Goal: Task Accomplishment & Management: Use online tool/utility

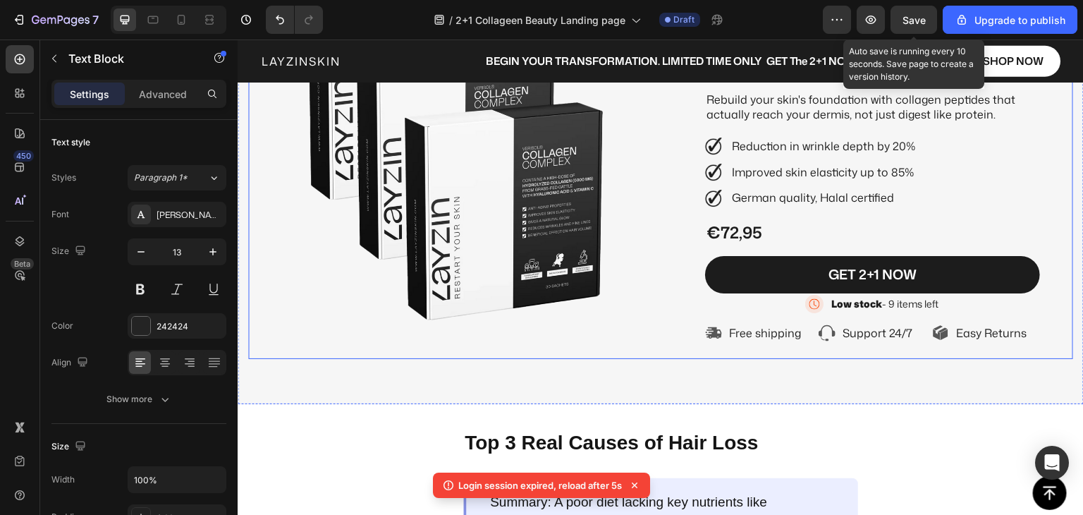
scroll to position [212, 0]
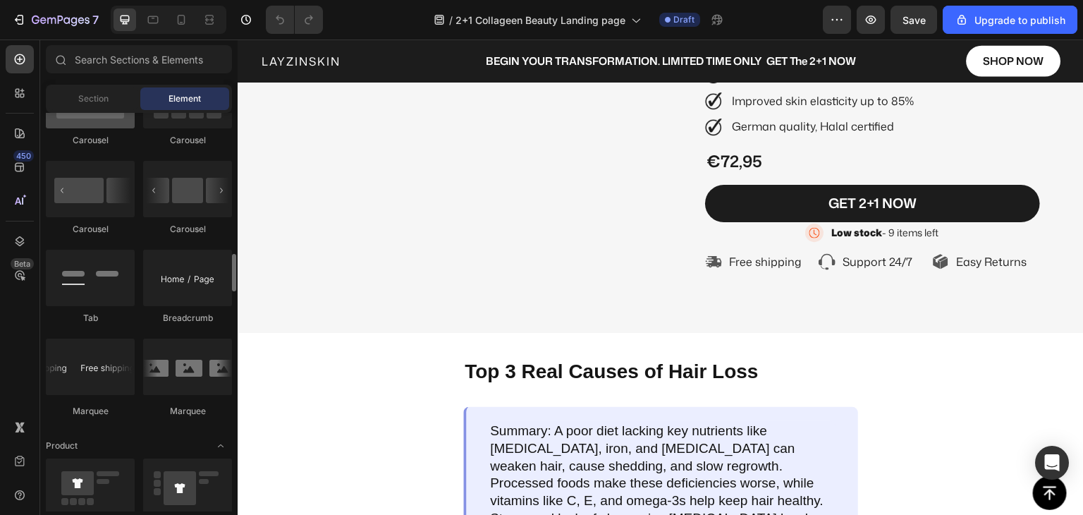
scroll to position [1270, 0]
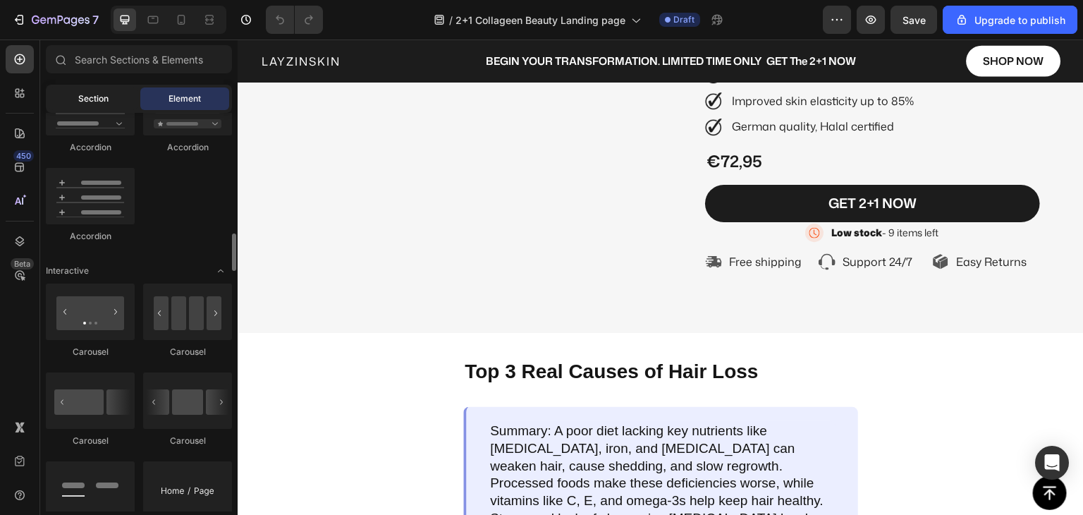
click at [89, 99] on span "Section" at bounding box center [93, 98] width 30 height 13
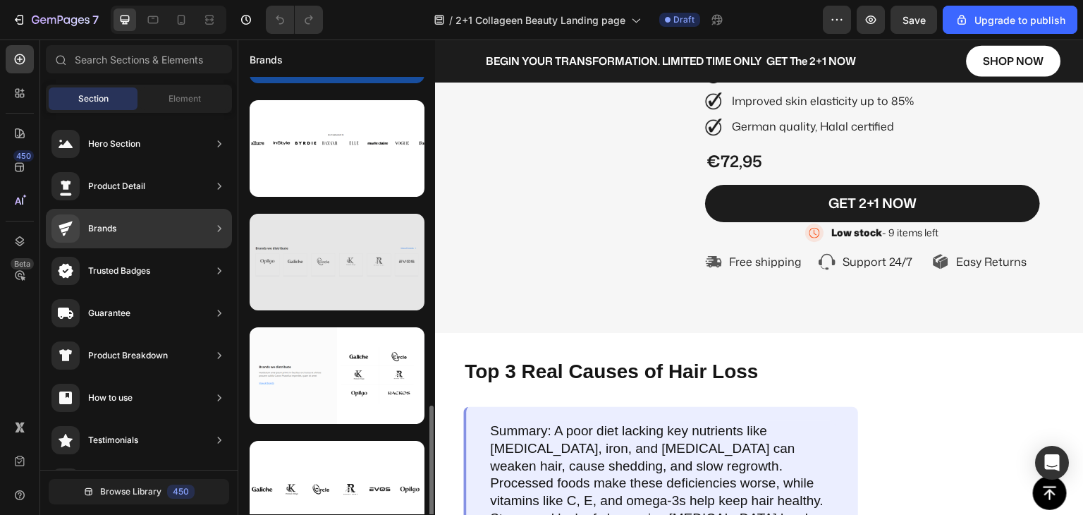
scroll to position [733, 0]
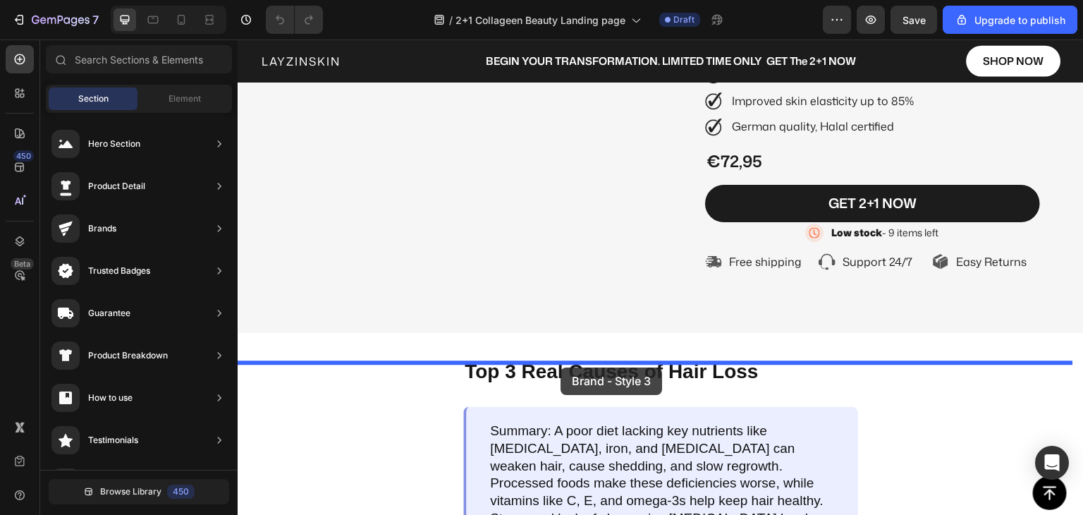
drag, startPoint x: 552, startPoint y: 461, endPoint x: 561, endPoint y: 367, distance: 94.3
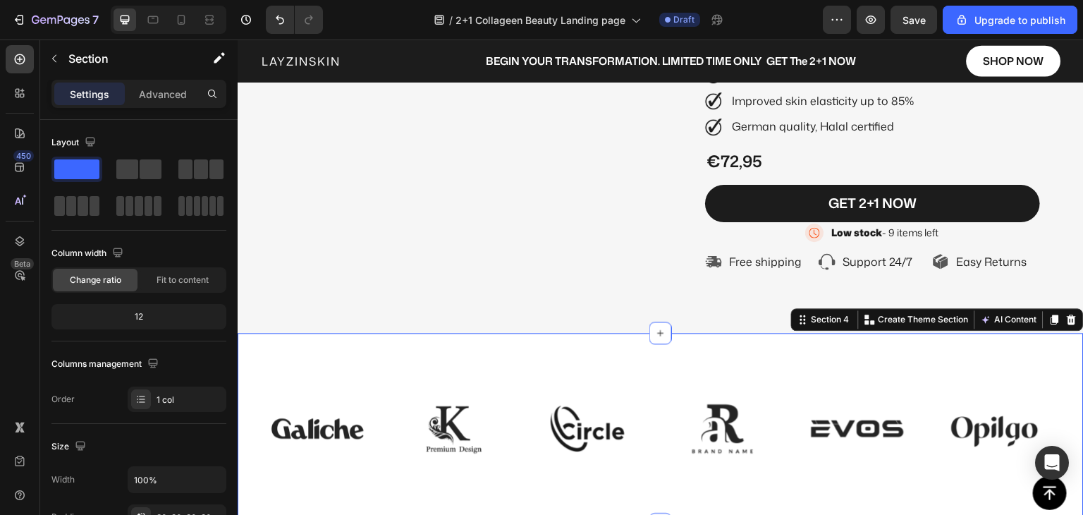
scroll to position [423, 0]
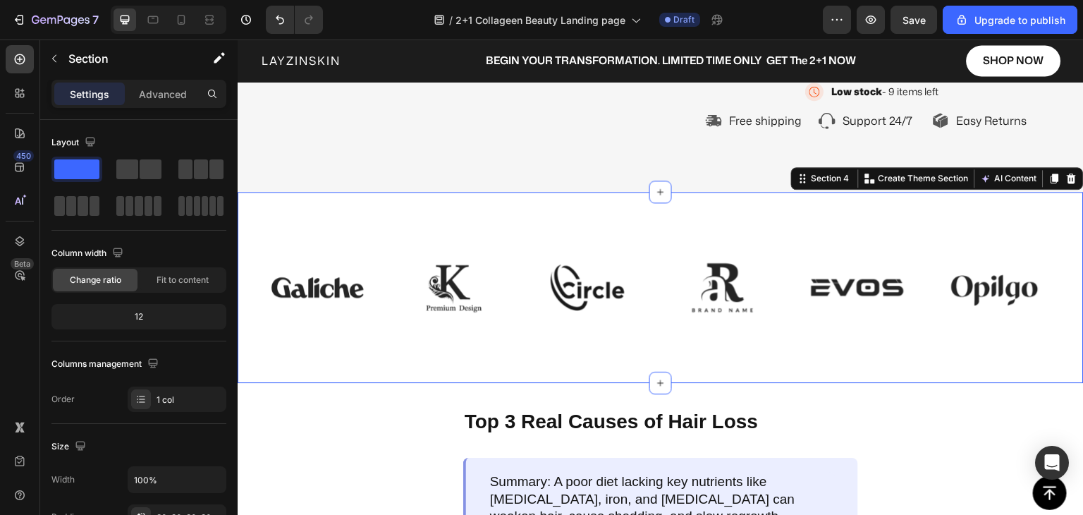
click at [548, 244] on div "Image Image Image Image Image Image Image Image Image Image Image Image Carouse…" at bounding box center [661, 288] width 846 height 192
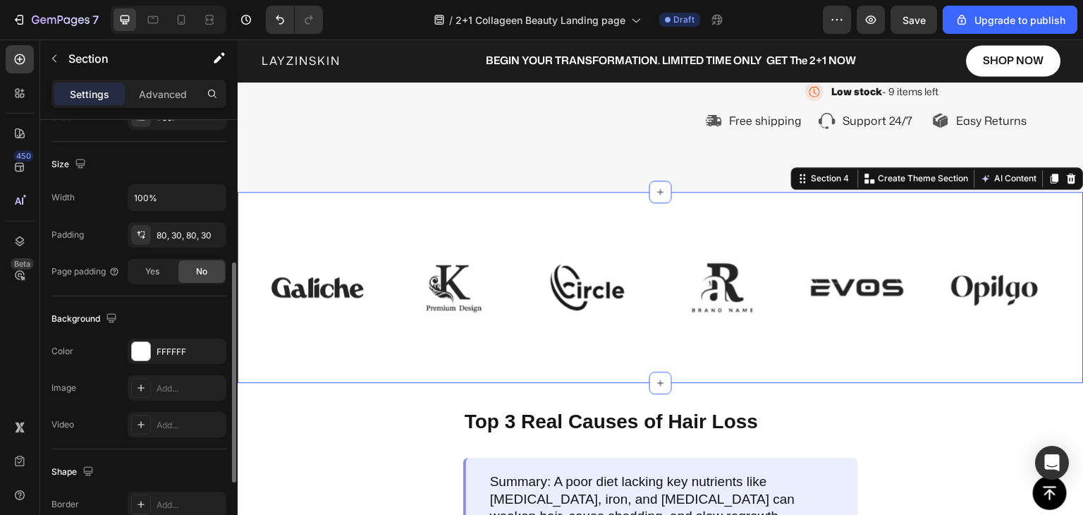
scroll to position [424, 0]
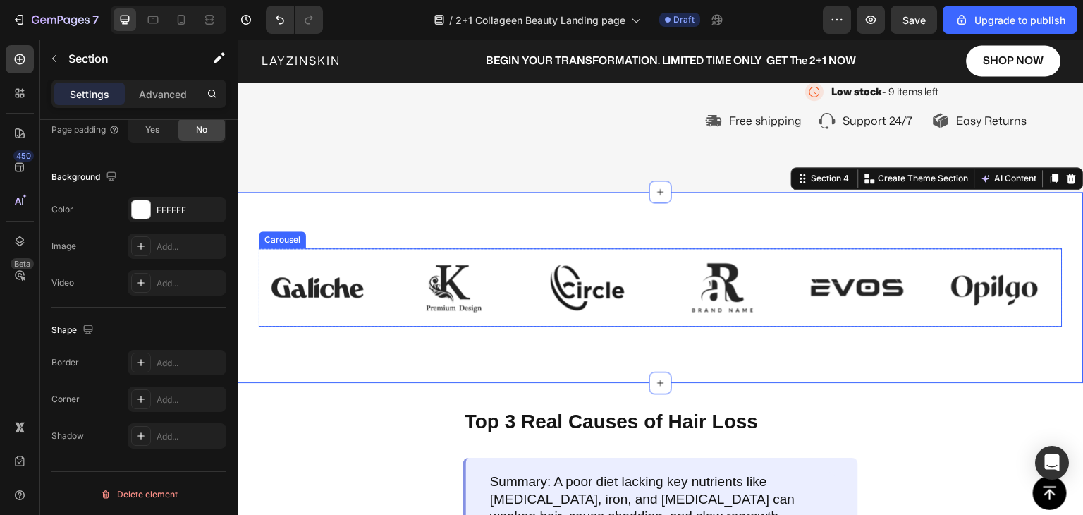
click at [384, 327] on div "Image Image Image Image Image Image Image Image Image Image Image Image" at bounding box center [661, 287] width 804 height 79
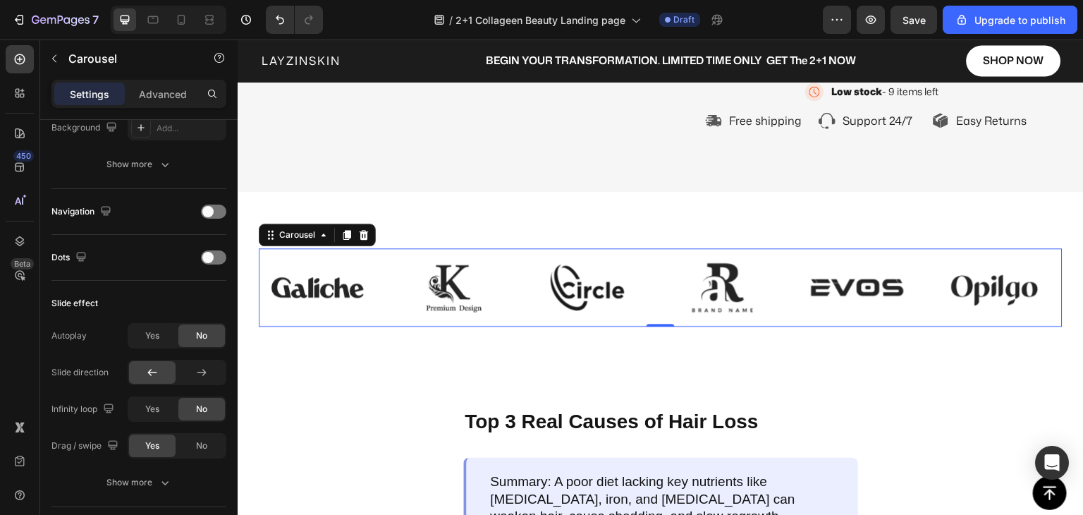
scroll to position [0, 0]
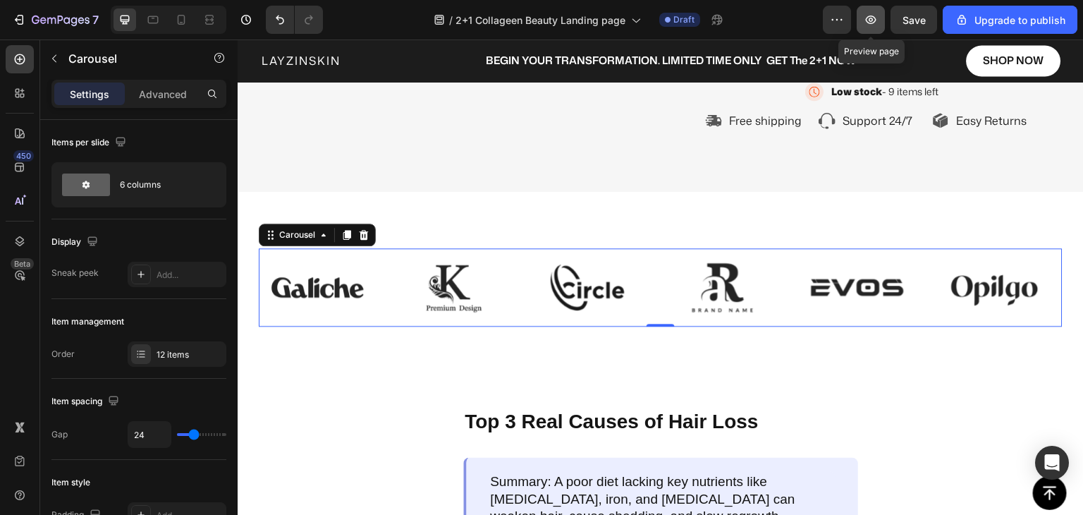
click at [872, 23] on icon "button" at bounding box center [871, 20] width 11 height 8
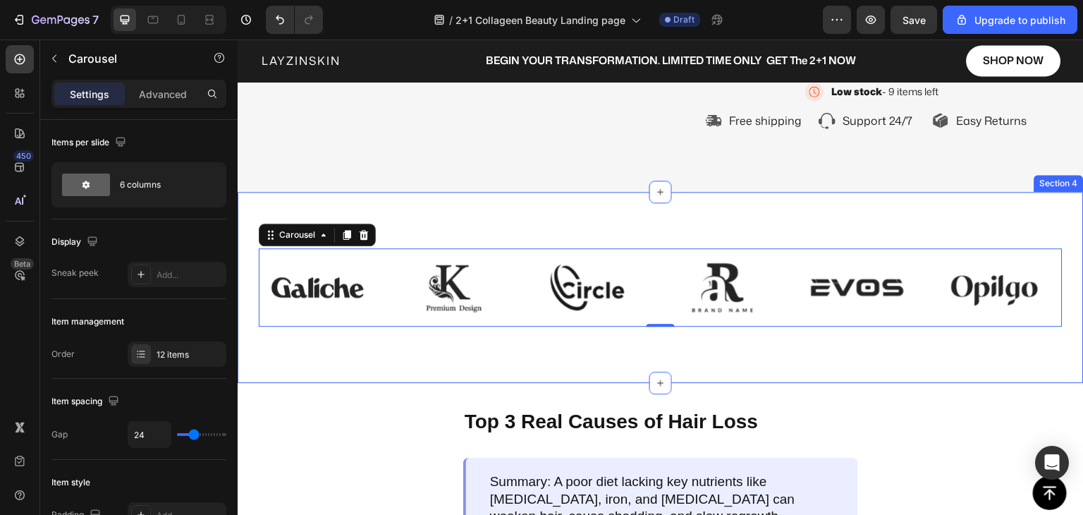
click at [655, 250] on div "Image Image Image Image Image Image Image Image Image Image Image Image Carouse…" at bounding box center [661, 288] width 846 height 192
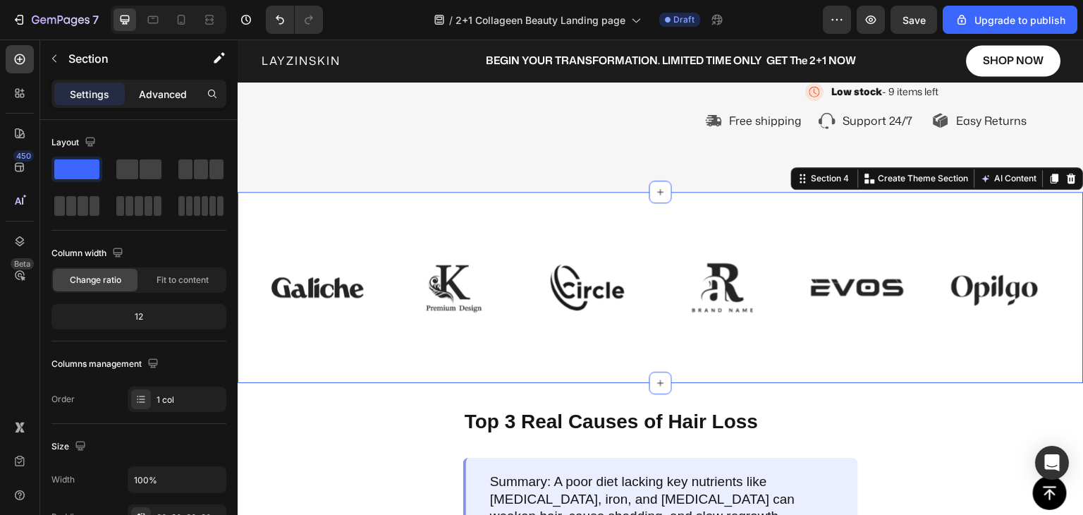
click at [164, 91] on p "Advanced" at bounding box center [163, 94] width 48 height 15
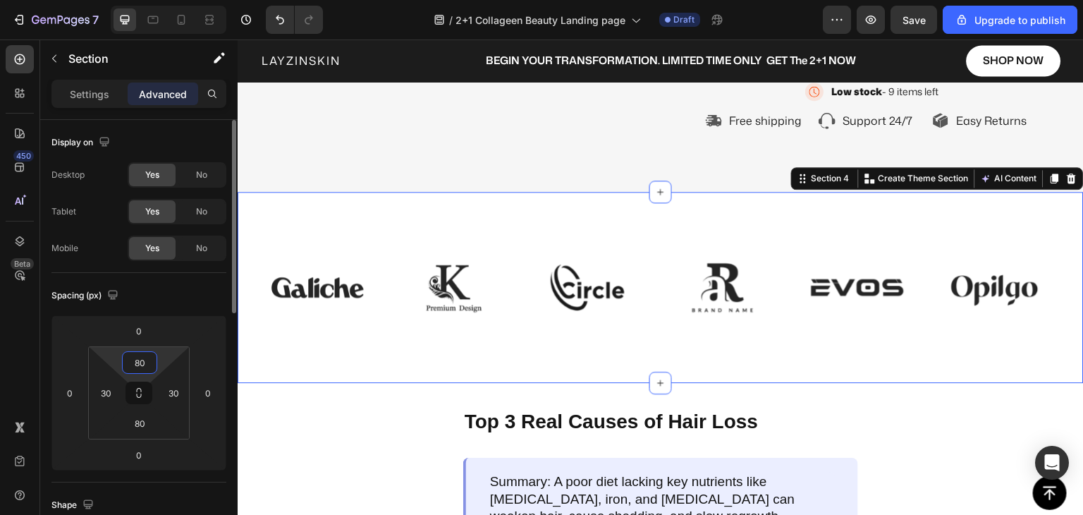
click at [144, 369] on input "80" at bounding box center [140, 362] width 28 height 21
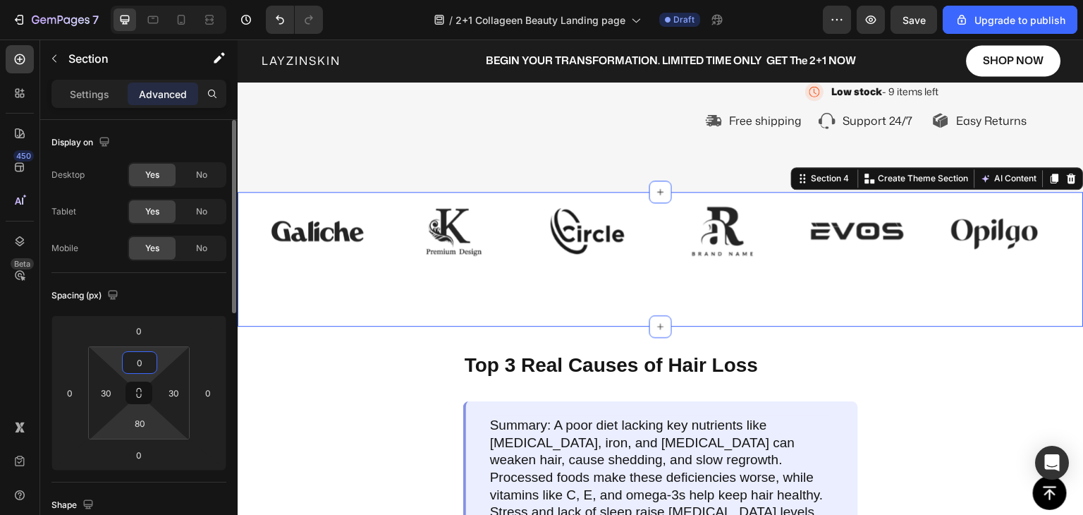
type input "0"
click at [144, 0] on html "7 / 2+1 Collageen Beauty Landing page Draft Preview Save Upgrade to publish 450…" at bounding box center [541, 0] width 1083 height 0
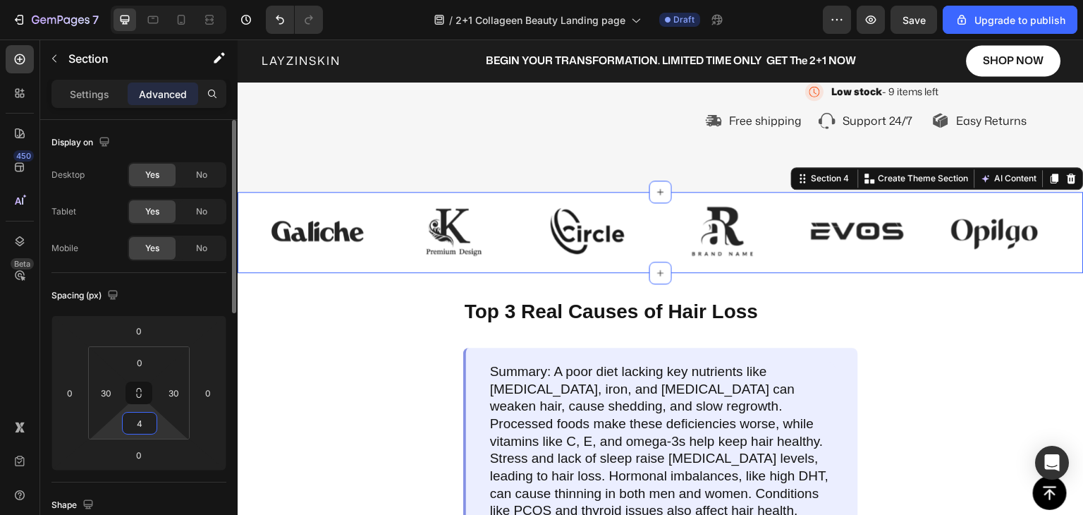
click at [144, 422] on input "4" at bounding box center [140, 423] width 28 height 21
drag, startPoint x: 144, startPoint y: 422, endPoint x: 133, endPoint y: 424, distance: 10.8
click at [133, 424] on input "4" at bounding box center [140, 423] width 28 height 21
type input "0"
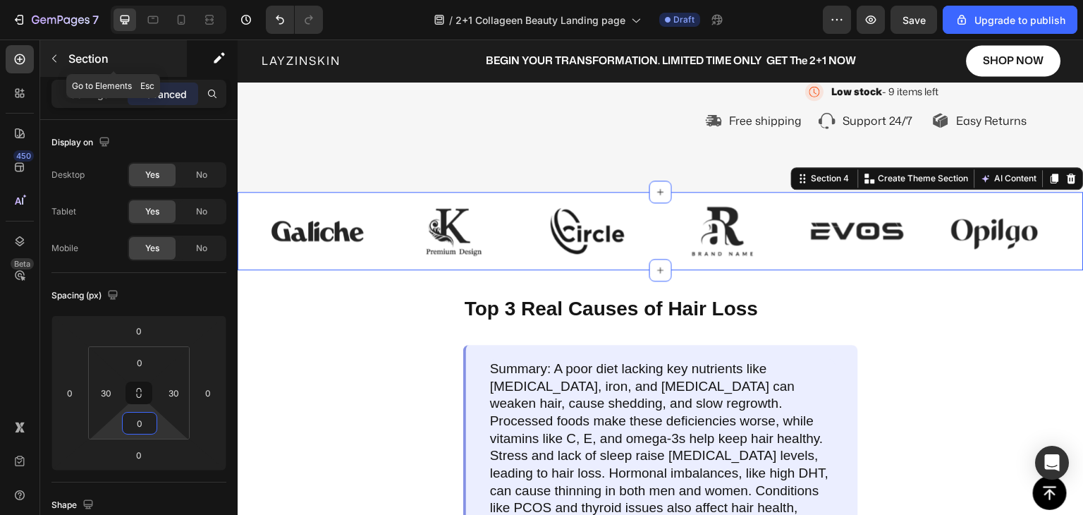
click at [52, 58] on icon "button" at bounding box center [54, 59] width 4 height 8
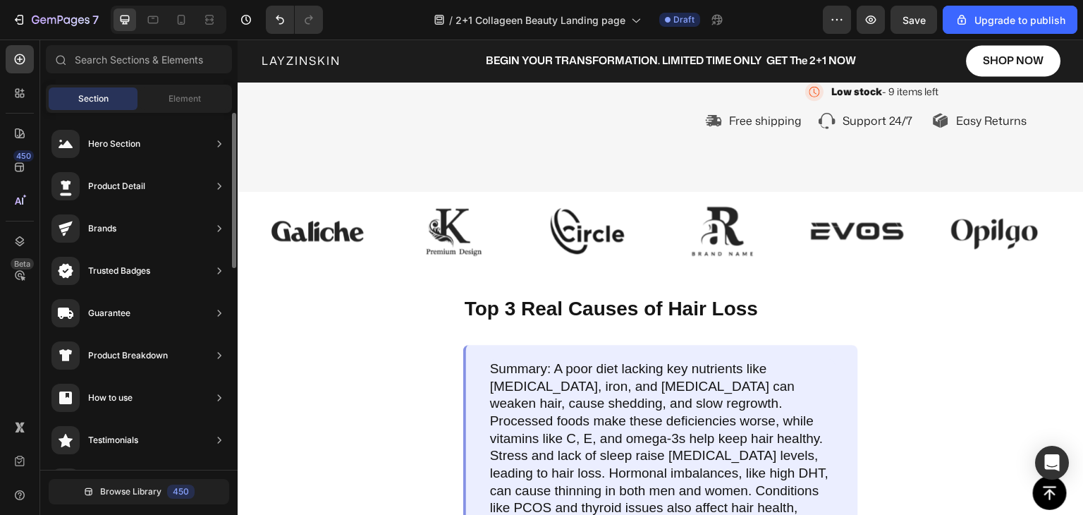
scroll to position [690, 0]
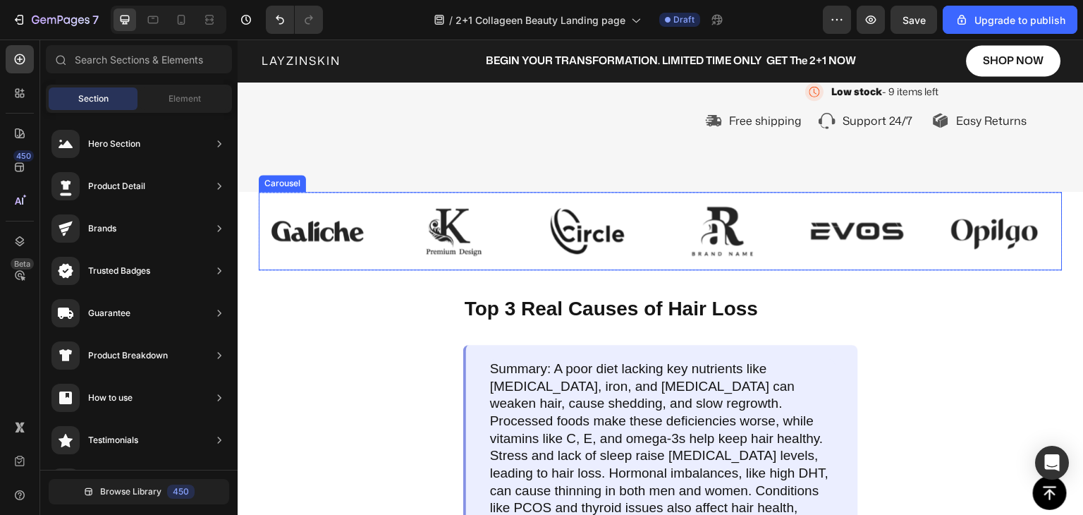
click at [662, 233] on div "Image Image Image Image Image Image Image Image Image Image Image Image" at bounding box center [661, 231] width 804 height 79
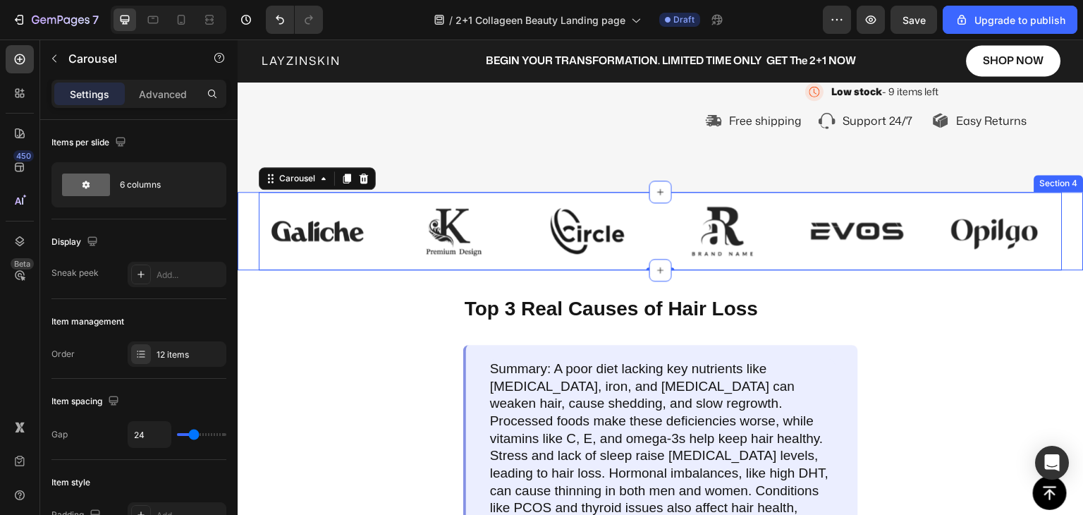
click at [245, 261] on div "Image Image Image Image Image Image Image Image Image Image Image Image Carouse…" at bounding box center [661, 231] width 846 height 79
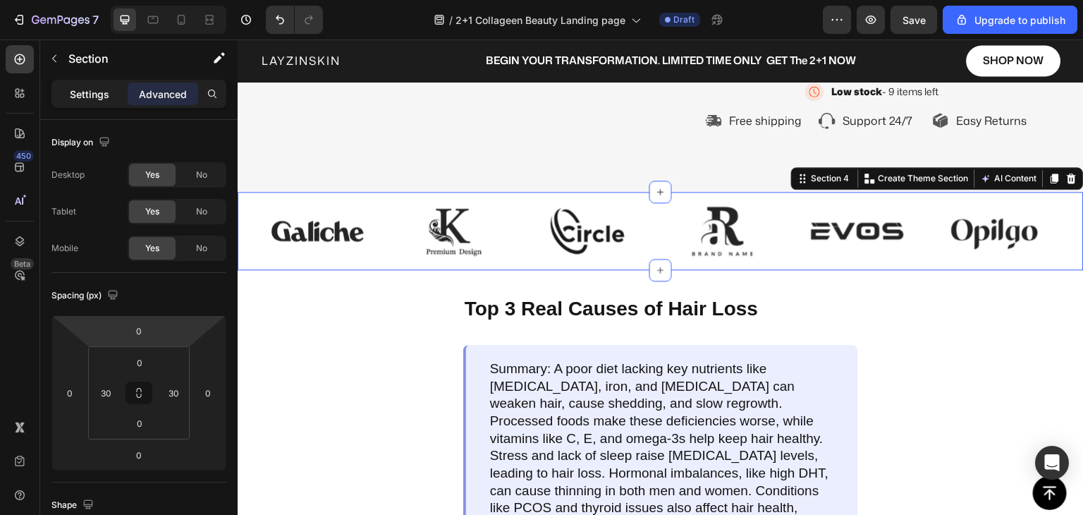
click at [78, 91] on p "Settings" at bounding box center [89, 94] width 39 height 15
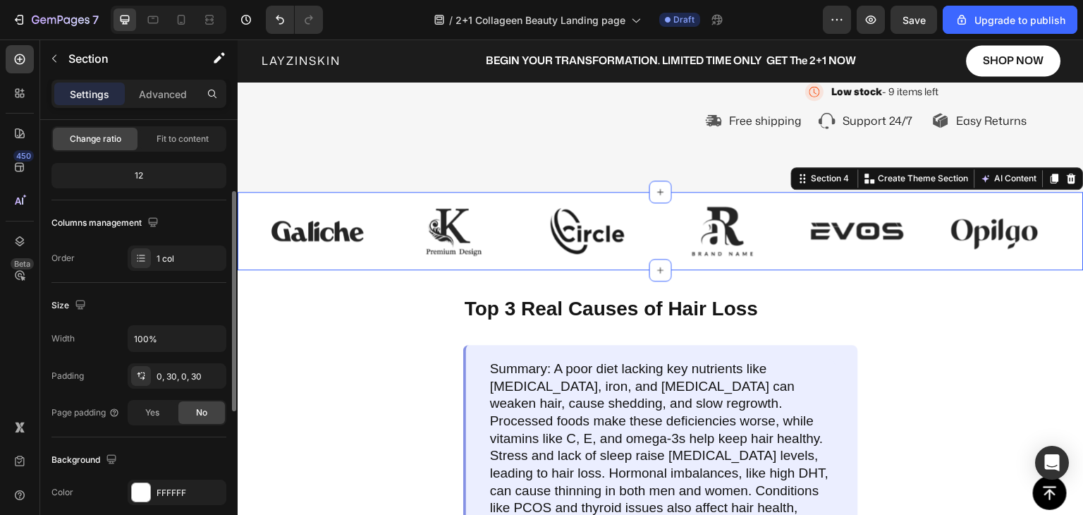
scroll to position [353, 0]
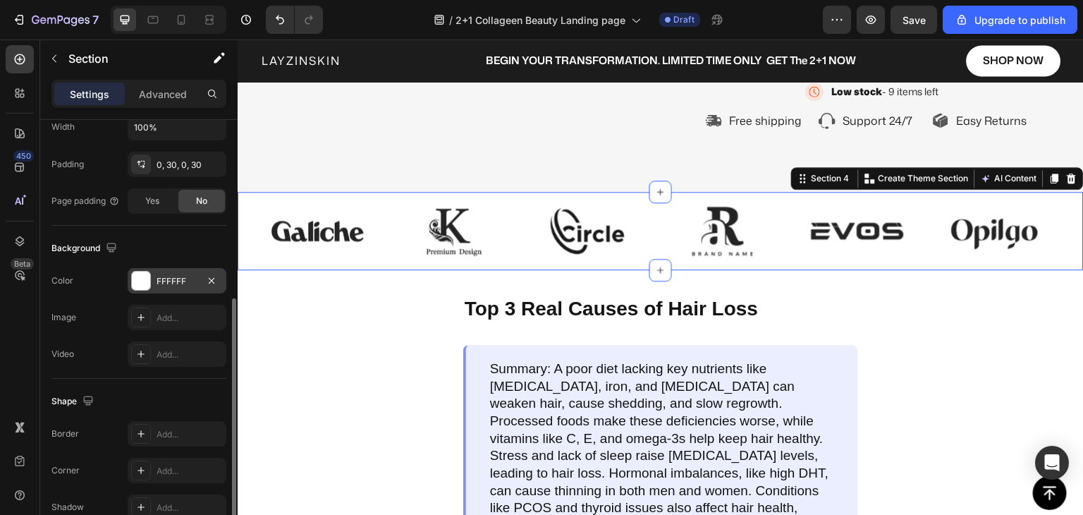
click at [145, 281] on div at bounding box center [141, 281] width 18 height 18
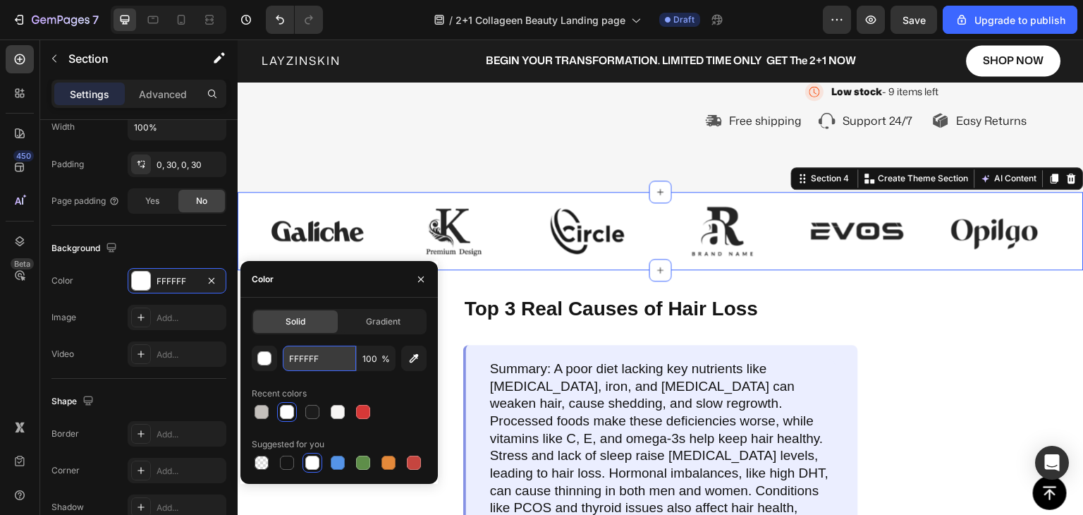
click at [324, 359] on input "FFFFFF" at bounding box center [319, 358] width 73 height 25
paste input "#EFEFE"
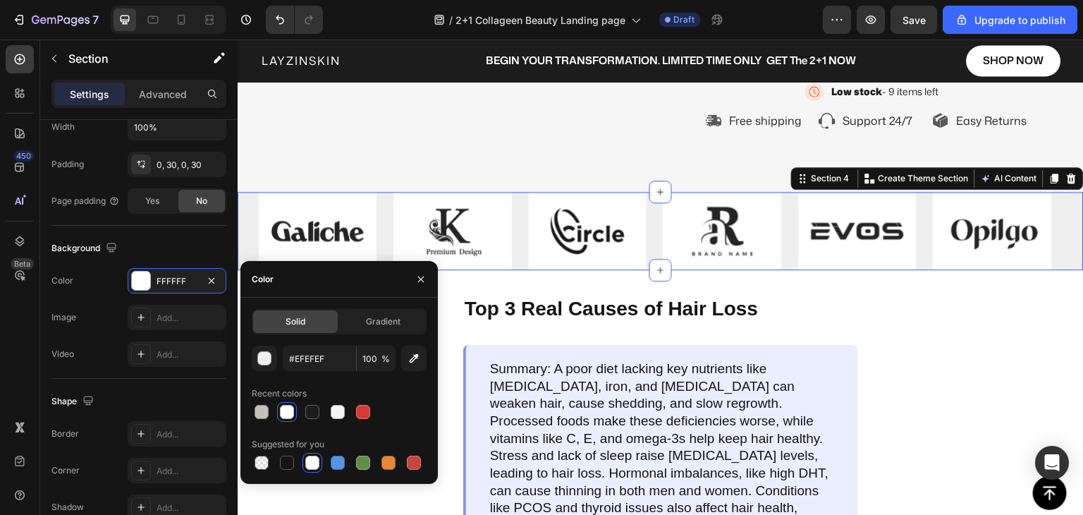
click at [341, 378] on div "#EFEFEF 100 % Recent colors Suggested for you" at bounding box center [339, 409] width 175 height 127
click at [307, 466] on div at bounding box center [312, 463] width 14 height 14
type input "FFFFFF"
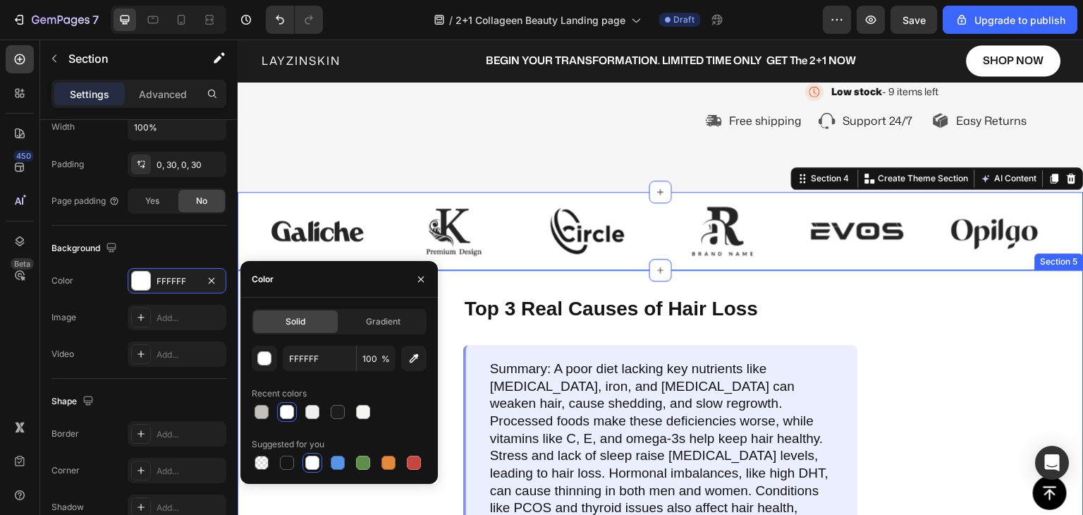
click at [873, 319] on div "Top 3 Real Causes of Hair Loss Text Block Summary: A poor diet lacking key nutr…" at bounding box center [661, 519] width 846 height 499
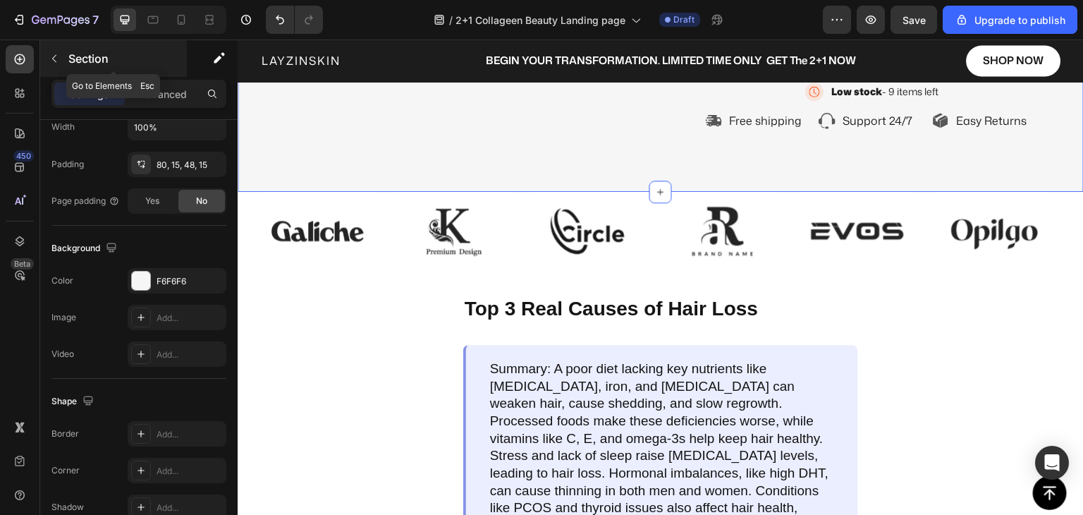
click at [50, 61] on icon "button" at bounding box center [54, 58] width 11 height 11
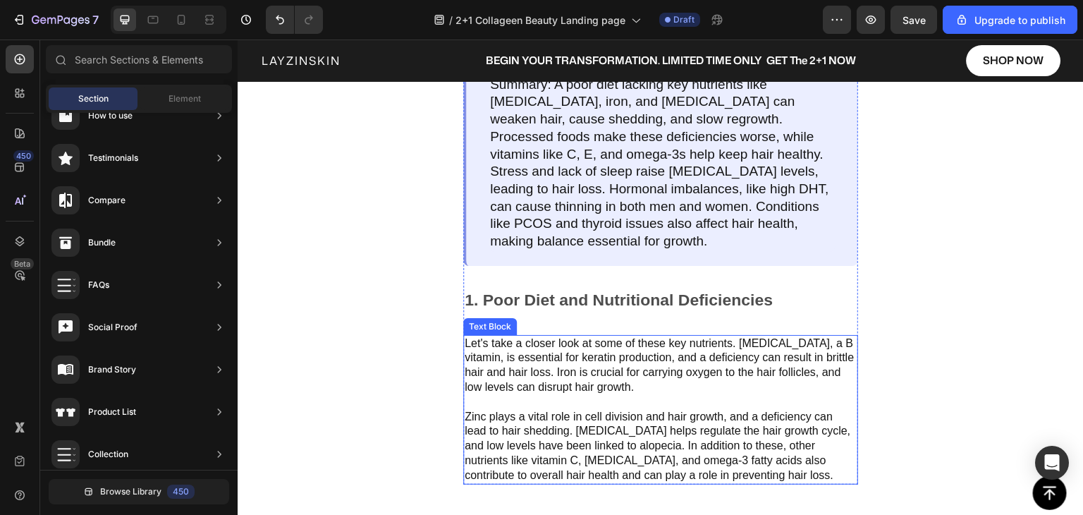
scroll to position [564, 0]
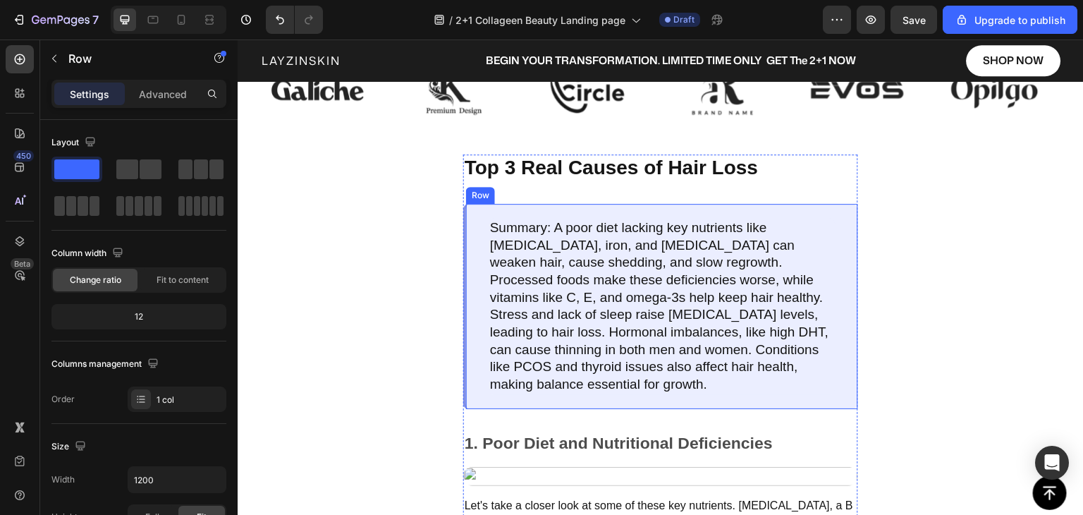
click at [487, 409] on div "Summary: A poor diet lacking key nutrients like [MEDICAL_DATA], iron, and [MEDI…" at bounding box center [660, 306] width 395 height 205
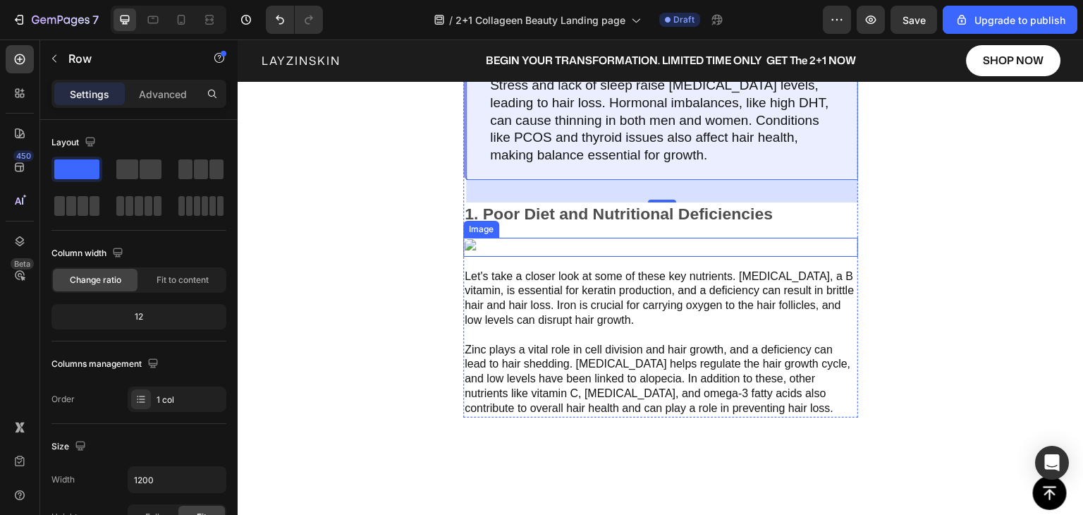
scroll to position [846, 0]
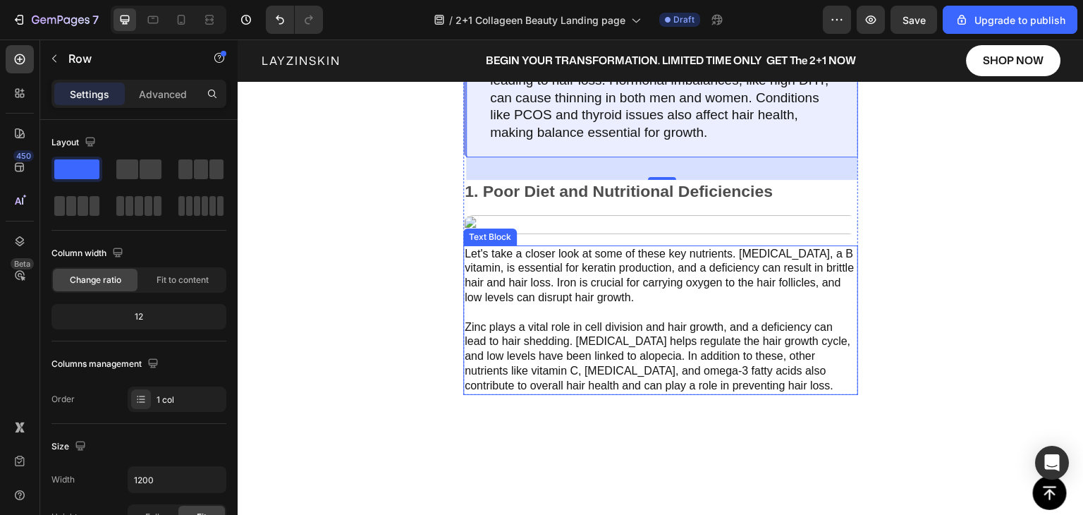
click at [588, 394] on p "Let's take a closer look at some of these key nutrients. [MEDICAL_DATA], a B vi…" at bounding box center [661, 320] width 392 height 147
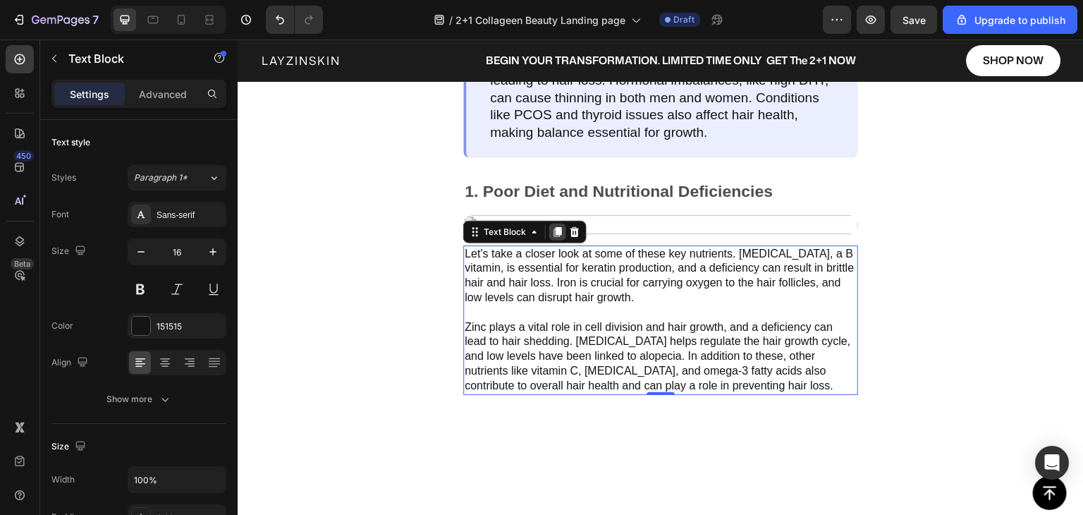
click at [557, 237] on icon at bounding box center [558, 232] width 8 height 10
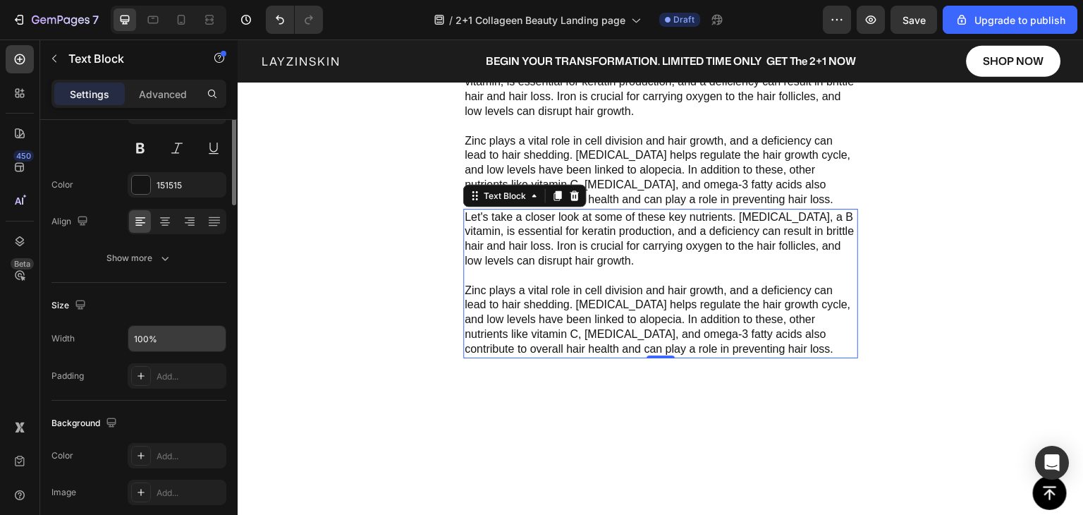
scroll to position [0, 0]
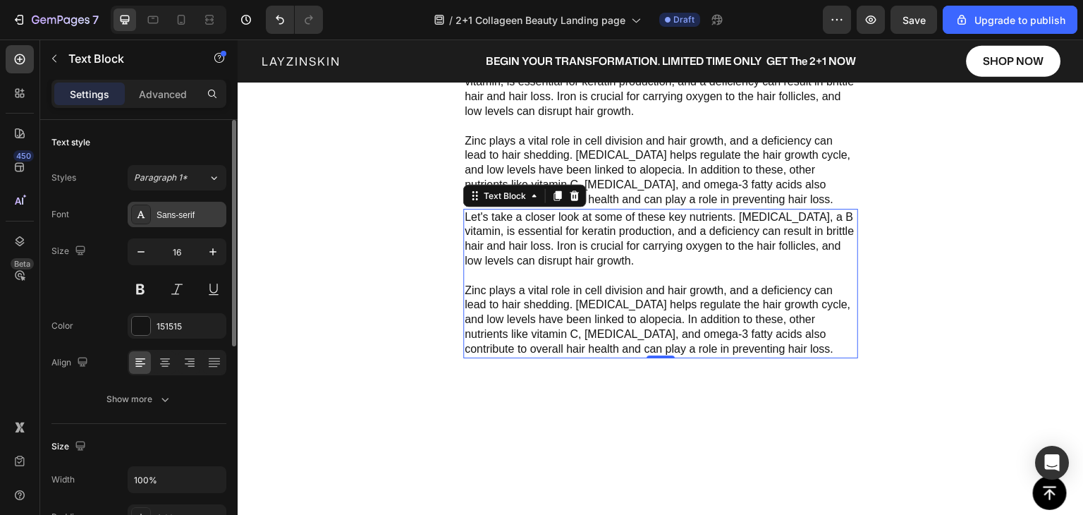
click at [162, 219] on div "Sans-serif" at bounding box center [190, 215] width 66 height 13
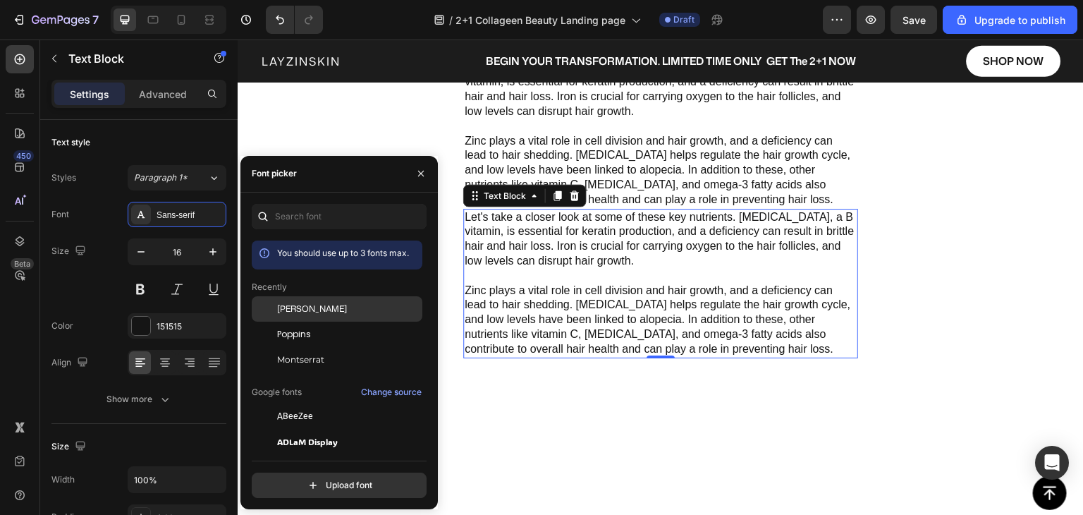
click at [288, 308] on span "[PERSON_NAME]" at bounding box center [312, 309] width 70 height 13
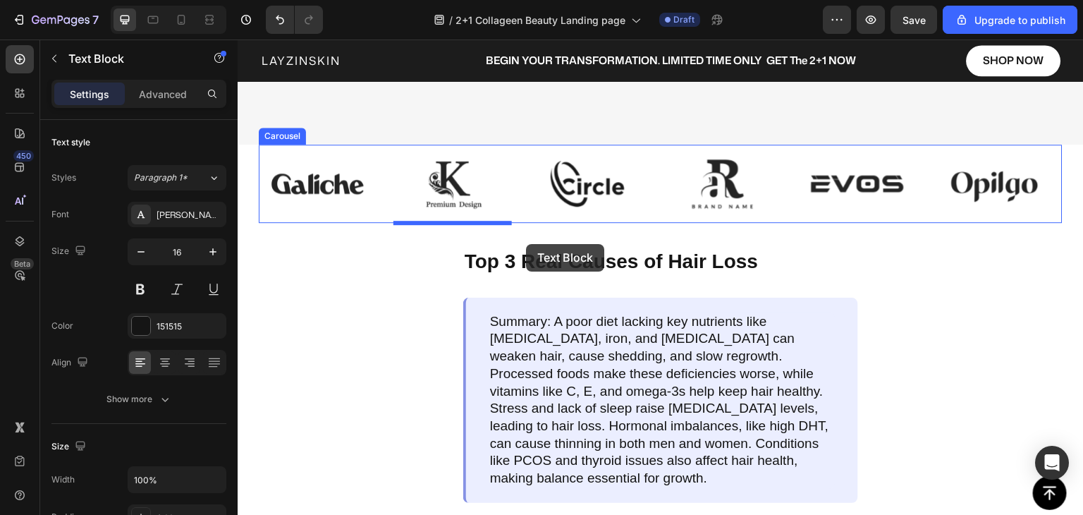
scroll to position [478, 0]
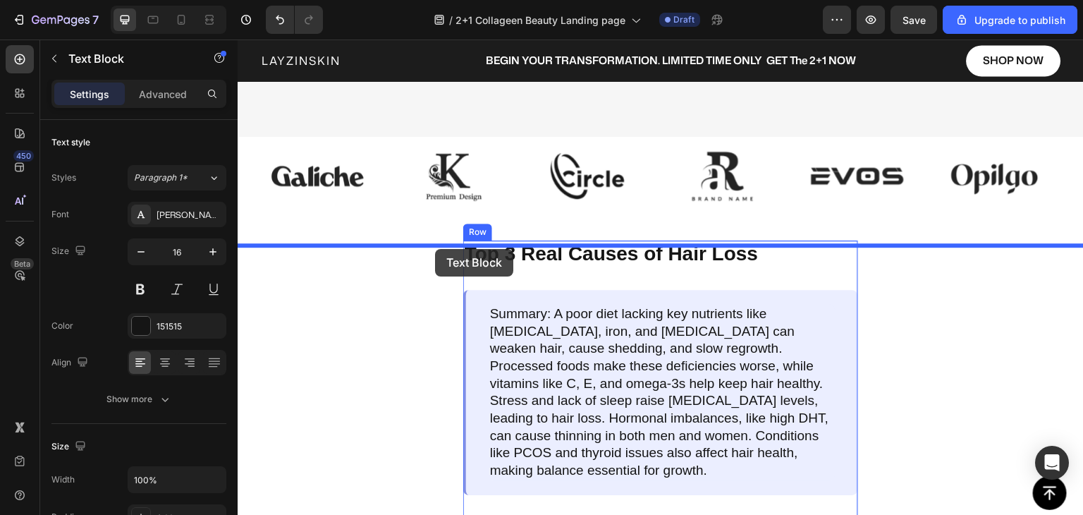
drag, startPoint x: 479, startPoint y: 501, endPoint x: 435, endPoint y: 250, distance: 255.6
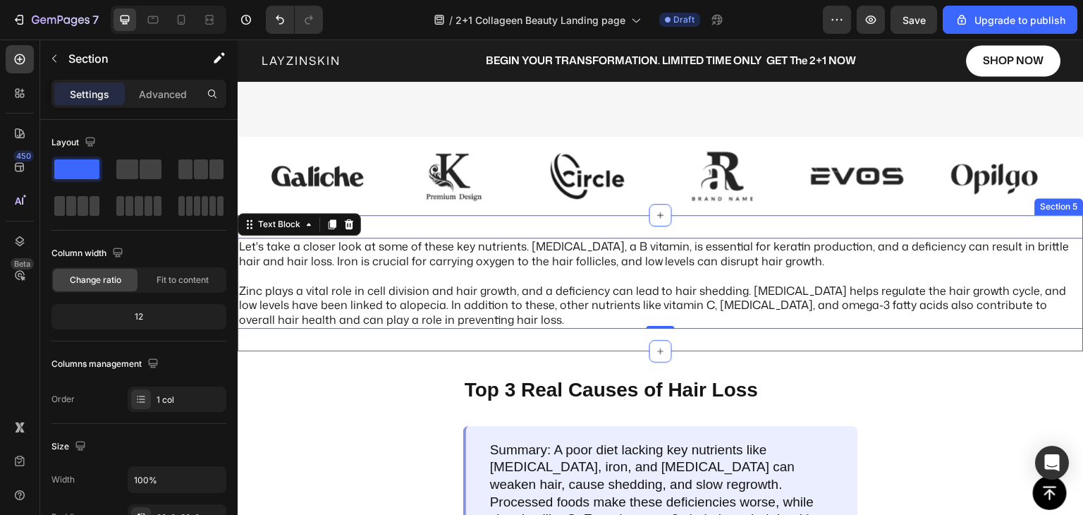
click at [394, 259] on div "Let's take a closer look at some of these key nutrients. [MEDICAL_DATA], a B vi…" at bounding box center [661, 283] width 846 height 136
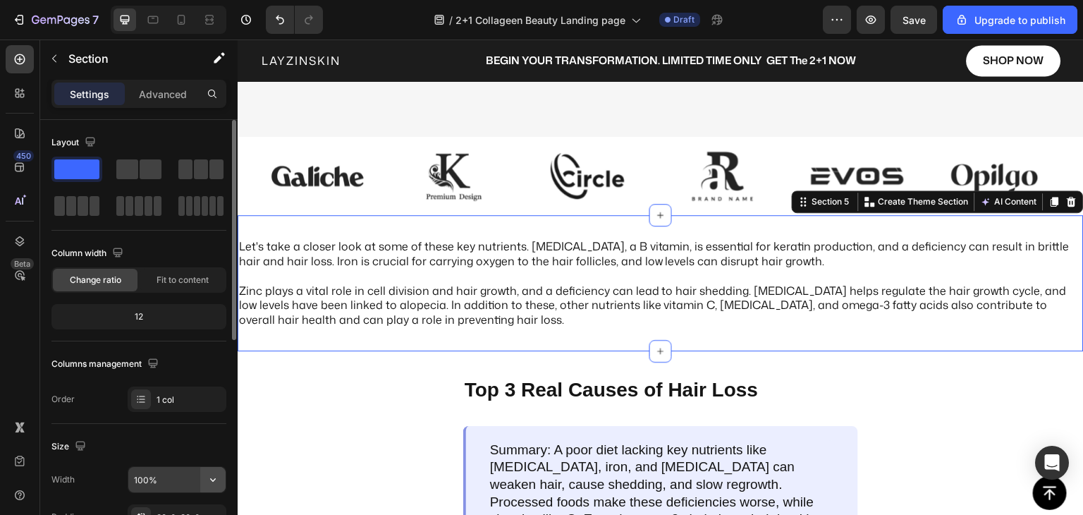
click at [217, 478] on icon "button" at bounding box center [213, 480] width 14 height 14
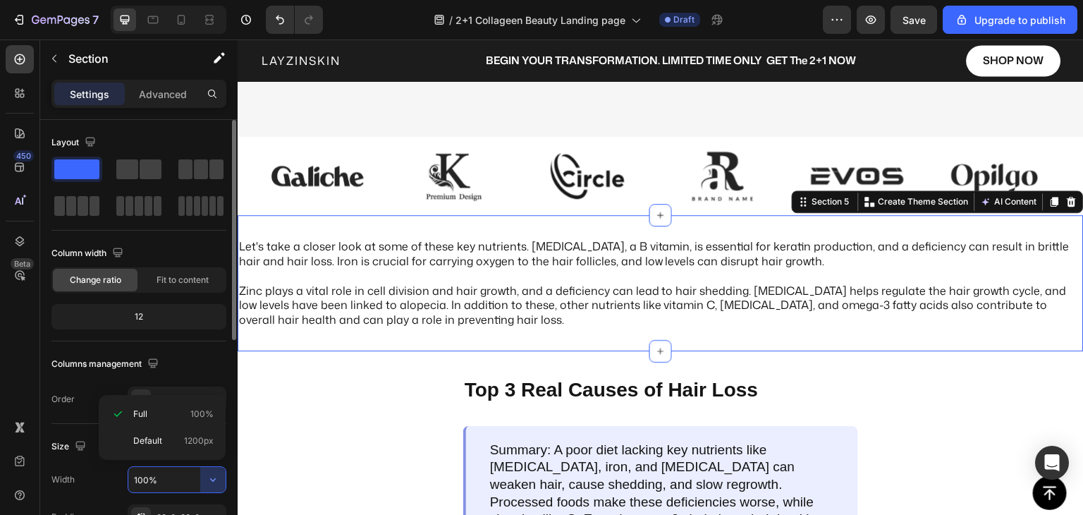
click at [176, 475] on input "100%" at bounding box center [176, 479] width 97 height 25
drag, startPoint x: 174, startPoint y: 484, endPoint x: 127, endPoint y: 486, distance: 47.3
click at [128, 486] on div "100%" at bounding box center [177, 479] width 99 height 27
type input "1200"
click at [167, 432] on div "Size Width 1200 Padding 32, 0, 32, 0 Page padding Yes No" at bounding box center [138, 501] width 175 height 154
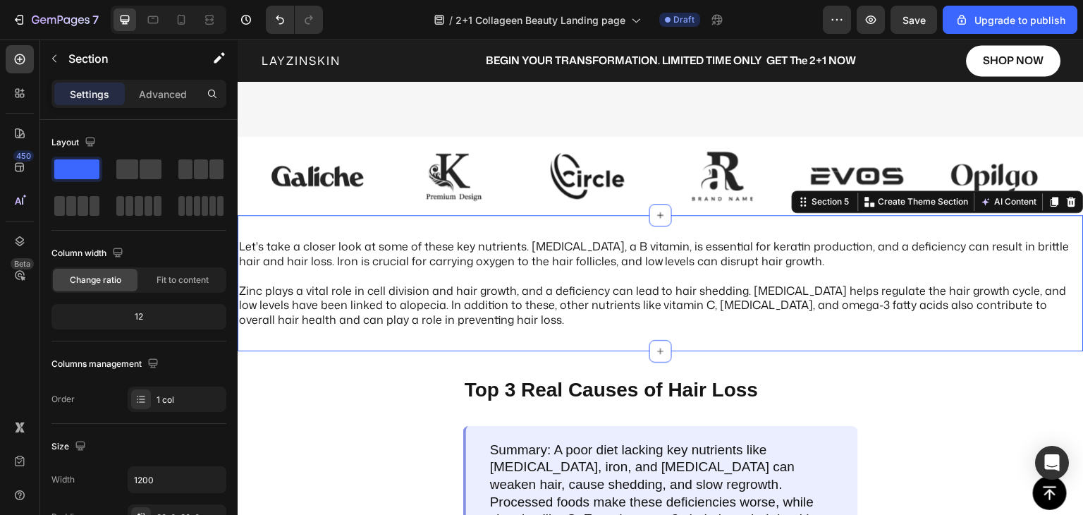
click at [441, 351] on div "Let's take a closer look at some of these key nutrients. [MEDICAL_DATA], a B vi…" at bounding box center [661, 283] width 846 height 136
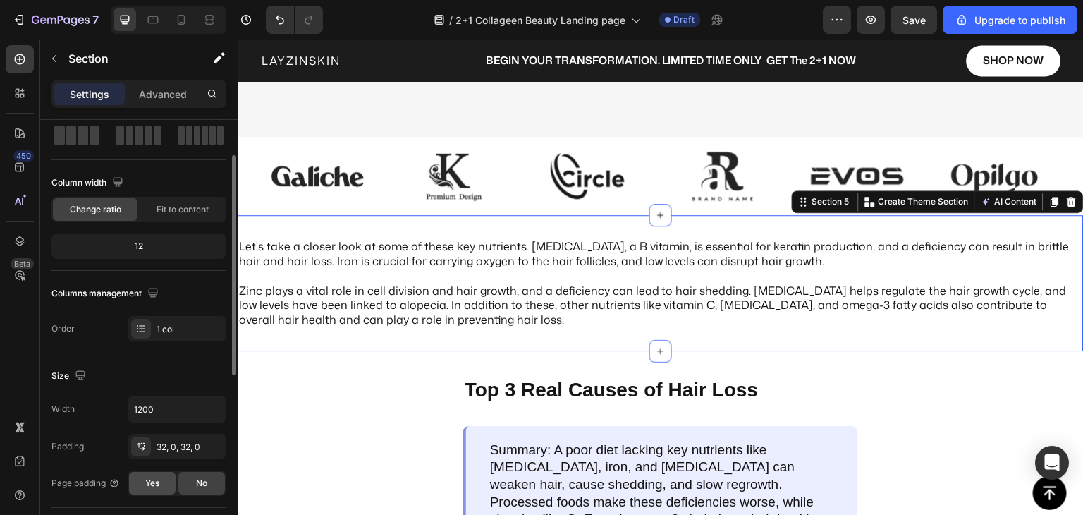
click at [150, 483] on span "Yes" at bounding box center [152, 483] width 14 height 13
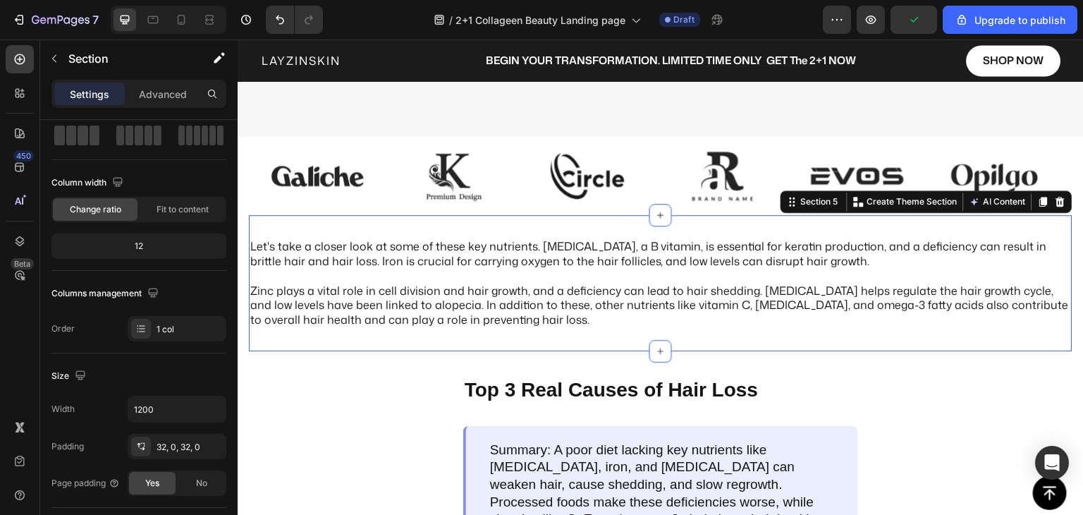
click at [305, 351] on div "Let's take a closer look at some of these key nutrients. [MEDICAL_DATA], a B vi…" at bounding box center [661, 283] width 824 height 136
click at [211, 408] on icon "button" at bounding box center [213, 410] width 6 height 4
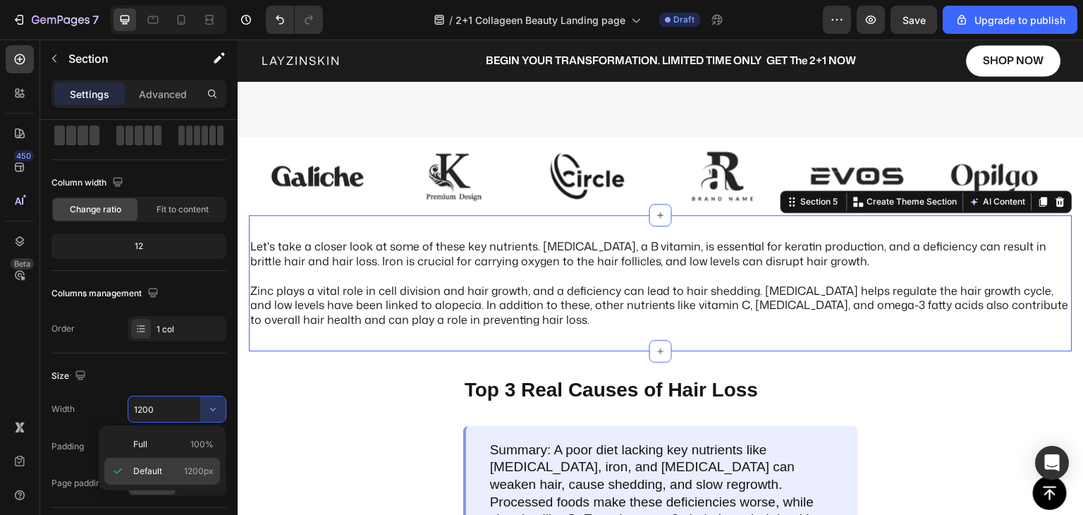
click at [170, 468] on p "Default 1200px" at bounding box center [173, 471] width 80 height 13
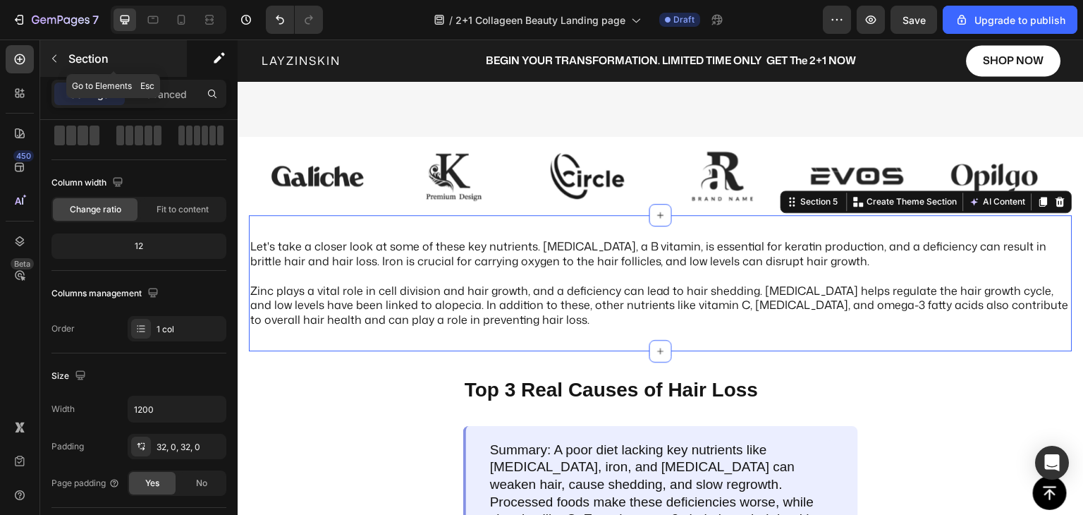
click at [54, 61] on icon "button" at bounding box center [54, 58] width 11 height 11
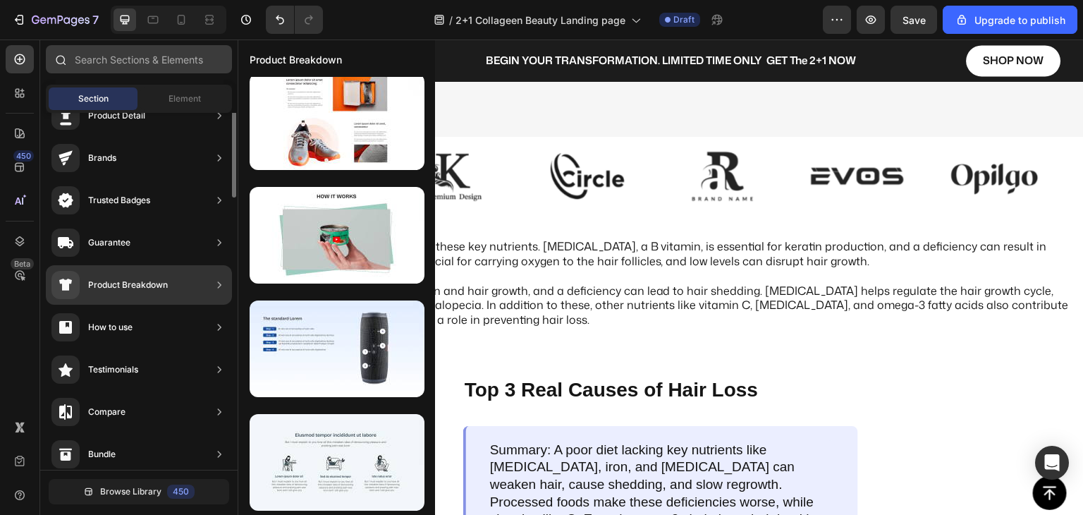
scroll to position [0, 0]
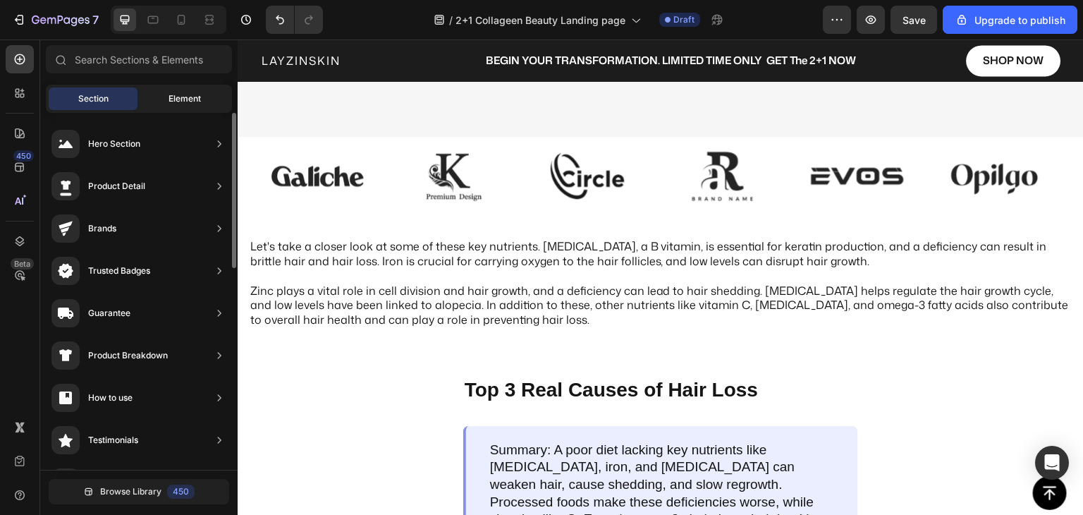
click at [190, 104] on span "Element" at bounding box center [185, 98] width 32 height 13
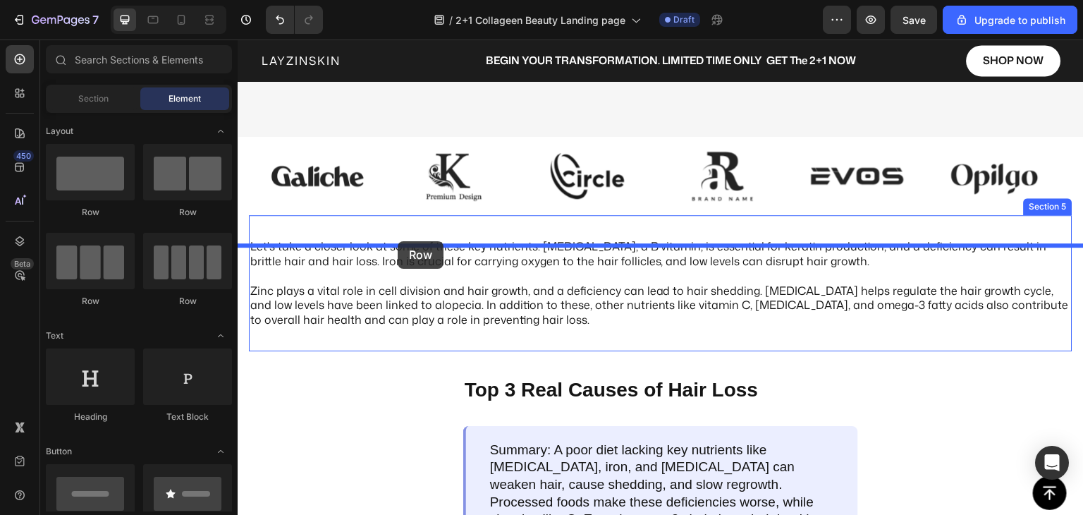
drag, startPoint x: 317, startPoint y: 217, endPoint x: 398, endPoint y: 241, distance: 84.8
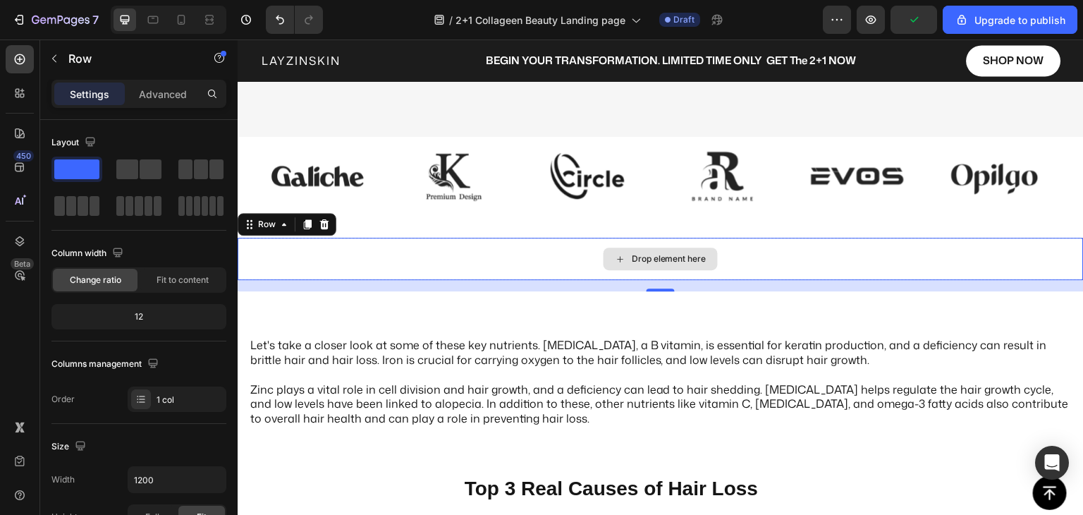
click at [559, 280] on div "Drop element here" at bounding box center [661, 259] width 846 height 42
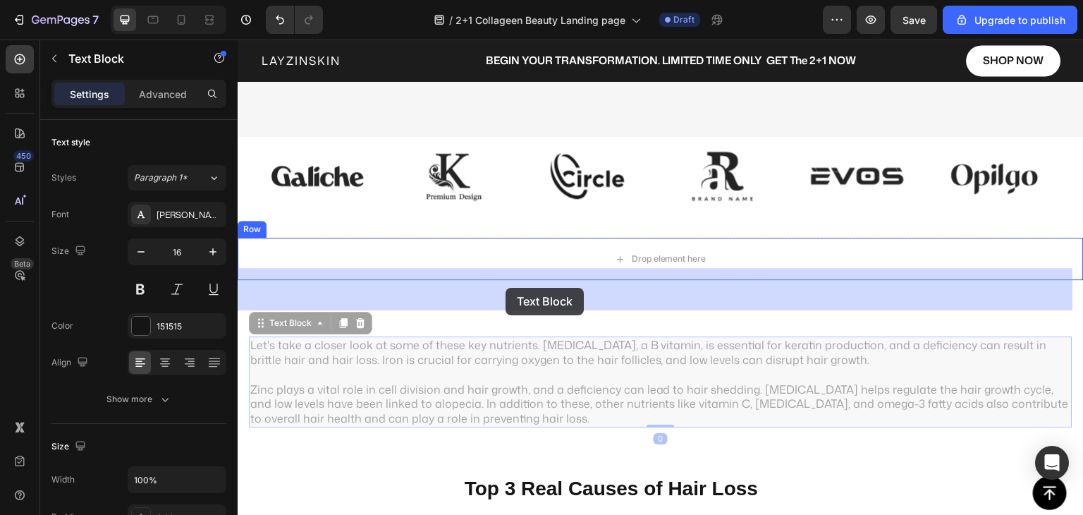
drag, startPoint x: 362, startPoint y: 399, endPoint x: 506, endPoint y: 288, distance: 181.6
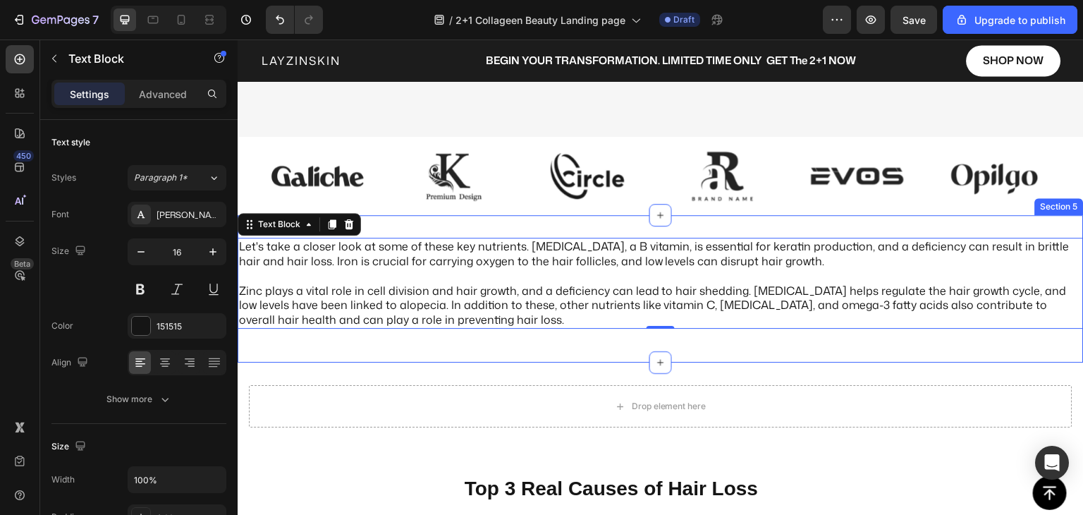
click at [485, 340] on div "Let's take a closer look at some of these key nutrients. [MEDICAL_DATA], a B vi…" at bounding box center [661, 289] width 846 height 102
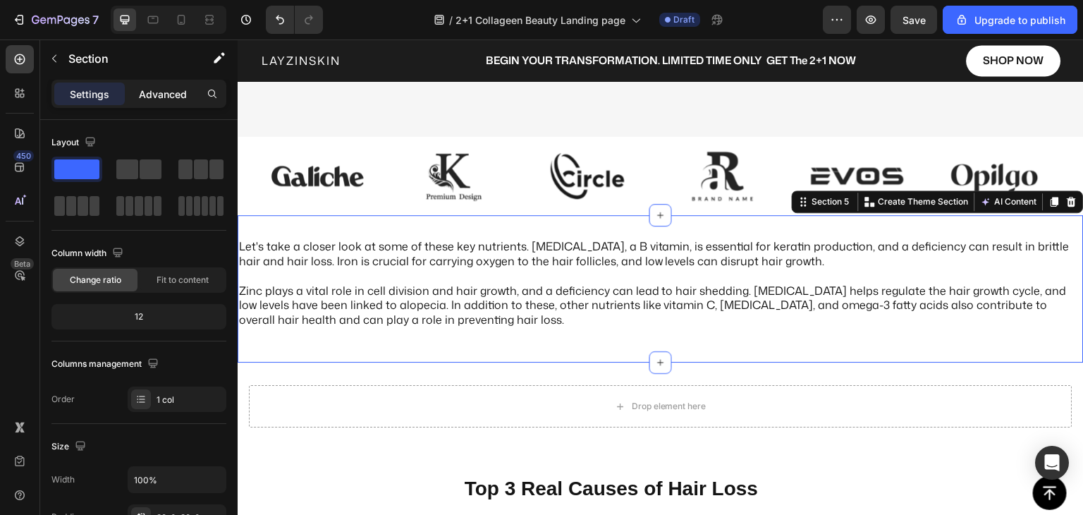
click at [156, 98] on p "Advanced" at bounding box center [163, 94] width 48 height 15
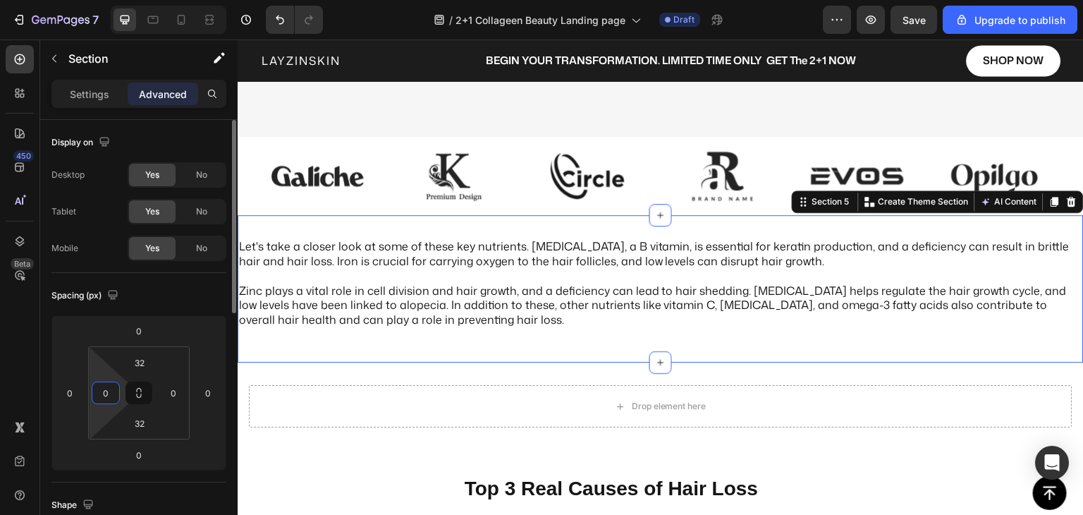
click at [111, 393] on input "0" at bounding box center [105, 392] width 21 height 21
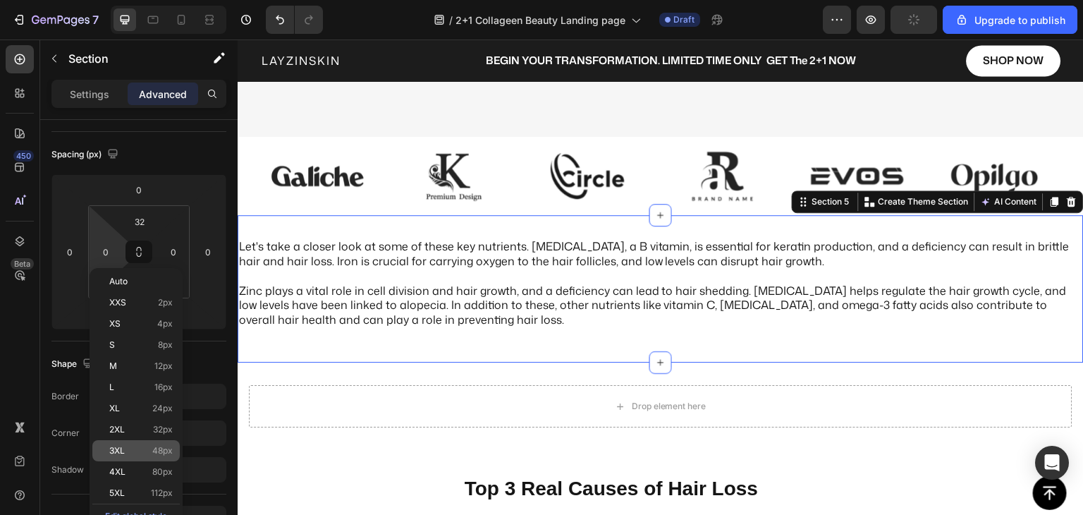
click at [126, 449] on p "3XL 48px" at bounding box center [140, 451] width 63 height 10
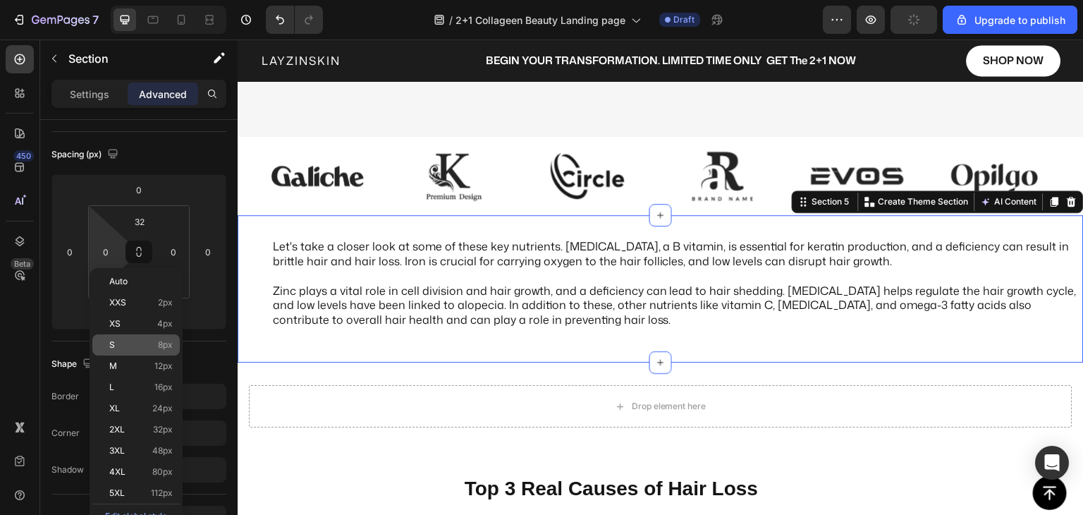
type input "48"
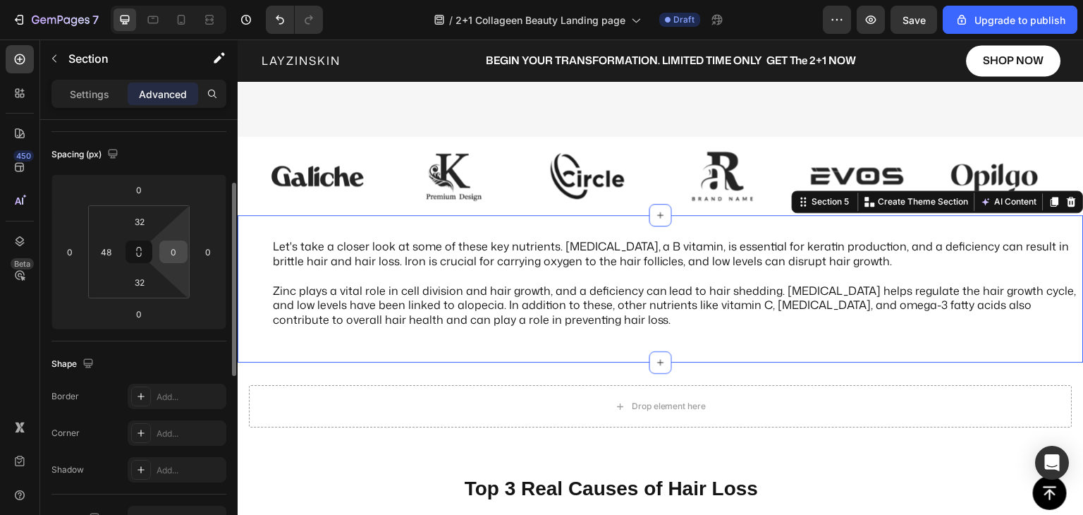
click at [172, 255] on input "0" at bounding box center [173, 251] width 21 height 21
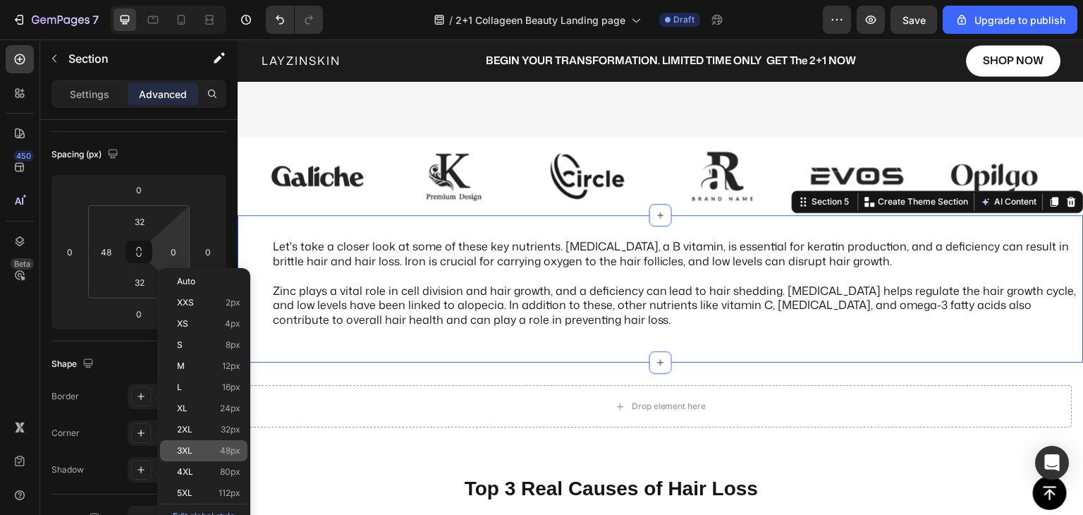
click at [200, 456] on div "3XL 48px" at bounding box center [203, 450] width 87 height 21
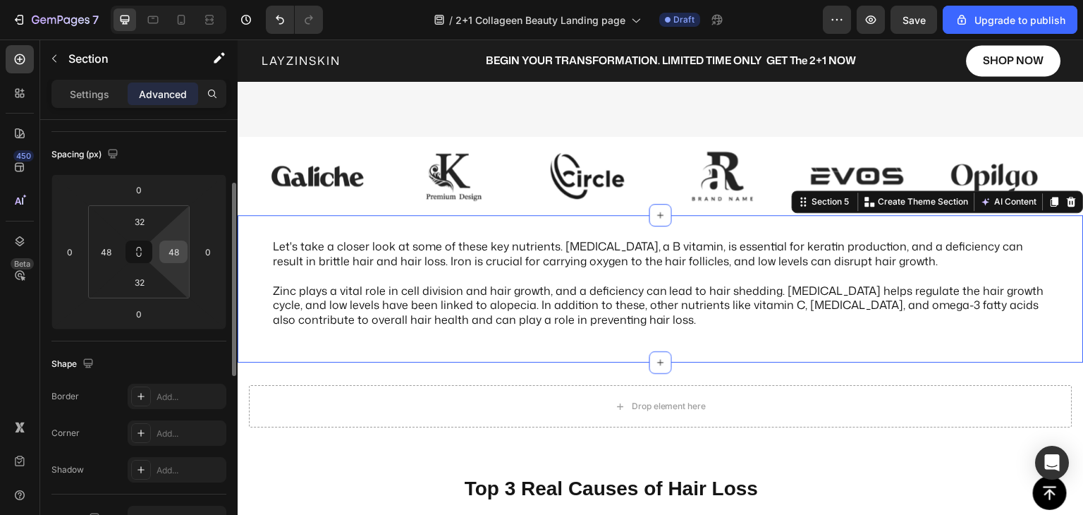
click at [178, 252] on input "48" at bounding box center [173, 251] width 21 height 21
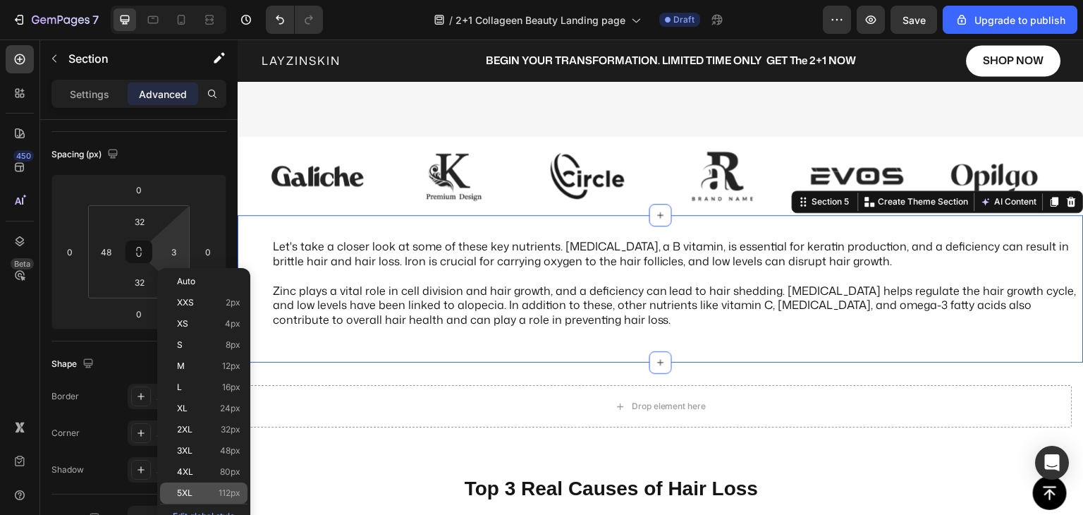
click at [186, 488] on span "5XL" at bounding box center [185, 493] width 16 height 10
type input "112"
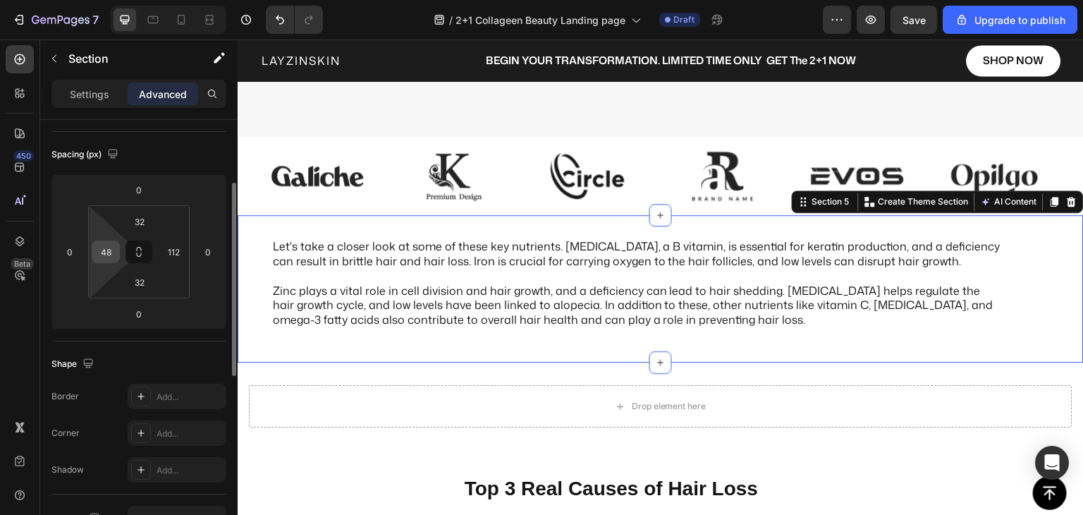
click at [114, 252] on input "48" at bounding box center [105, 251] width 21 height 21
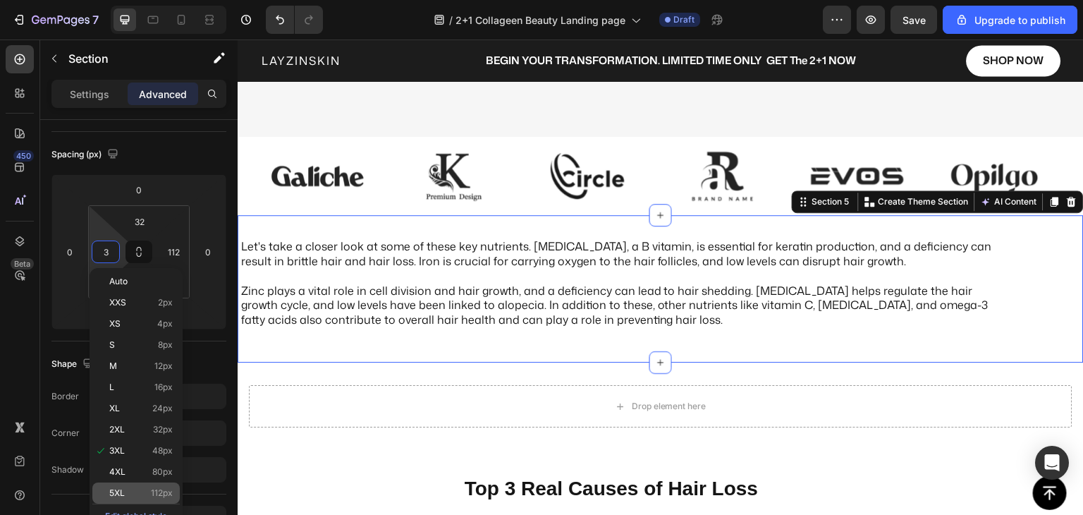
click at [166, 489] on span "112px" at bounding box center [162, 493] width 22 height 10
type input "112"
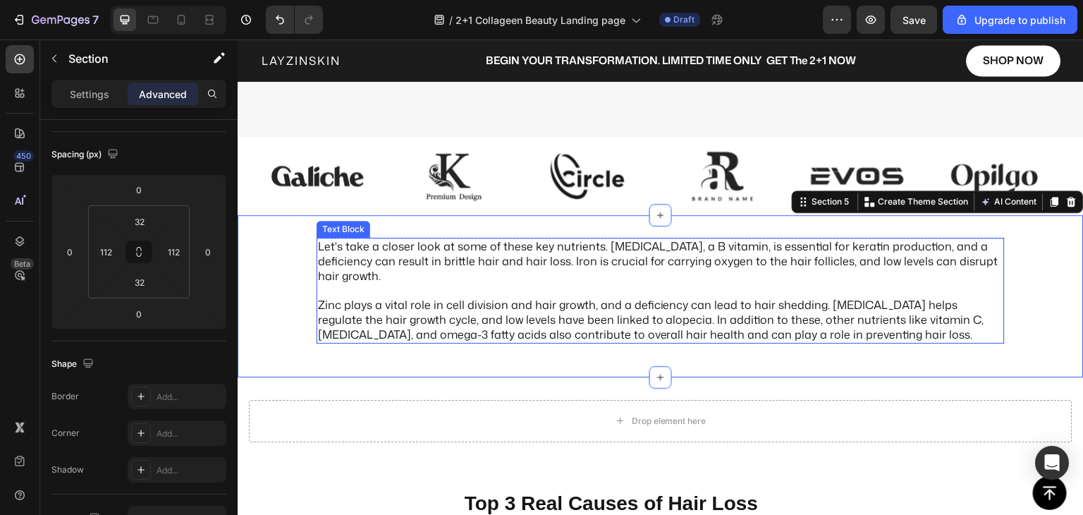
click at [370, 324] on p "Let's take a closer look at some of these key nutrients. [MEDICAL_DATA], a B vi…" at bounding box center [661, 290] width 686 height 103
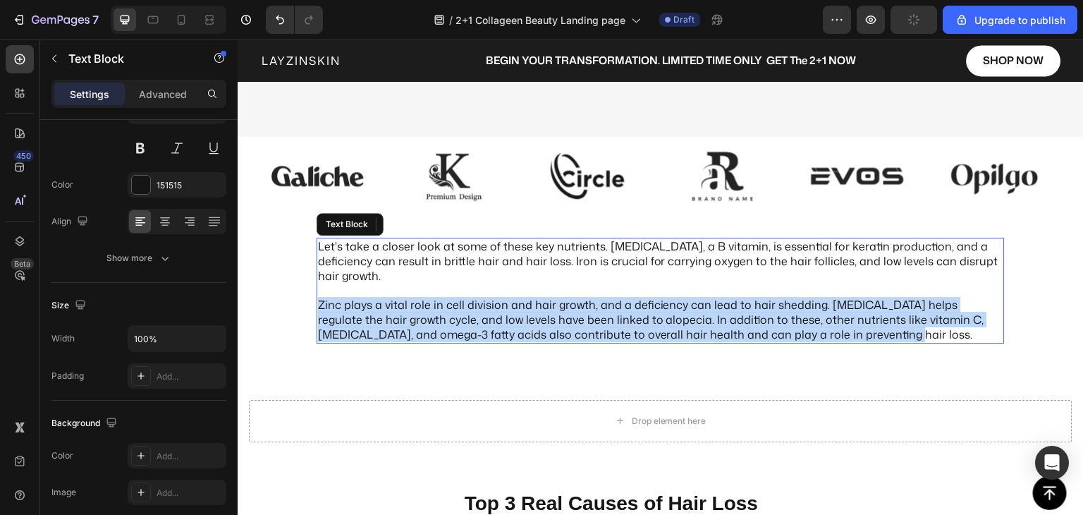
click at [370, 324] on p "Let's take a closer look at some of these key nutrients. [MEDICAL_DATA], a B vi…" at bounding box center [661, 290] width 686 height 103
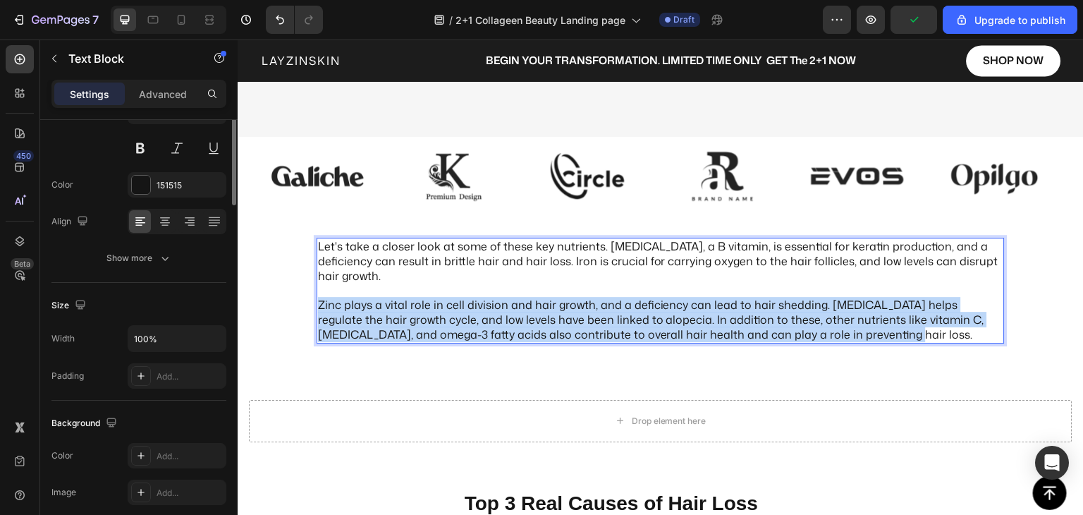
scroll to position [0, 0]
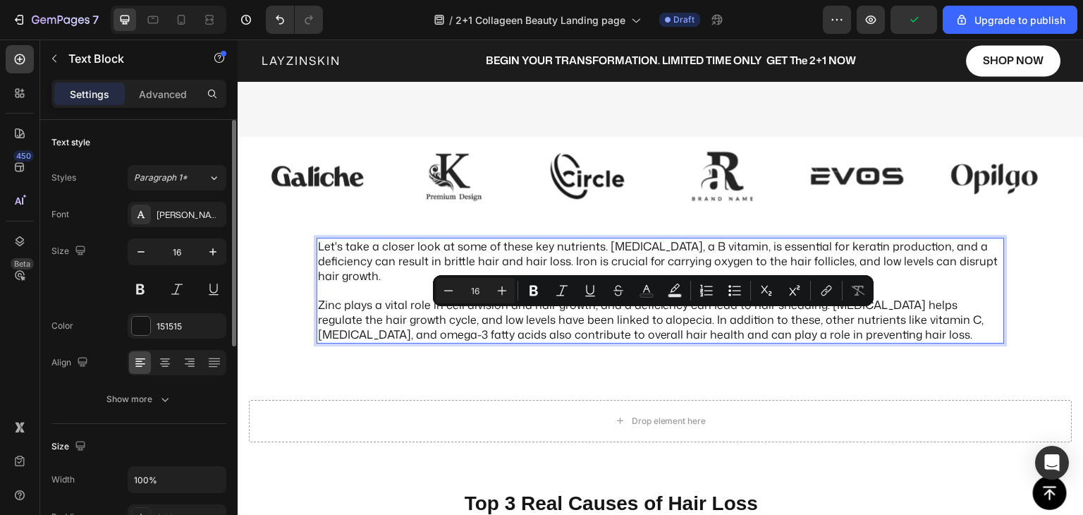
click at [377, 288] on p "Let's take a closer look at some of these key nutrients. [MEDICAL_DATA], a B vi…" at bounding box center [661, 290] width 686 height 103
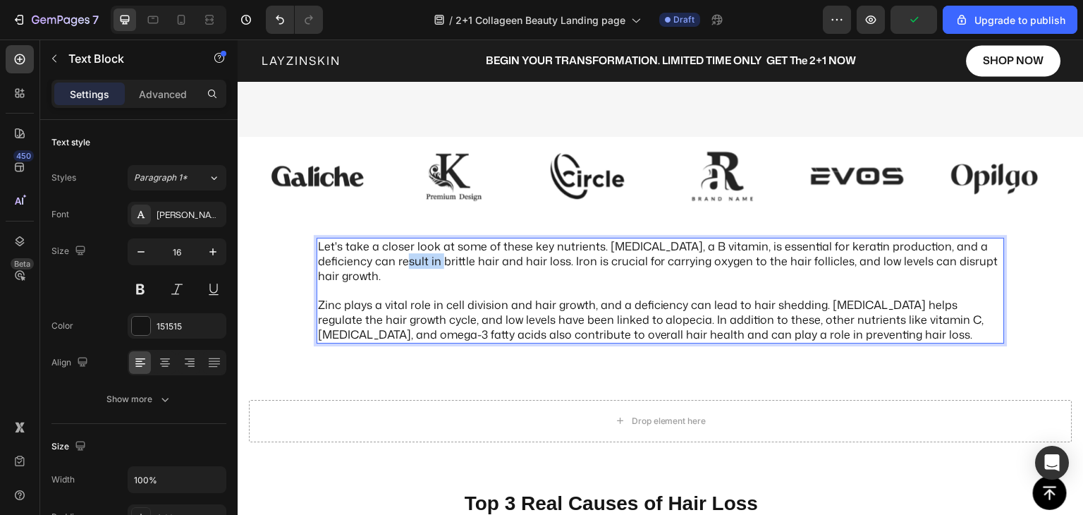
click at [377, 288] on p "Let's take a closer look at some of these key nutrients. [MEDICAL_DATA], a B vi…" at bounding box center [661, 290] width 686 height 103
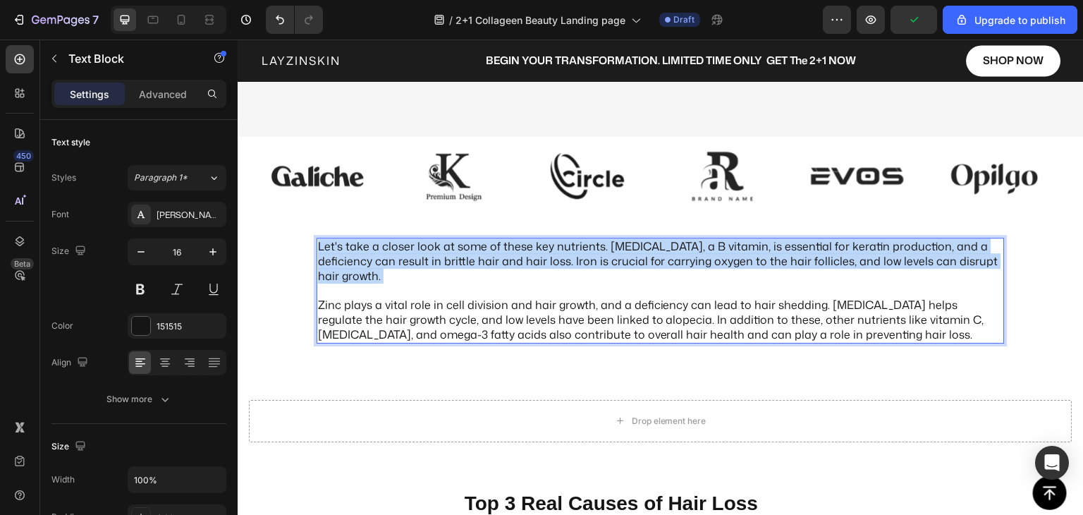
click at [377, 288] on p "Let's take a closer look at some of these key nutrients. [MEDICAL_DATA], a B vi…" at bounding box center [661, 290] width 686 height 103
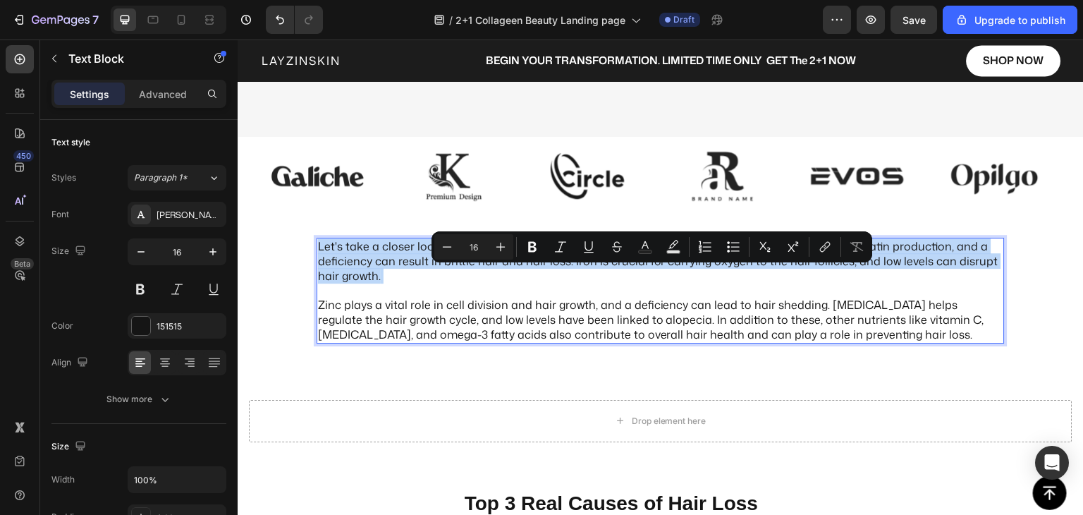
click at [342, 280] on p "Let's take a closer look at some of these key nutrients. [MEDICAL_DATA], a B vi…" at bounding box center [661, 290] width 686 height 103
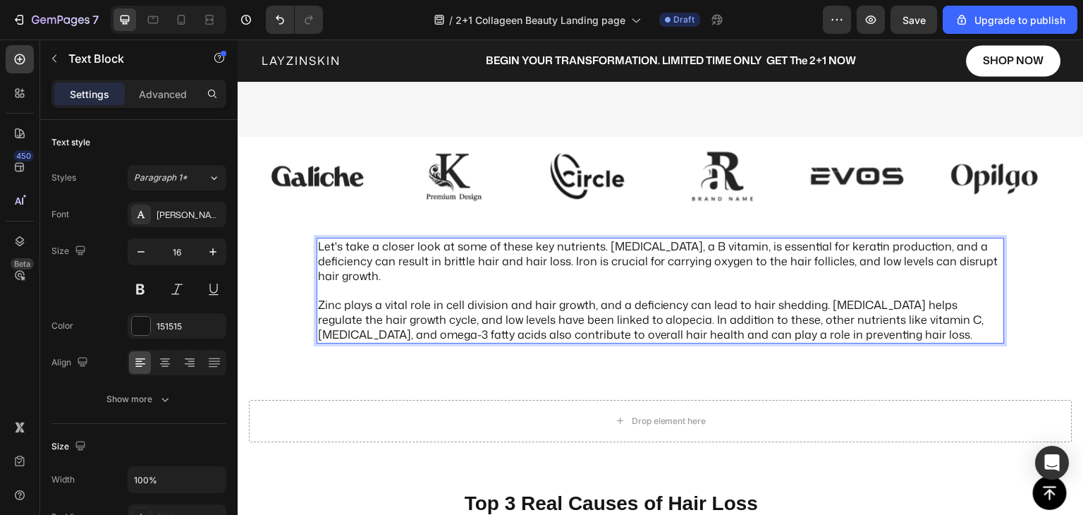
click at [336, 282] on p "Let's take a closer look at some of these key nutrients. [MEDICAL_DATA], a B vi…" at bounding box center [661, 290] width 686 height 103
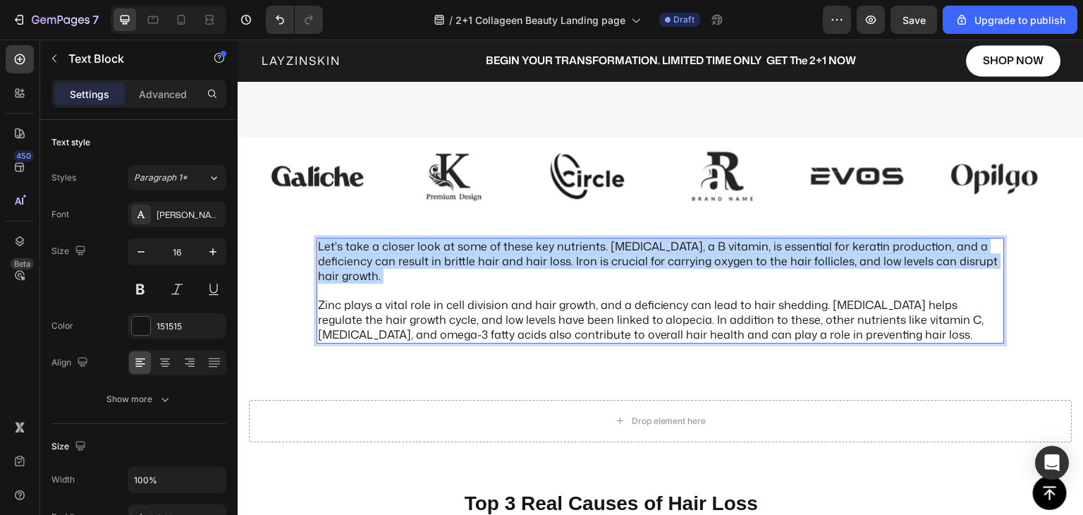
click at [336, 282] on p "Let's take a closer look at some of these key nutrients. [MEDICAL_DATA], a B vi…" at bounding box center [661, 290] width 686 height 103
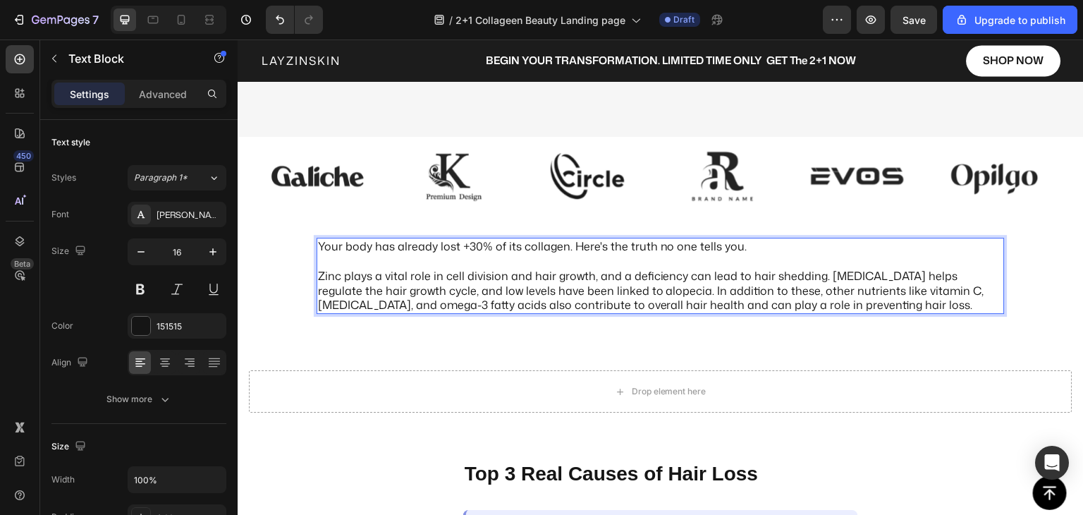
click at [756, 254] on p "Your body has already lost +30% of its collagen. Here's the truth no one tells …" at bounding box center [661, 246] width 686 height 15
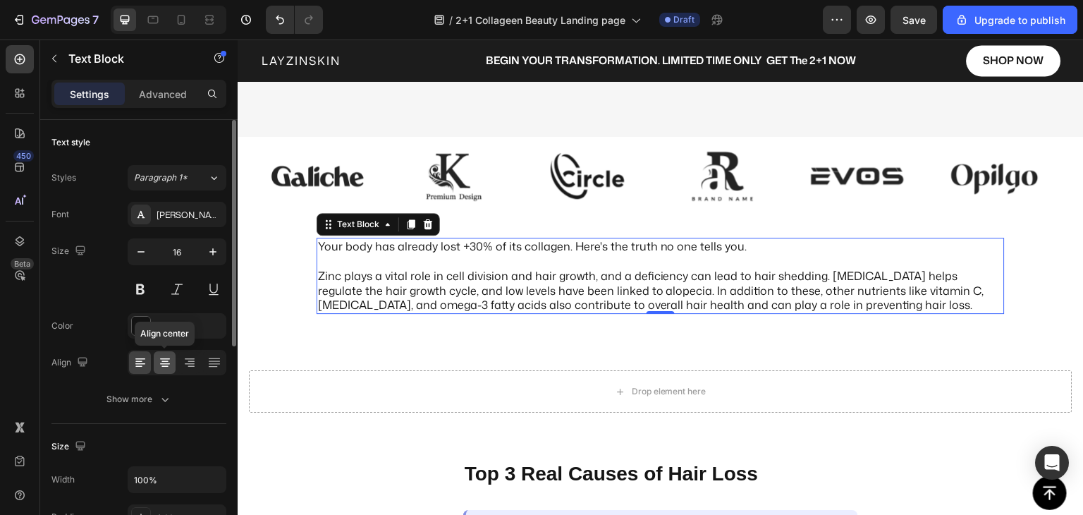
click at [167, 363] on icon at bounding box center [165, 363] width 10 height 1
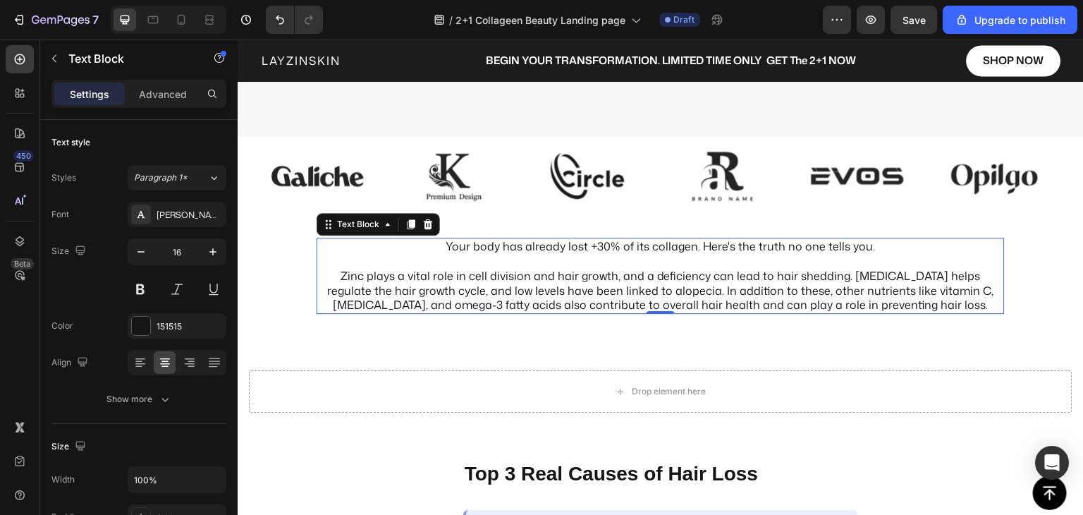
click at [458, 312] on p "Zinc plays a vital role in cell division and hair growth, and a deficiency can …" at bounding box center [661, 283] width 686 height 59
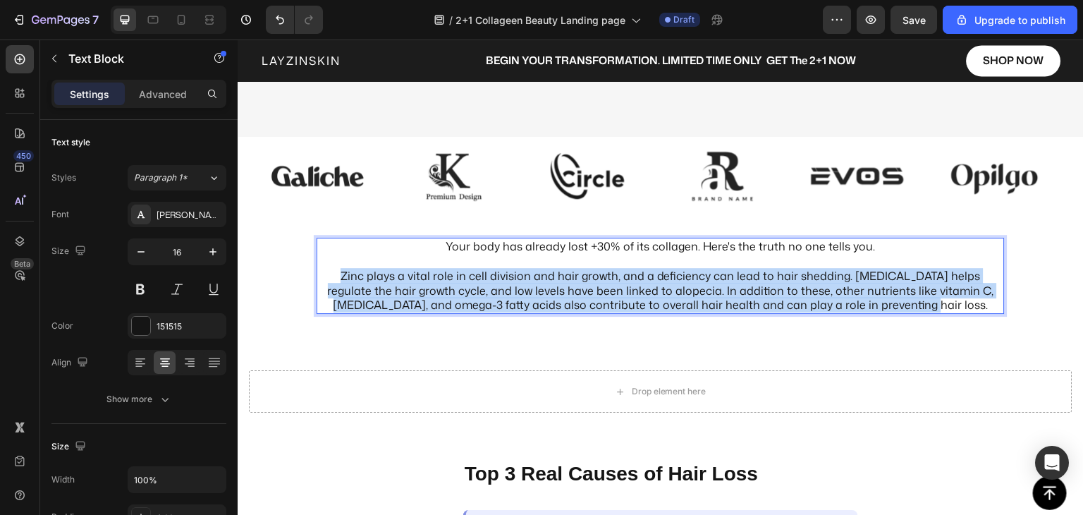
click at [458, 312] on p "Zinc plays a vital role in cell division and hair growth, and a deficiency can …" at bounding box center [661, 283] width 686 height 59
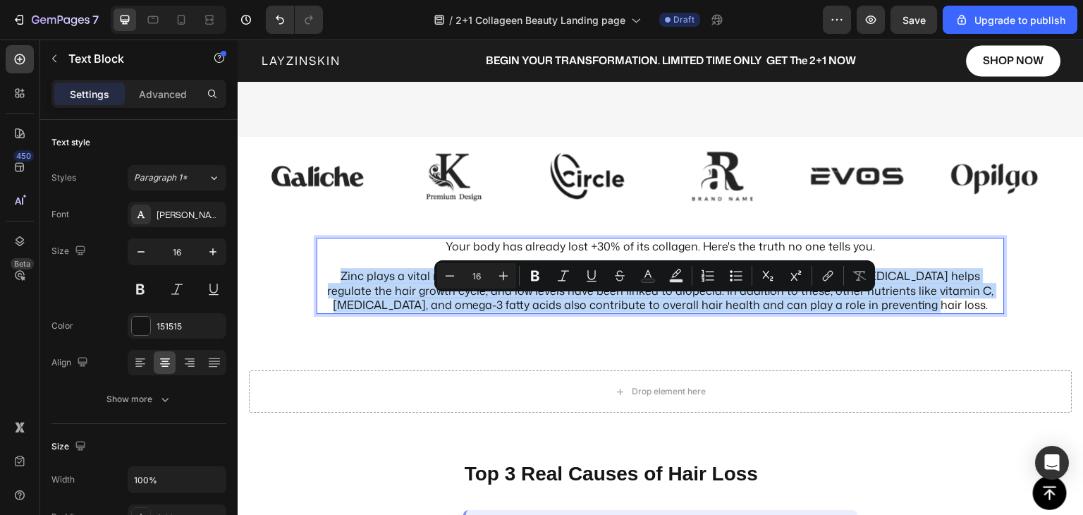
click at [458, 312] on p "Zinc plays a vital role in cell division and hair growth, and a deficiency can …" at bounding box center [661, 283] width 686 height 59
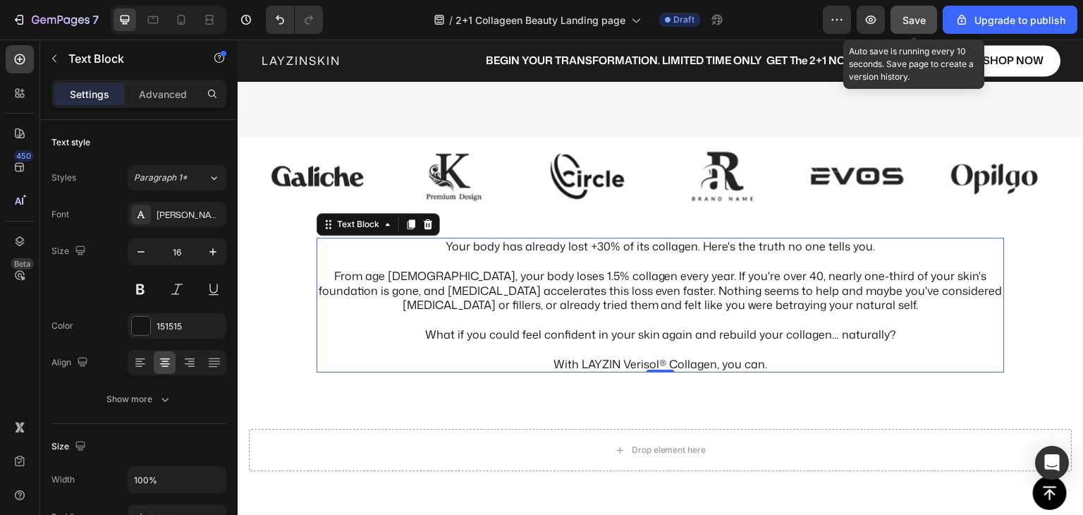
click at [908, 24] on span "Save" at bounding box center [914, 20] width 23 height 12
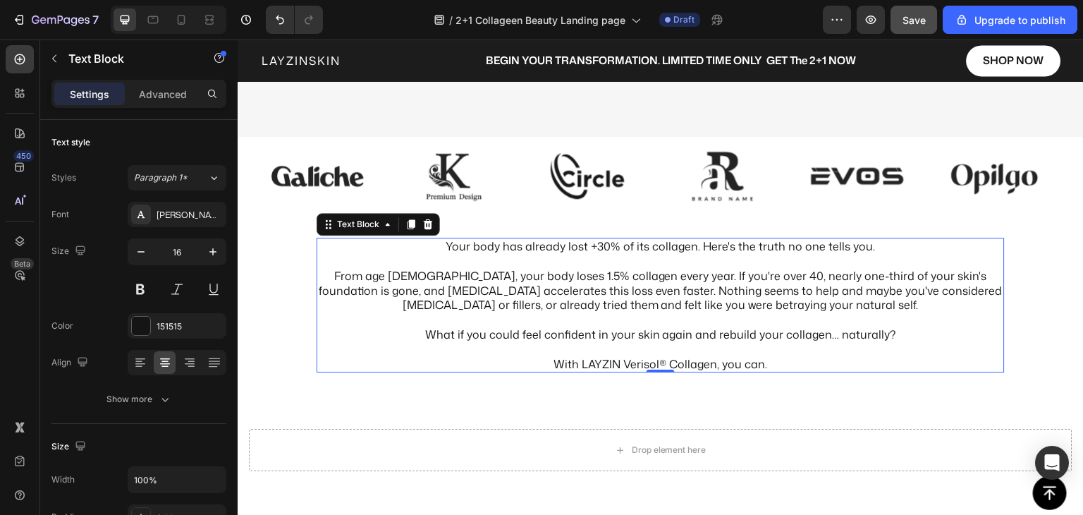
click at [767, 372] on p "With LAYZIN Verisol® Collagen, you can." at bounding box center [661, 364] width 686 height 15
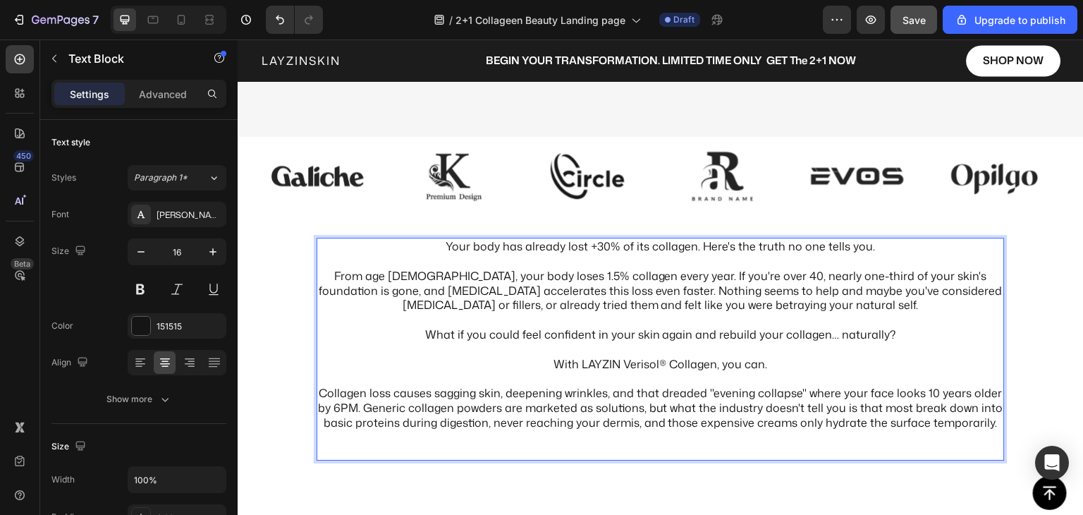
scroll to position [549, 0]
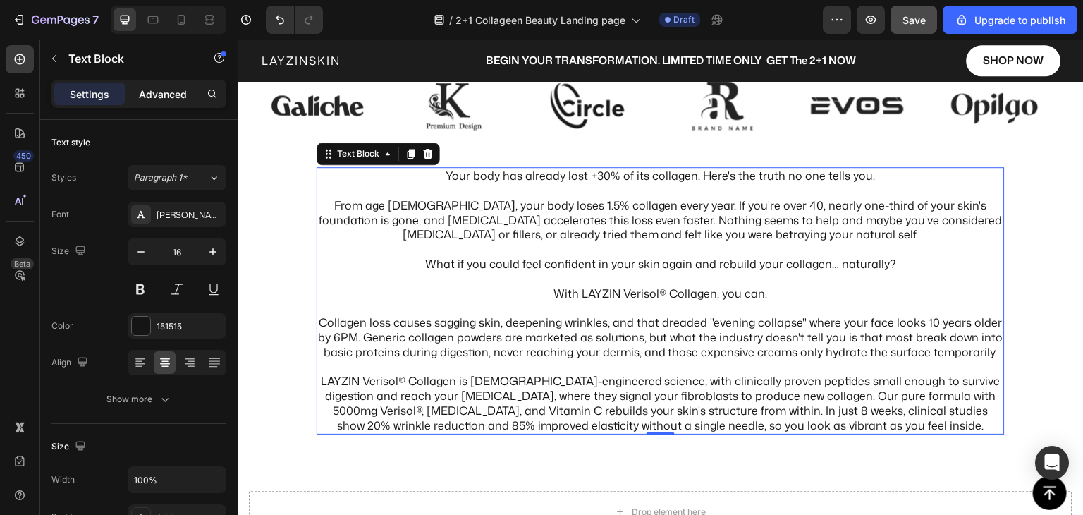
click at [159, 93] on p "Advanced" at bounding box center [163, 94] width 48 height 15
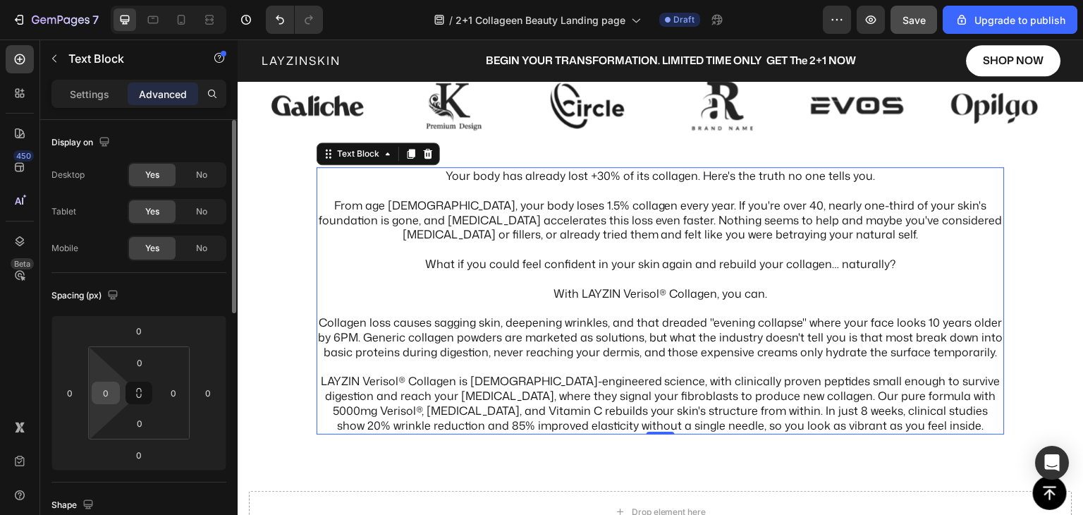
click at [109, 401] on input "0" at bounding box center [105, 392] width 21 height 21
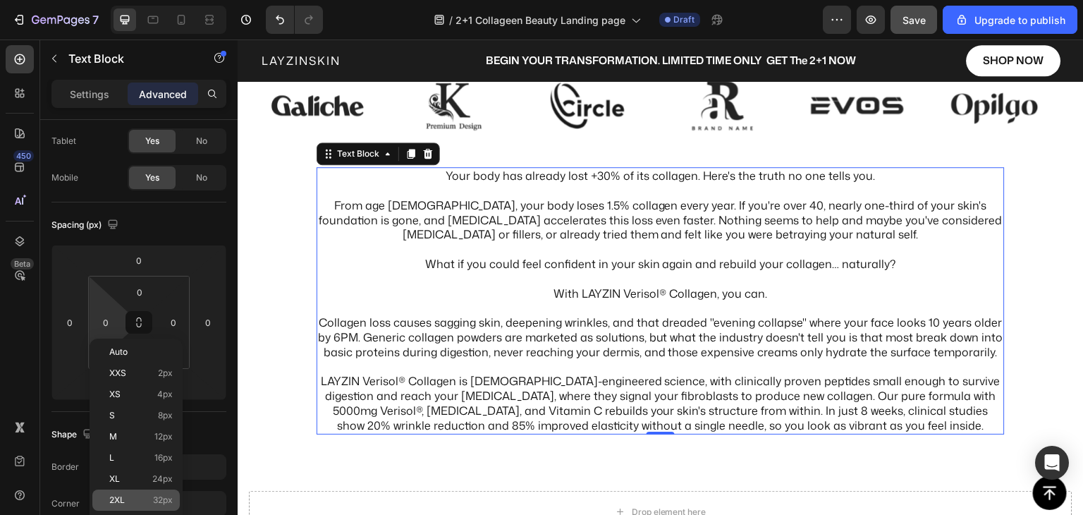
click at [119, 497] on span "2XL" at bounding box center [117, 500] width 16 height 10
type input "32"
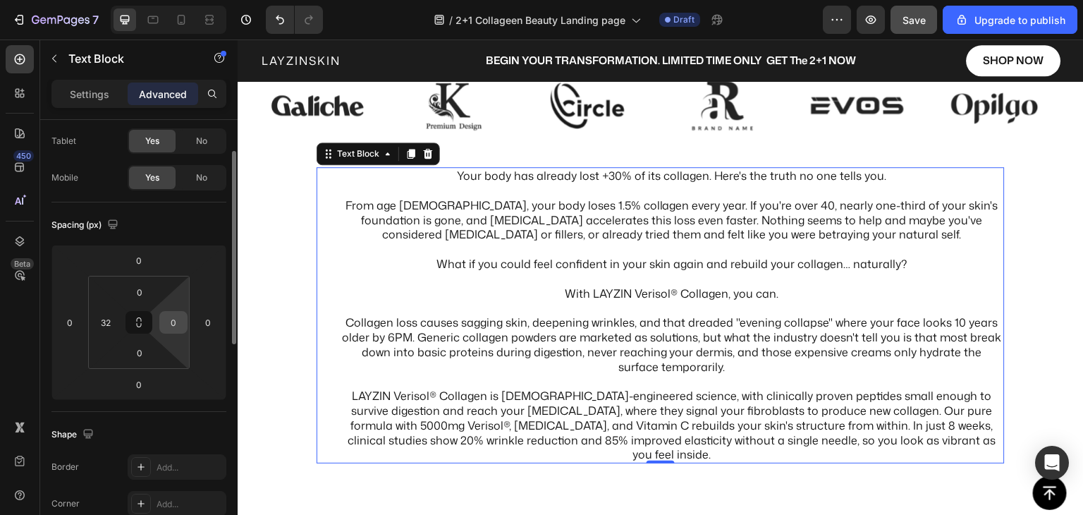
click at [166, 322] on input "0" at bounding box center [173, 322] width 21 height 21
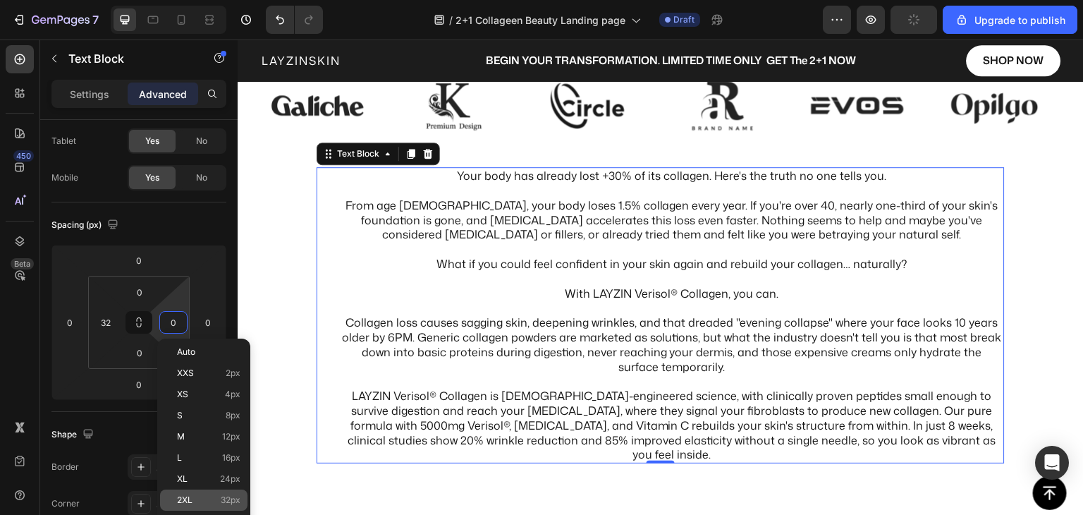
click at [212, 501] on p "2XL 32px" at bounding box center [208, 500] width 63 height 10
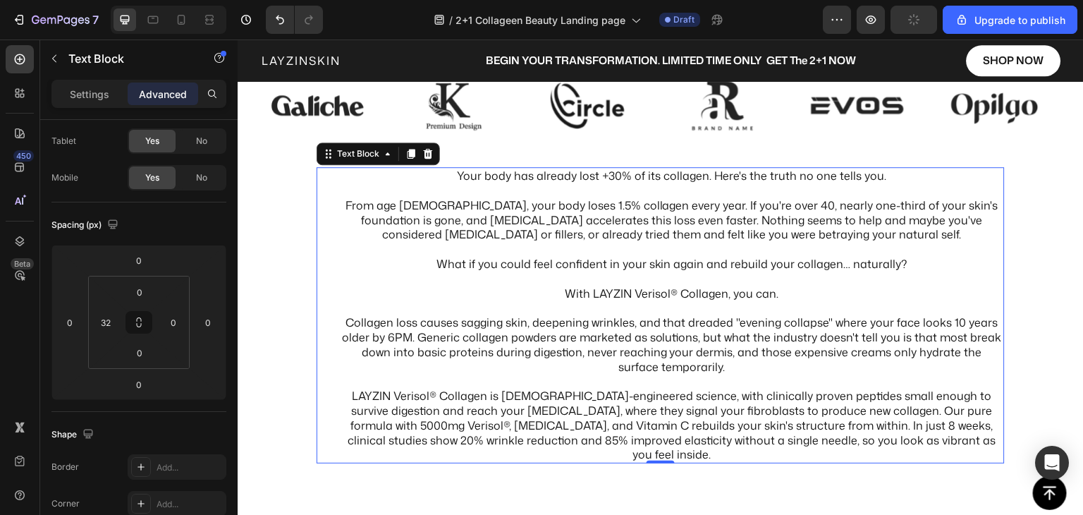
type input "32"
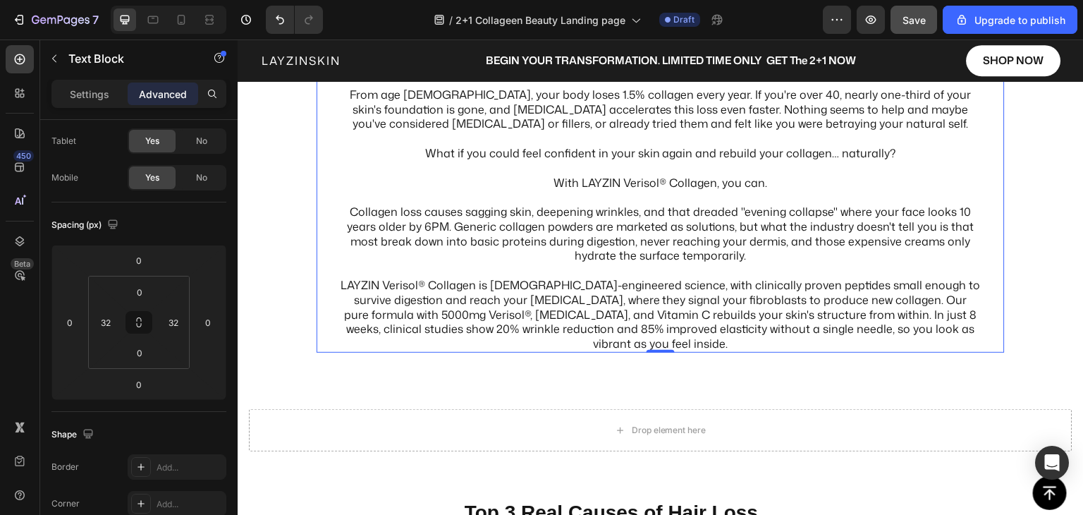
scroll to position [619, 0]
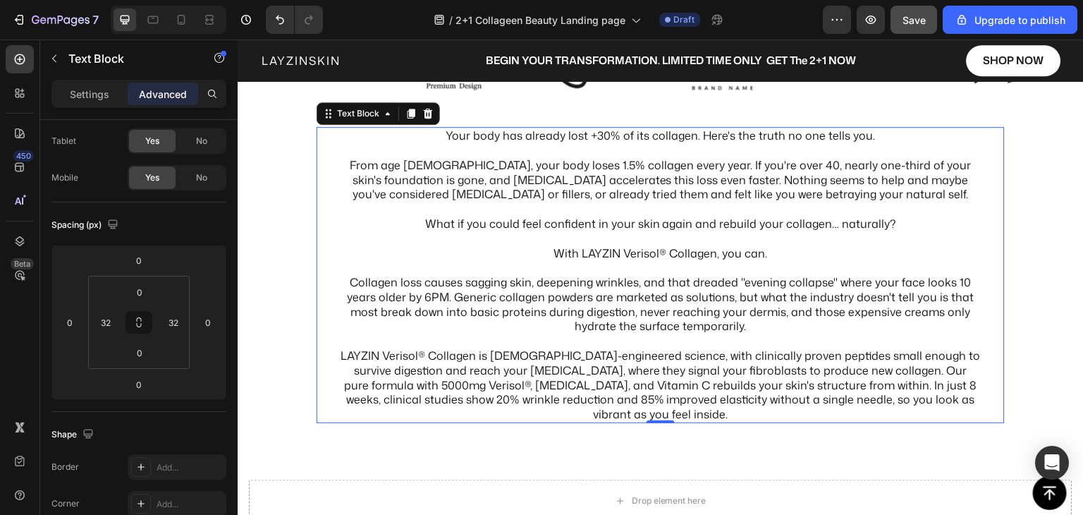
click at [302, 269] on div "Your body has already lost +30% of its collagen. Here's the truth no one tells …" at bounding box center [661, 280] width 846 height 353
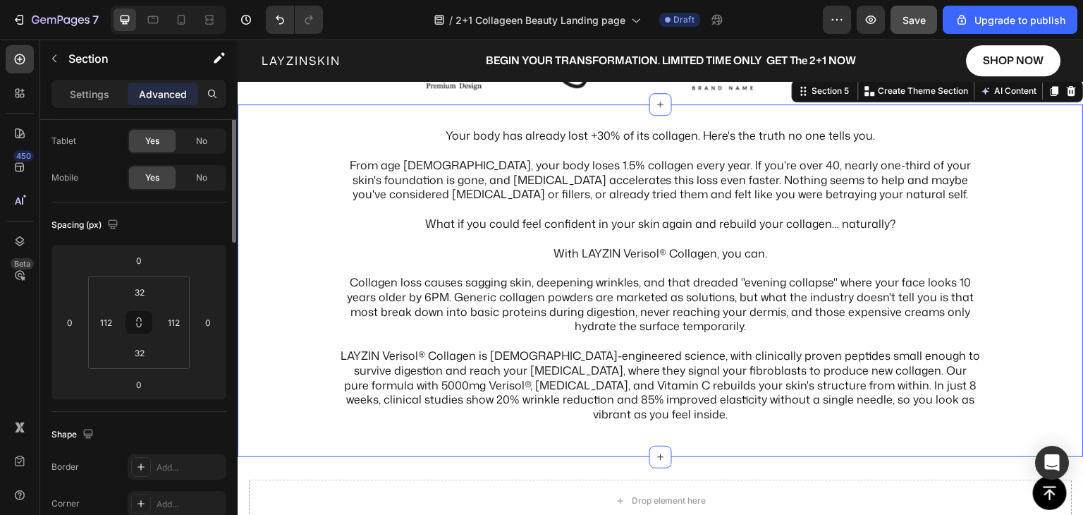
scroll to position [0, 0]
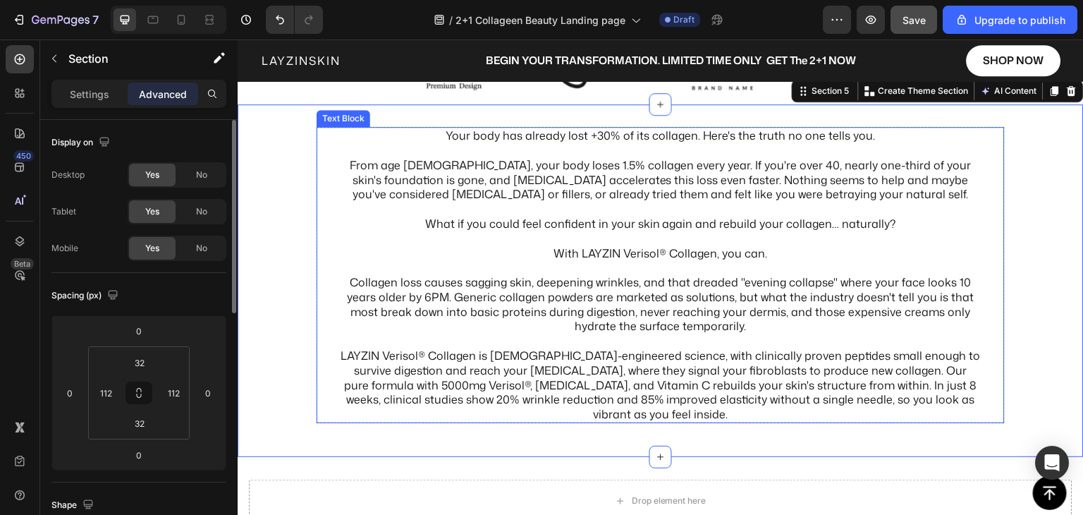
click at [349, 257] on p "With LAYZIN Verisol® Collagen, you can." at bounding box center [661, 253] width 640 height 15
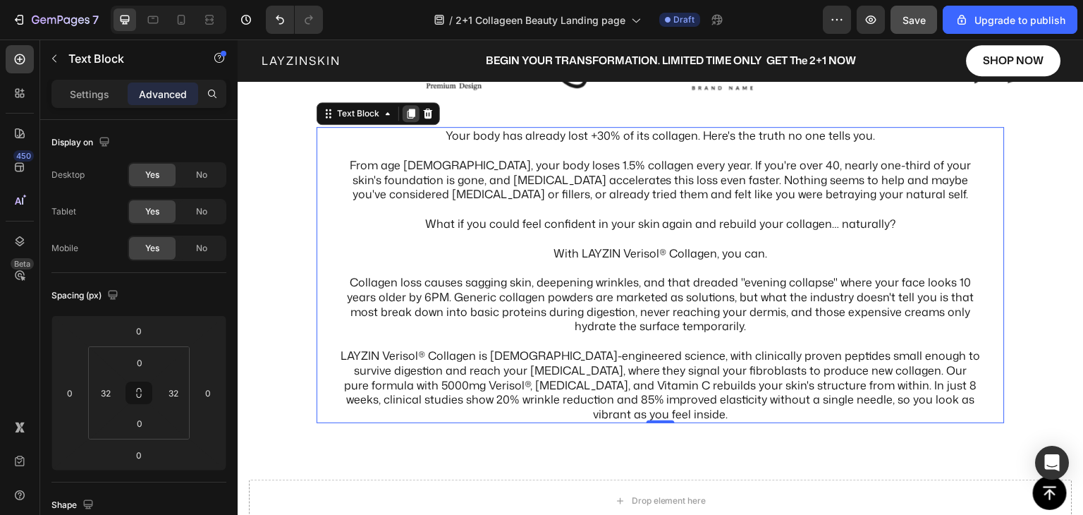
click at [411, 114] on icon at bounding box center [412, 114] width 8 height 10
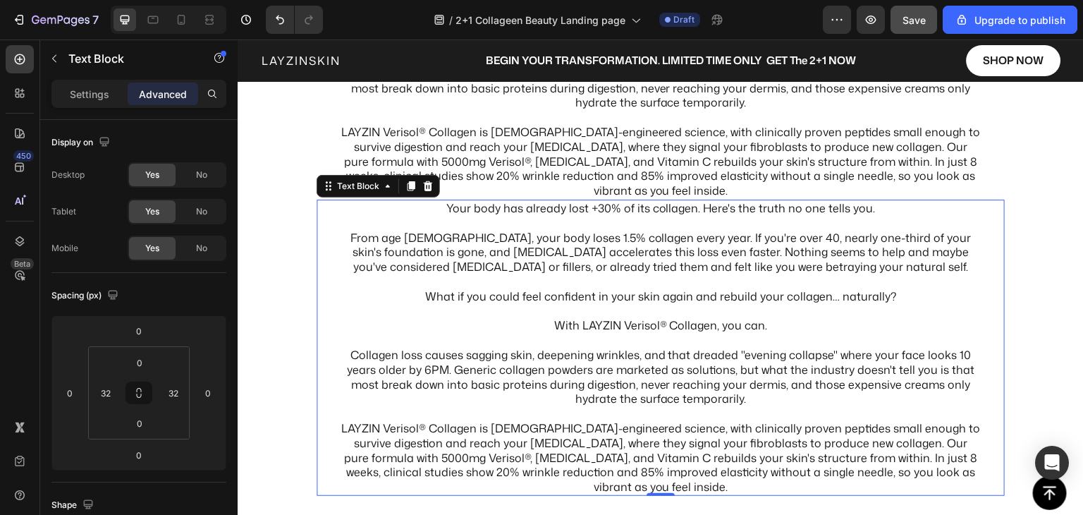
scroll to position [813, 0]
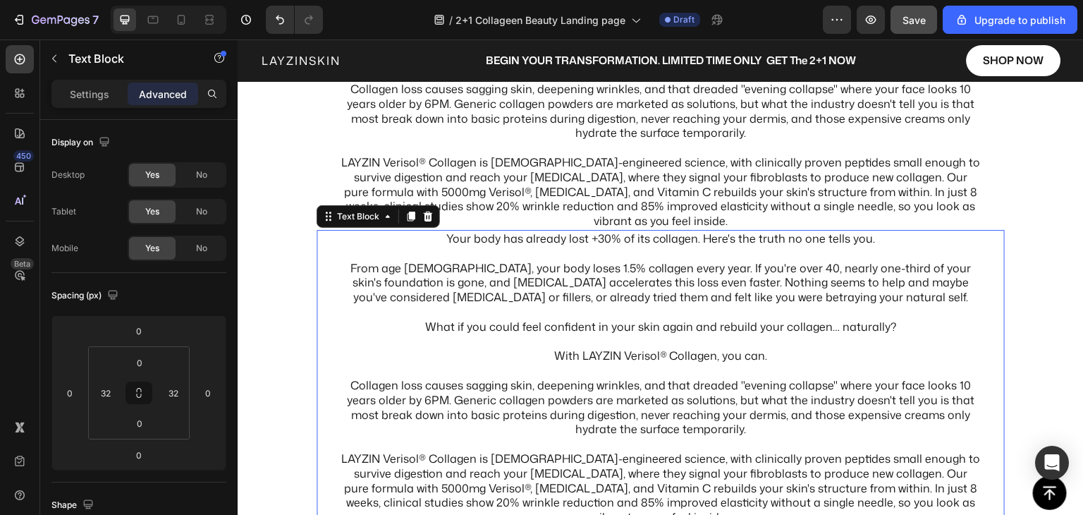
click at [447, 239] on p "Your body has already lost +30% of its collagen. Here's the truth no one tells …" at bounding box center [661, 238] width 640 height 15
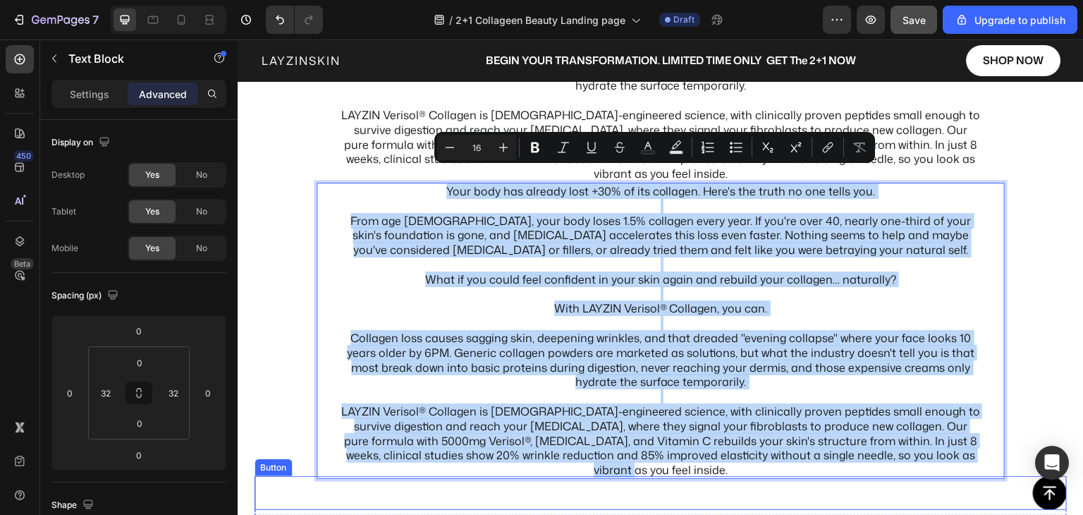
scroll to position [874, 0]
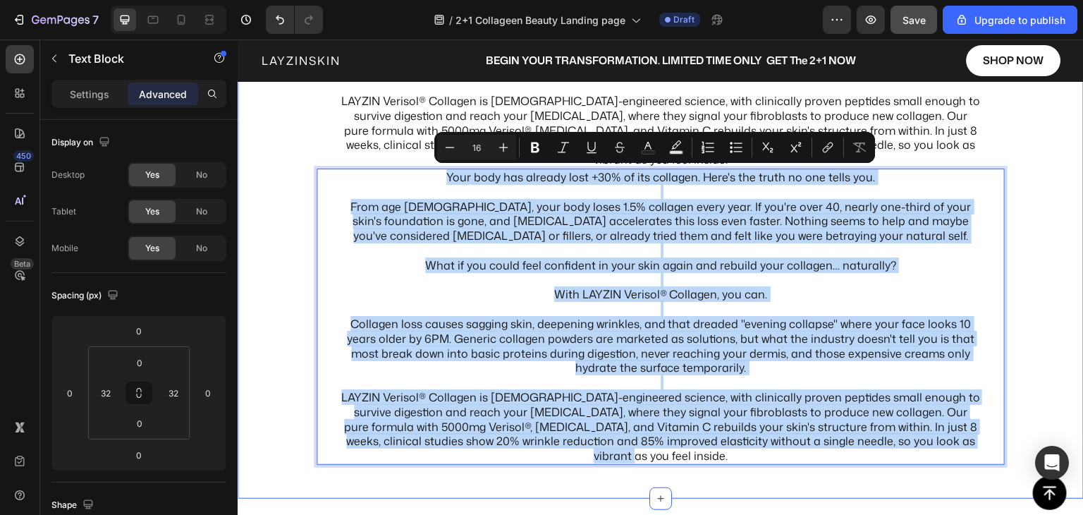
drag, startPoint x: 447, startPoint y: 239, endPoint x: 725, endPoint y: 456, distance: 352.7
click at [728, 465] on div "Your body has already lost +30% of its collagen. Here's the truth no one tells …" at bounding box center [661, 174] width 688 height 604
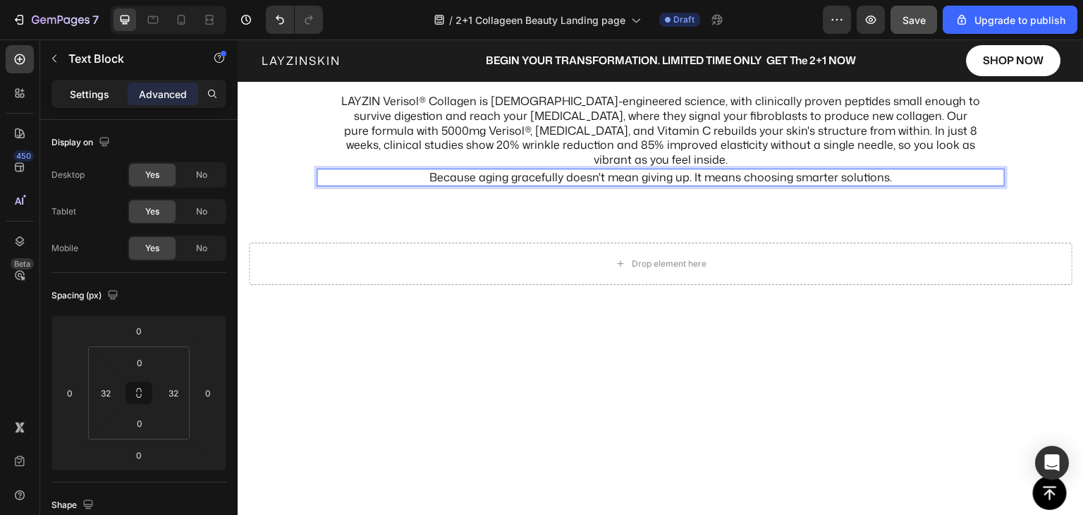
click at [88, 92] on p "Settings" at bounding box center [89, 94] width 39 height 15
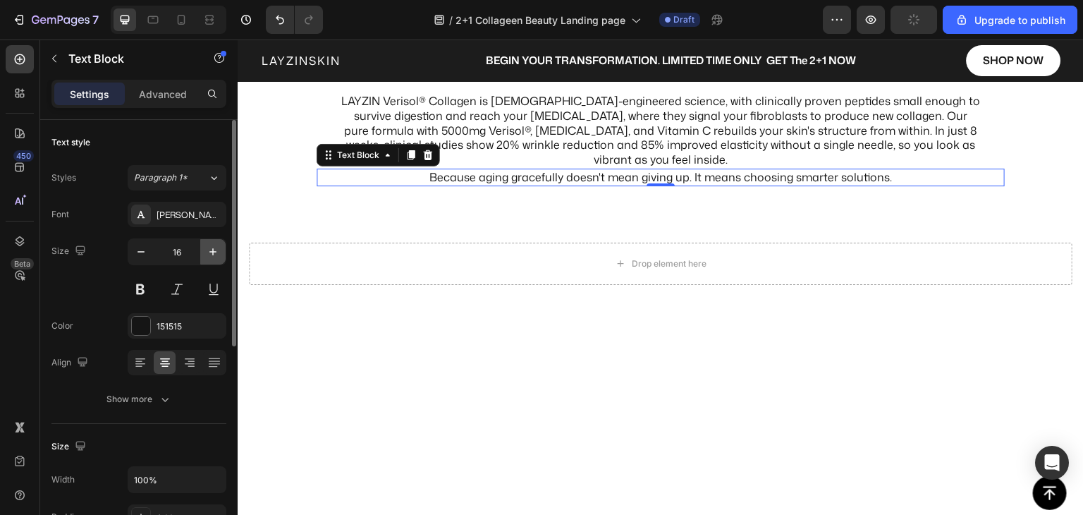
click at [212, 253] on icon "button" at bounding box center [213, 252] width 14 height 14
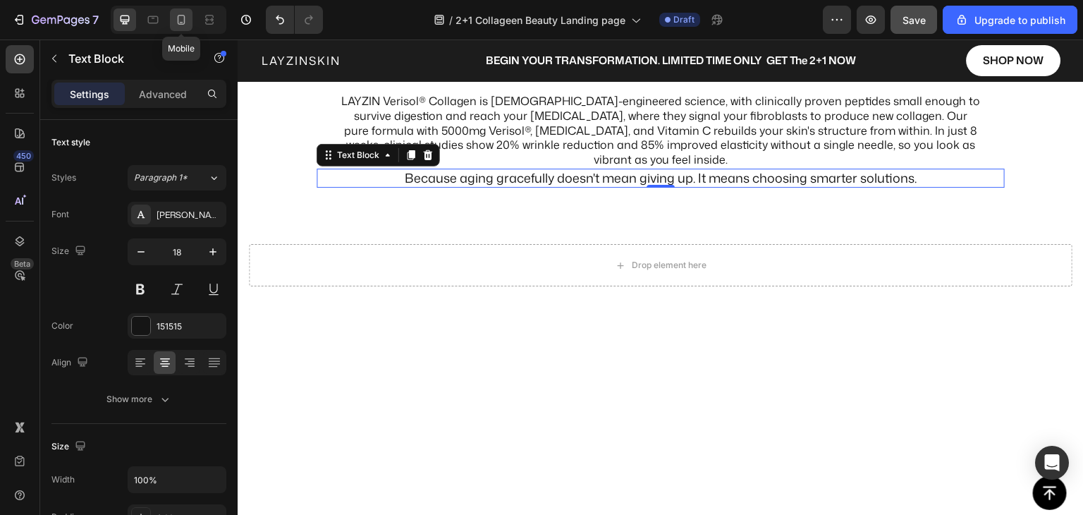
click at [183, 20] on icon at bounding box center [181, 20] width 14 height 14
type input "14"
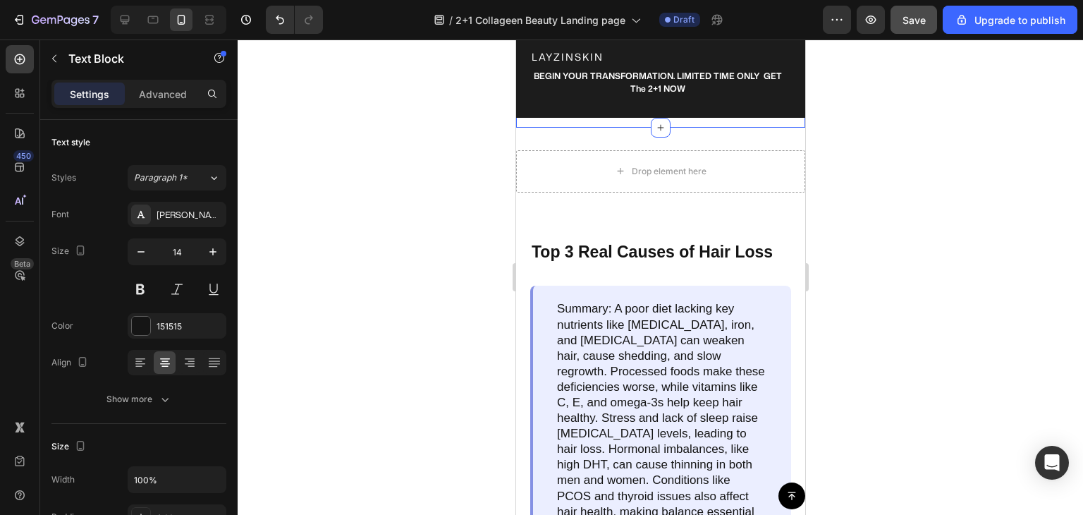
scroll to position [1995, 0]
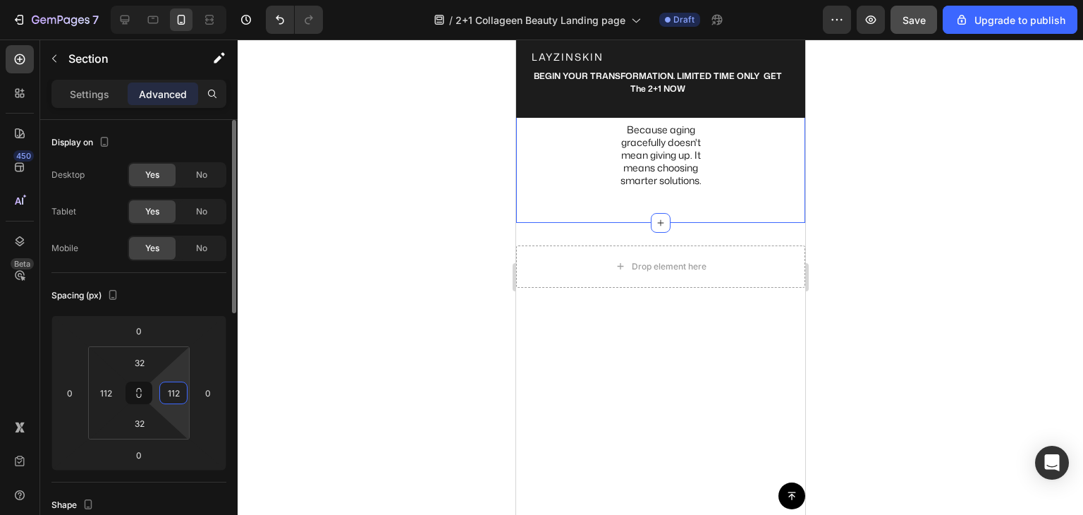
click at [169, 390] on input "112" at bounding box center [173, 392] width 21 height 21
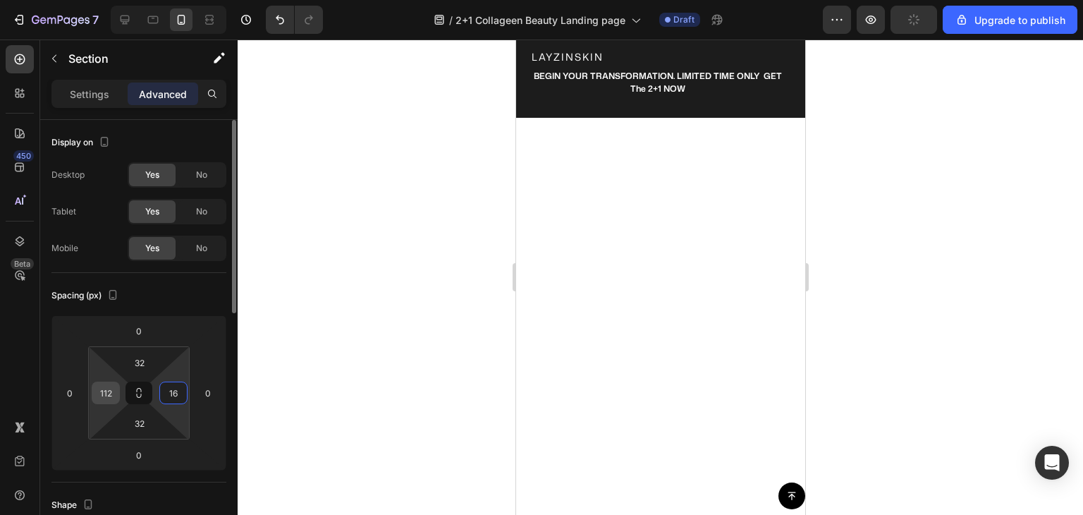
type input "16"
click at [105, 399] on input "112" at bounding box center [105, 392] width 21 height 21
type input "16"
click at [155, 296] on div "Spacing (px)" at bounding box center [138, 295] width 175 height 23
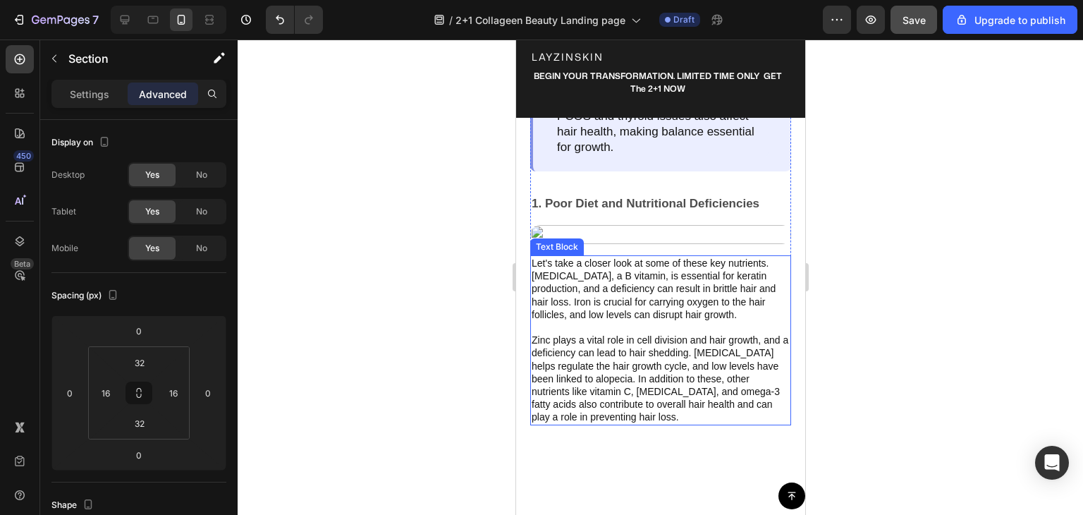
scroll to position [1854, 0]
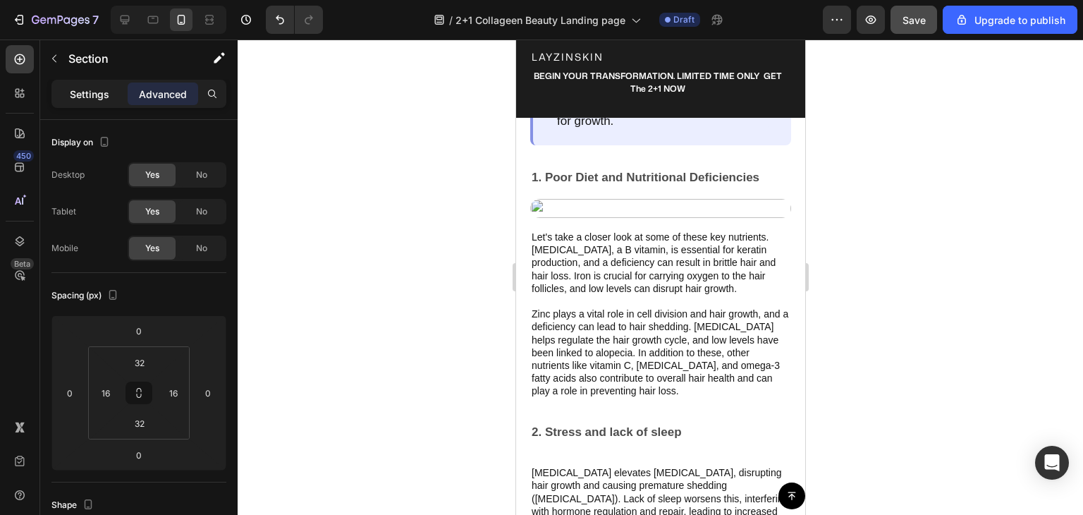
click at [97, 97] on p "Settings" at bounding box center [89, 94] width 39 height 15
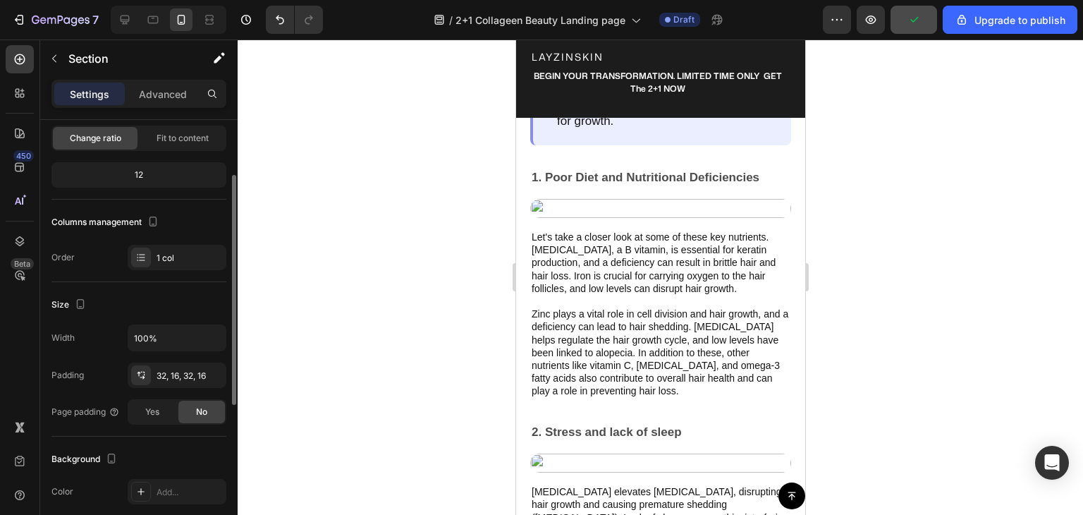
scroll to position [0, 0]
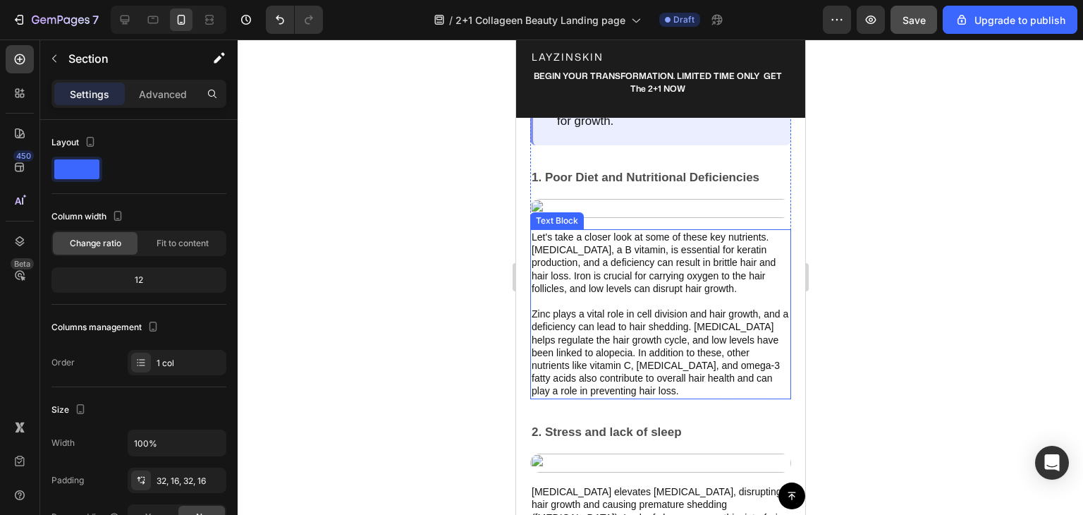
click at [620, 279] on p "Let's take a closer look at some of these key nutrients. [MEDICAL_DATA], a B vi…" at bounding box center [660, 314] width 258 height 167
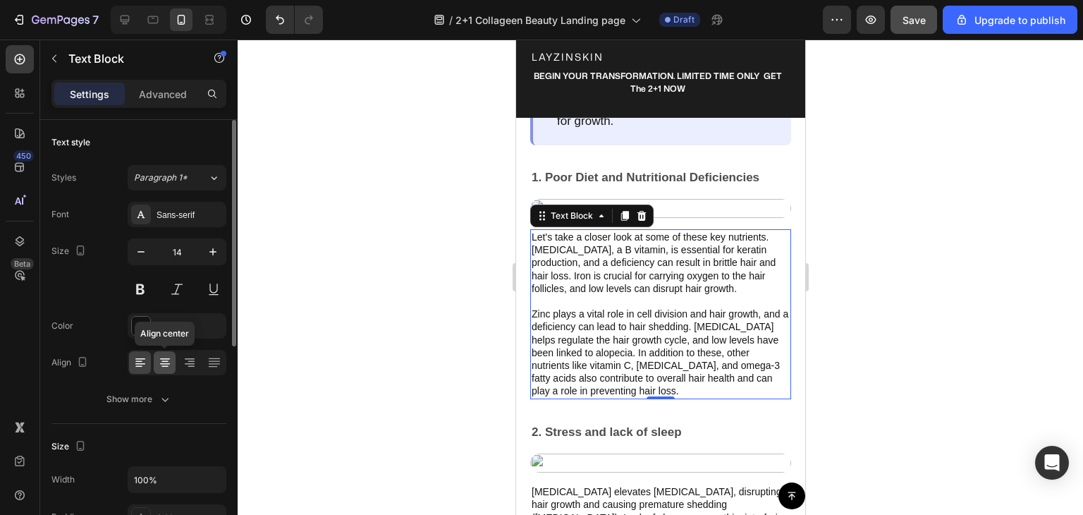
click at [165, 364] on icon at bounding box center [165, 362] width 14 height 14
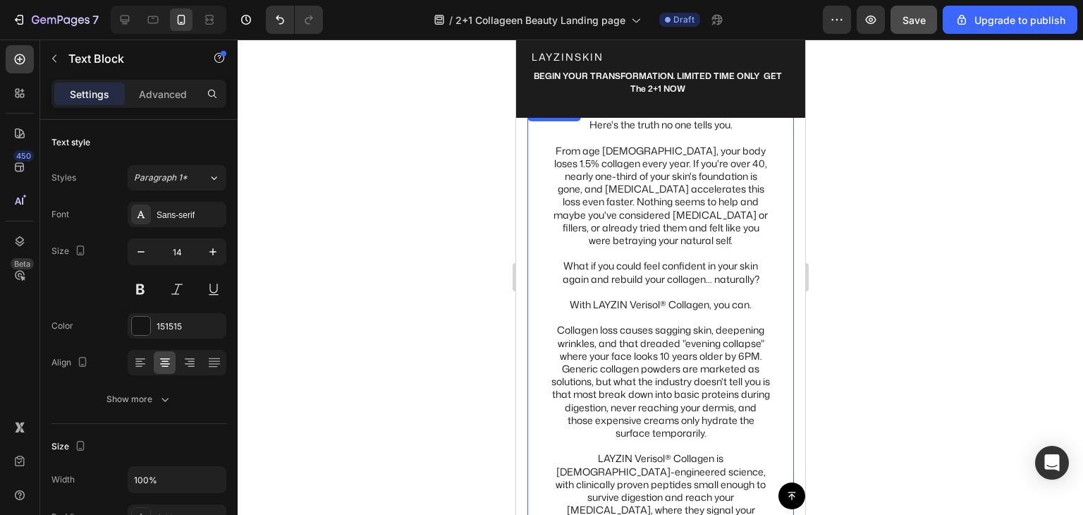
scroll to position [584, 0]
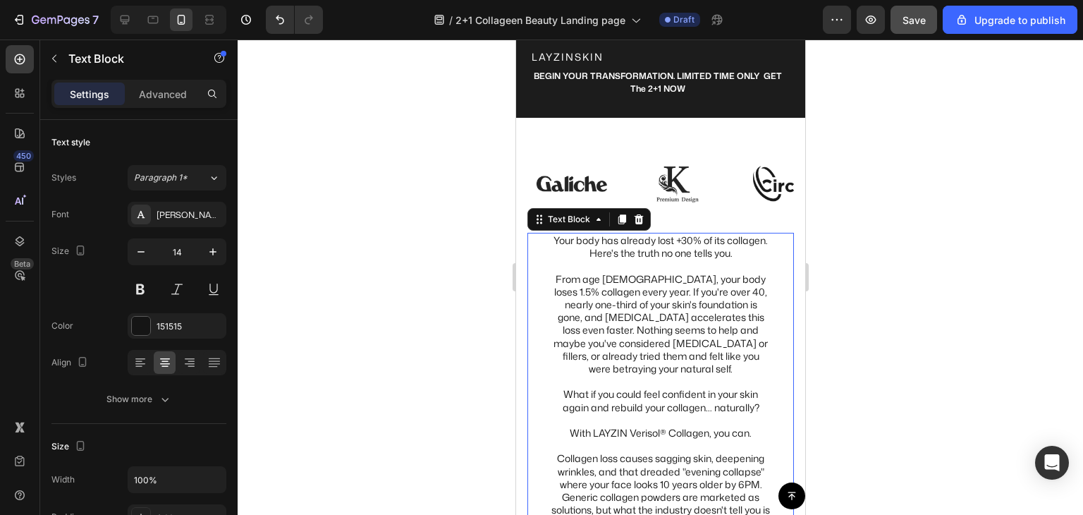
click at [573, 330] on p "From age [DEMOGRAPHIC_DATA], your body loses 1.5% collagen every year. If you'r…" at bounding box center [660, 318] width 219 height 116
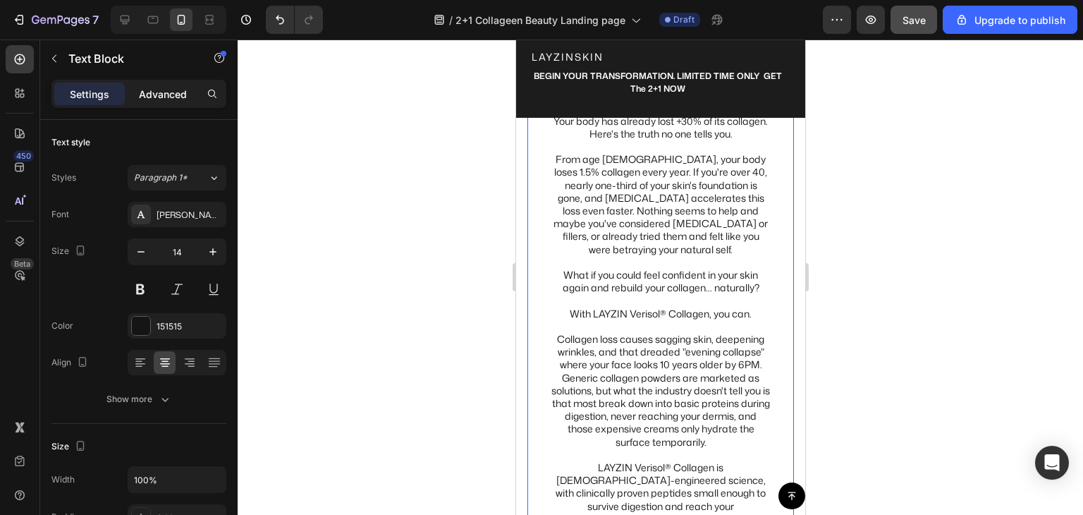
click at [162, 83] on div "Advanced" at bounding box center [163, 94] width 71 height 23
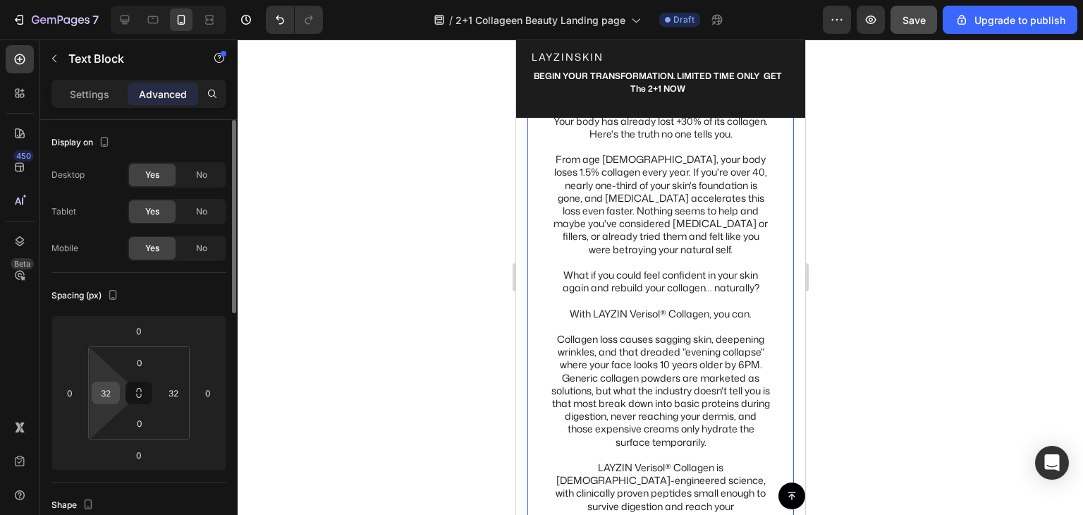
click at [112, 382] on input "32" at bounding box center [105, 392] width 21 height 21
type input "0"
click at [164, 392] on input "32" at bounding box center [173, 392] width 21 height 21
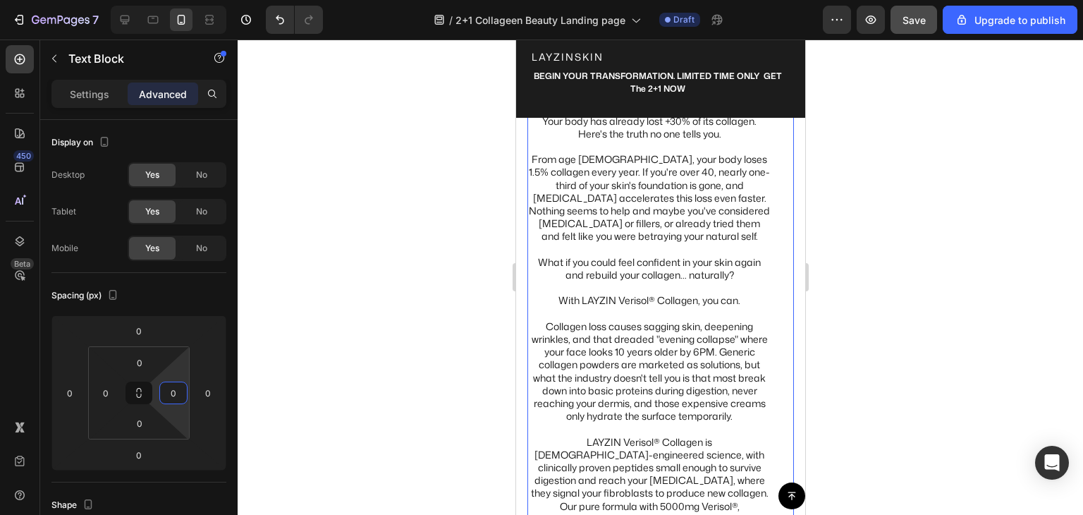
scroll to position [655, 0]
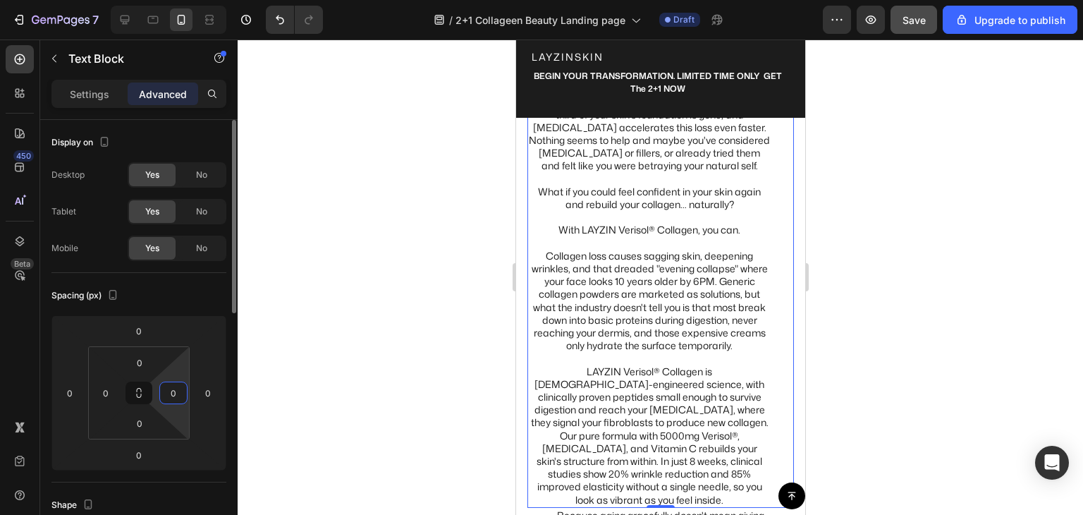
type input "0"
click at [177, 294] on div "Spacing (px)" at bounding box center [138, 295] width 175 height 23
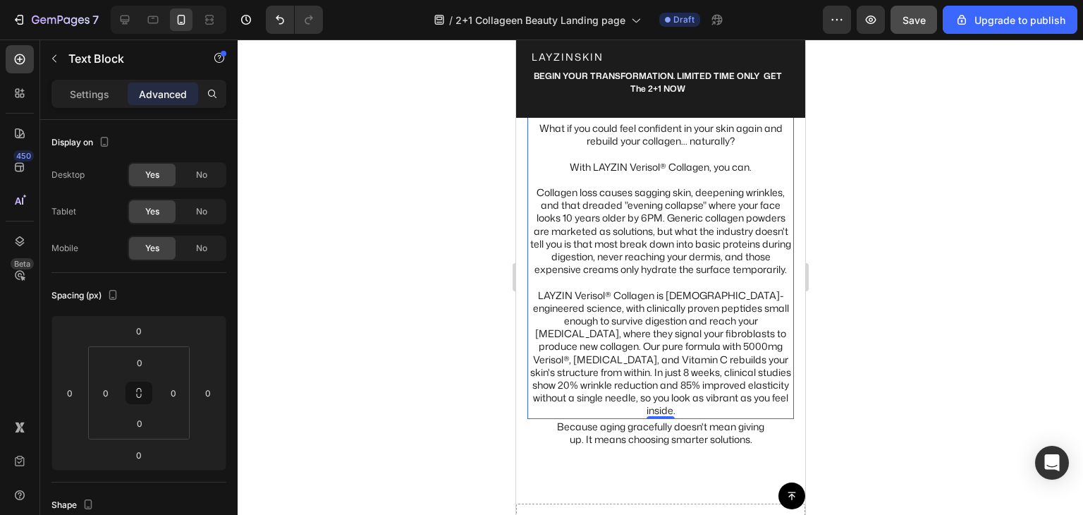
scroll to position [1007, 0]
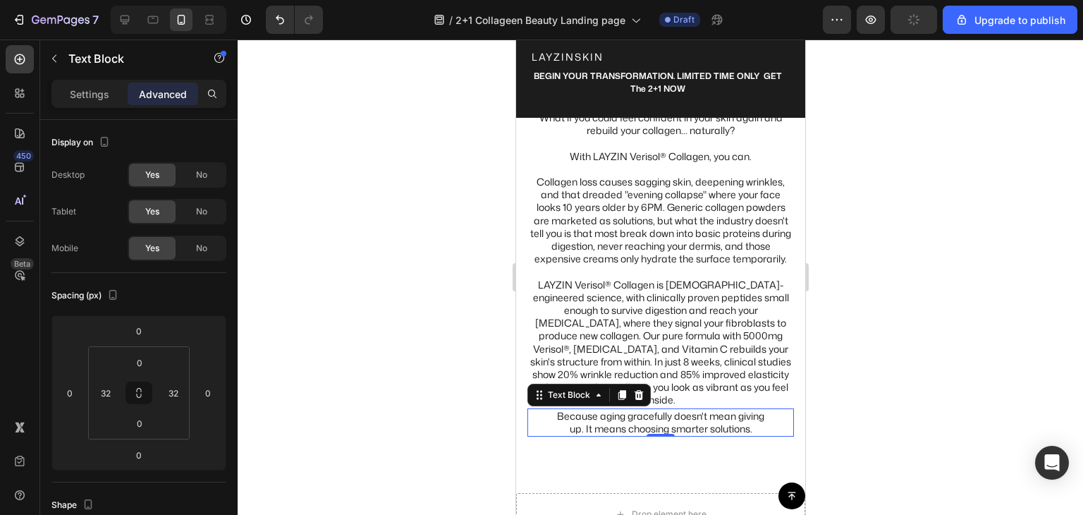
click at [632, 415] on p "Because aging gracefully doesn't mean giving up. It means choosing smarter solu…" at bounding box center [660, 422] width 219 height 25
click at [125, 20] on icon at bounding box center [125, 20] width 9 height 9
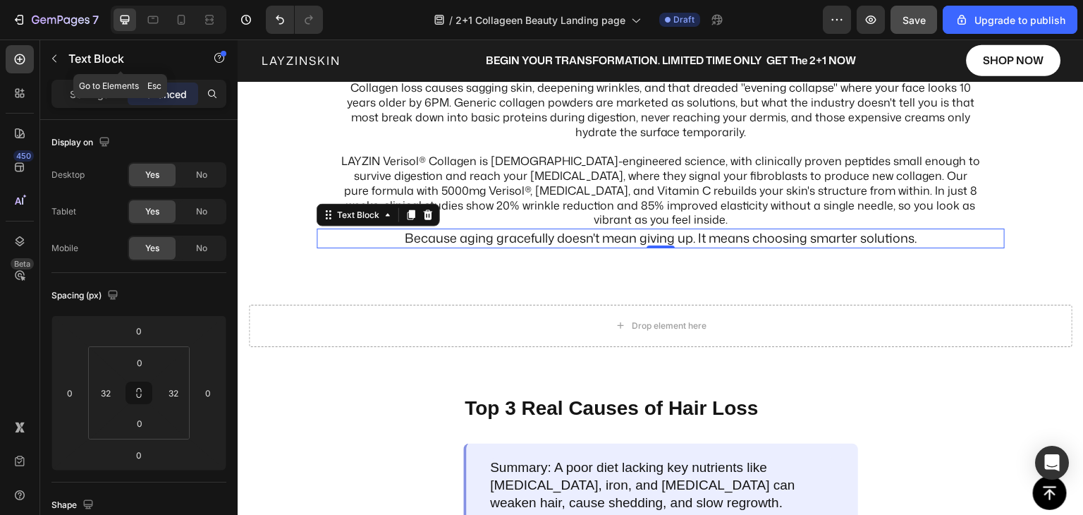
scroll to position [1147, 0]
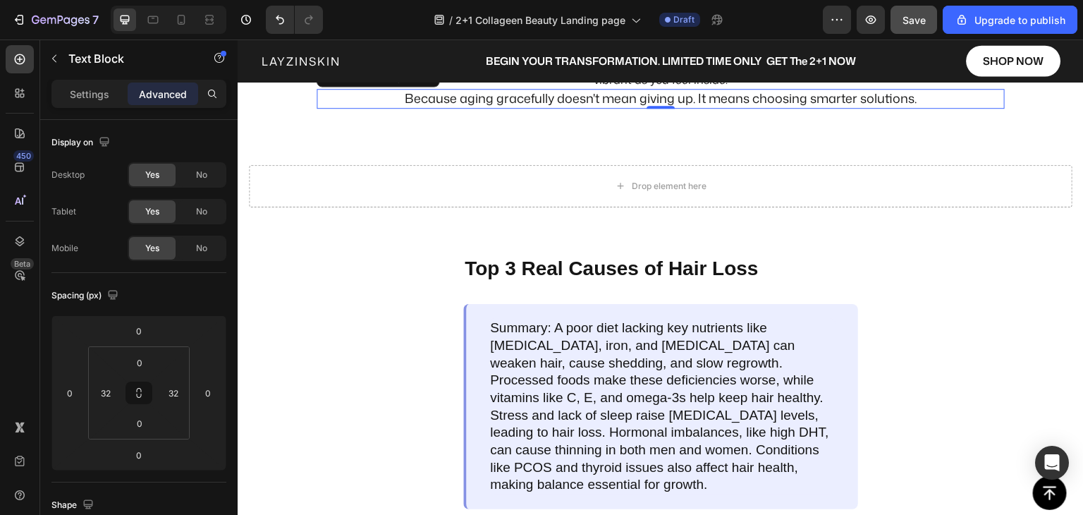
click at [636, 99] on p "Because aging gracefully doesn't mean giving up. It means choosing smarter solu…" at bounding box center [661, 98] width 640 height 16
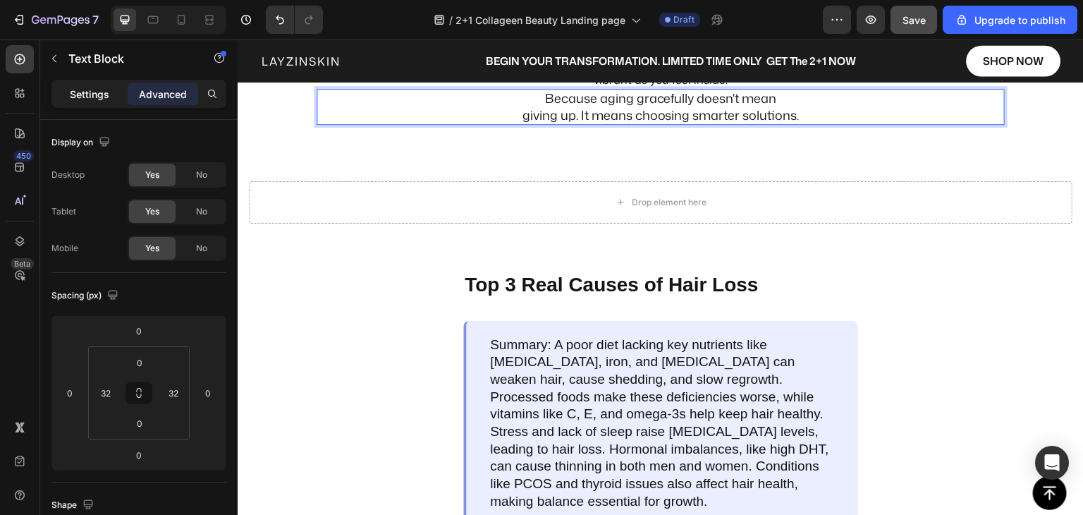
click at [90, 87] on p "Settings" at bounding box center [89, 94] width 39 height 15
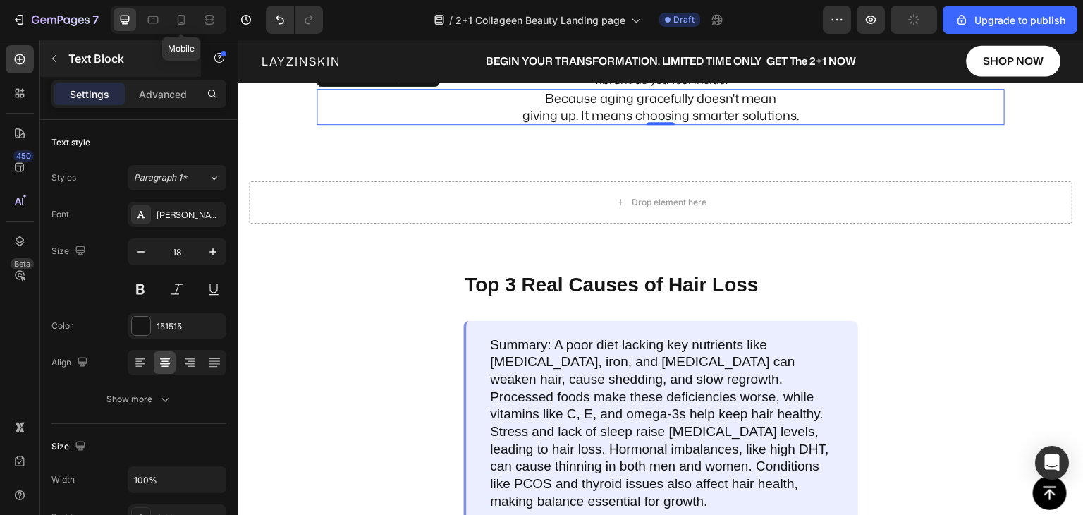
drag, startPoint x: 183, startPoint y: 23, endPoint x: 200, endPoint y: 44, distance: 26.6
click at [182, 23] on icon at bounding box center [181, 20] width 14 height 14
type input "14"
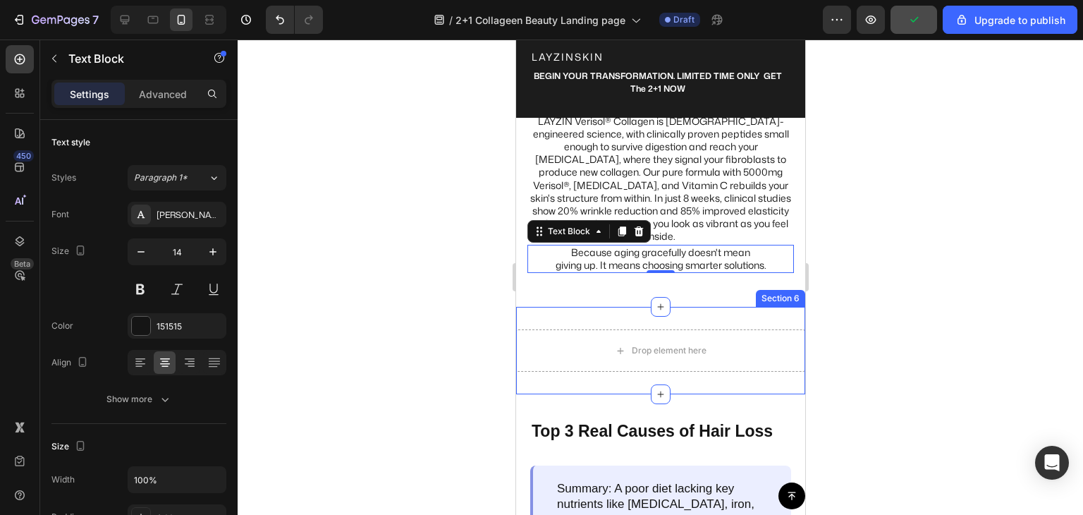
scroll to position [1102, 0]
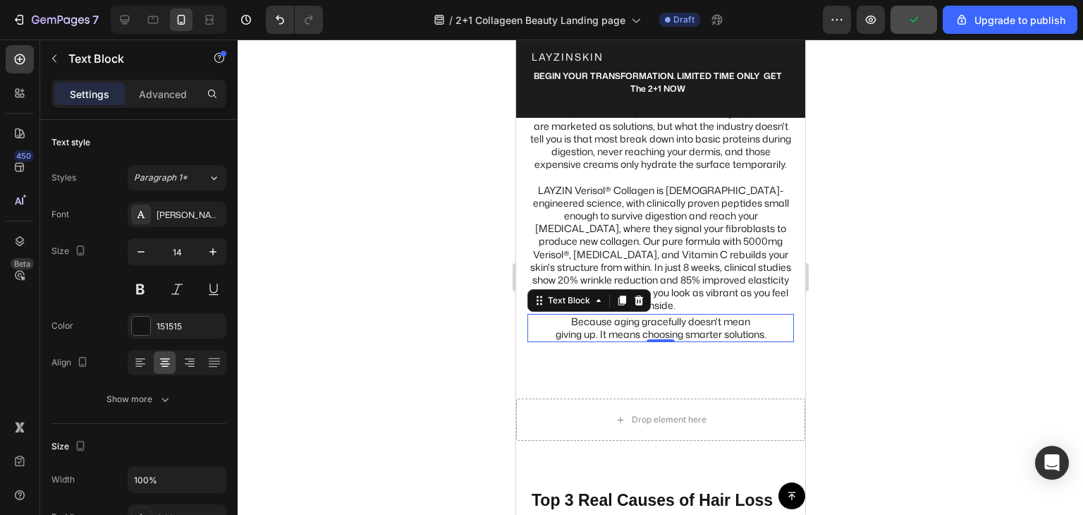
click at [548, 325] on div "Because aging gracefully doesn't mean giving up. It means choosing smarter solu…" at bounding box center [660, 328] width 267 height 28
click at [158, 97] on p "Advanced" at bounding box center [163, 94] width 48 height 15
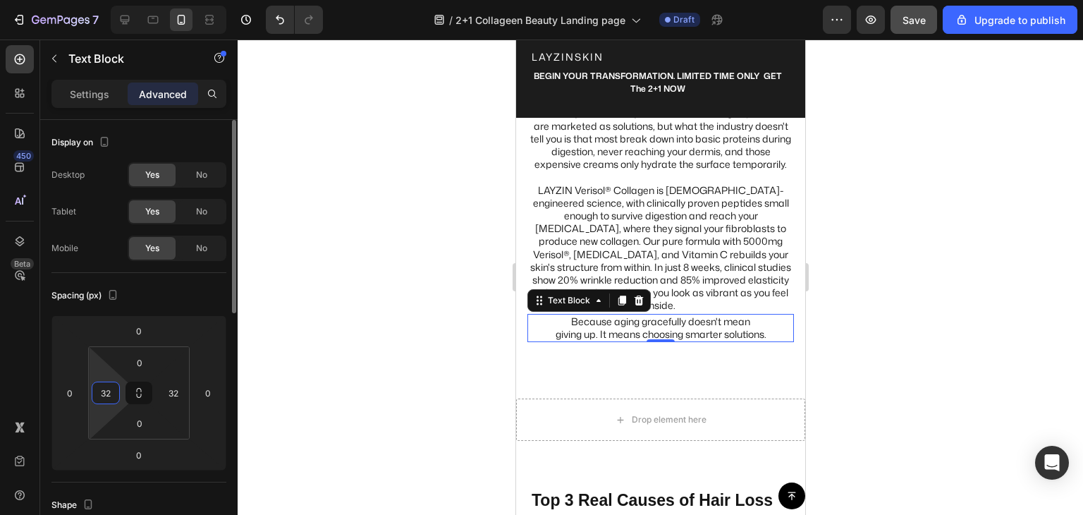
click at [113, 392] on input "32" at bounding box center [105, 392] width 21 height 21
type input "0"
click at [180, 398] on input "32" at bounding box center [173, 392] width 21 height 21
type input "0"
click at [175, 288] on div "Spacing (px)" at bounding box center [138, 295] width 175 height 23
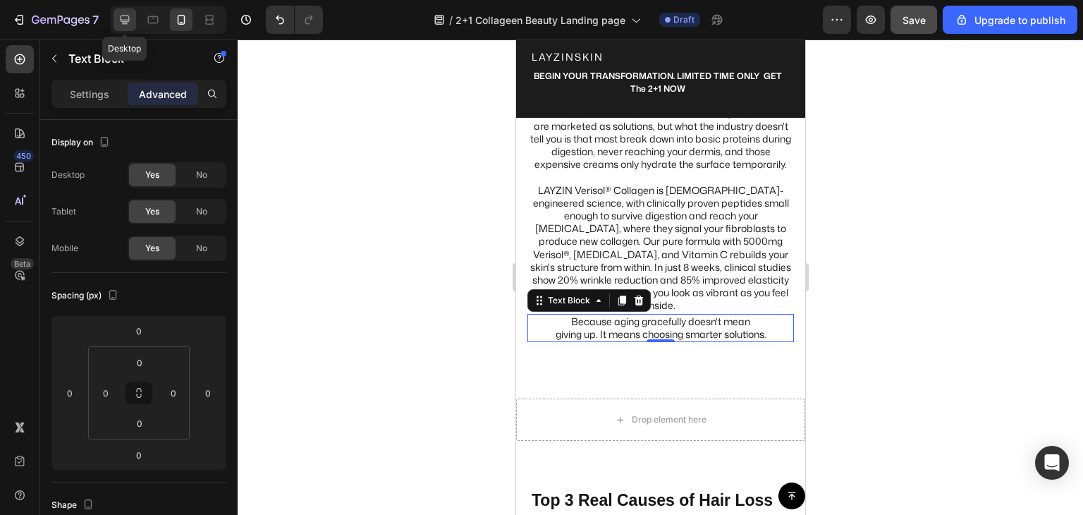
click at [126, 16] on icon at bounding box center [125, 20] width 9 height 9
type input "32"
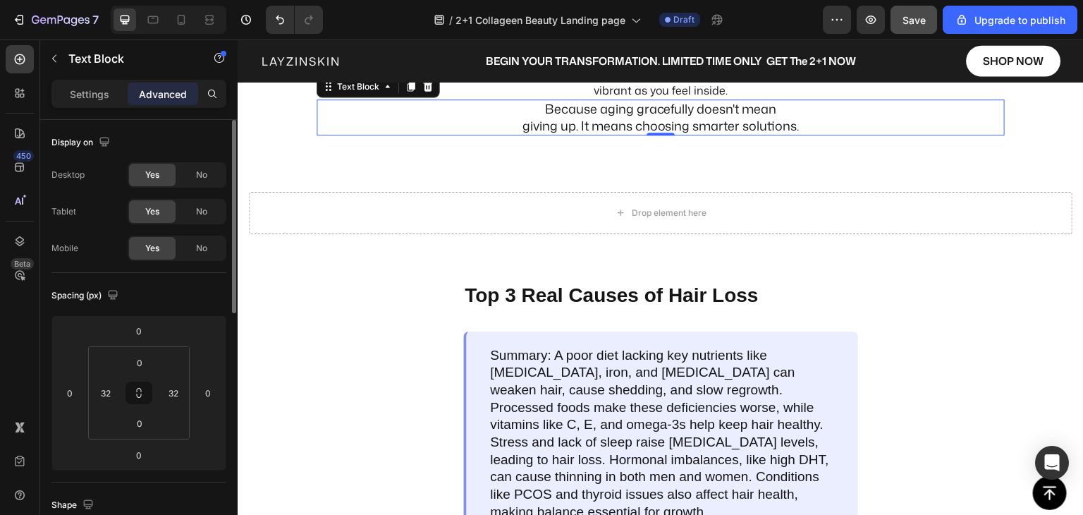
scroll to position [1147, 0]
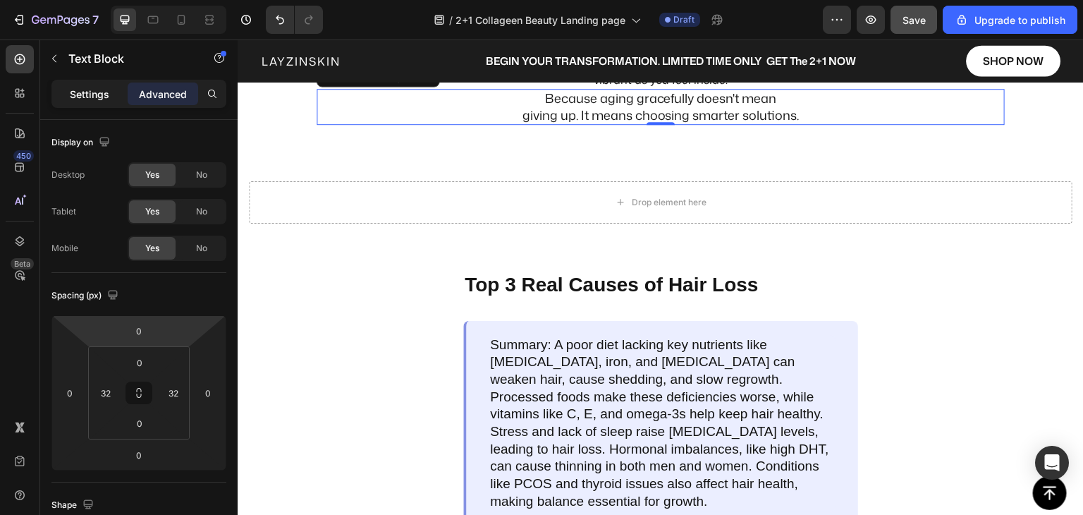
click at [90, 94] on p "Settings" at bounding box center [89, 94] width 39 height 15
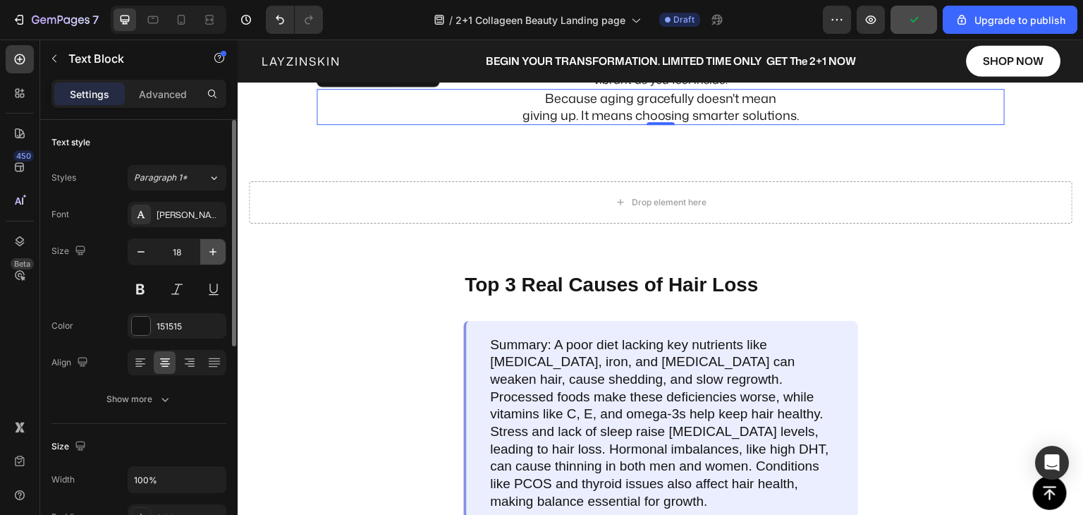
click at [214, 253] on icon "button" at bounding box center [213, 252] width 14 height 14
type input "20"
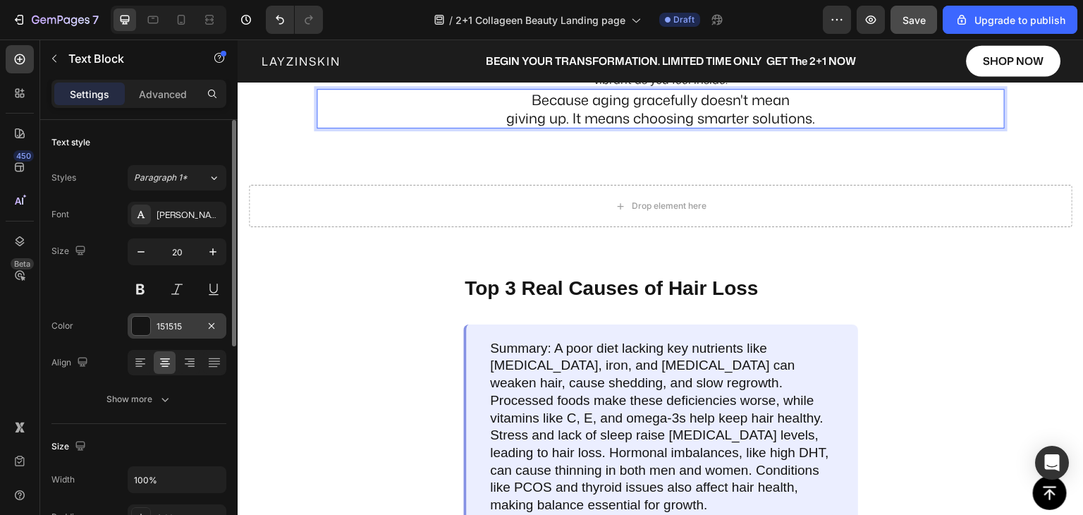
click at [147, 327] on div at bounding box center [141, 326] width 18 height 18
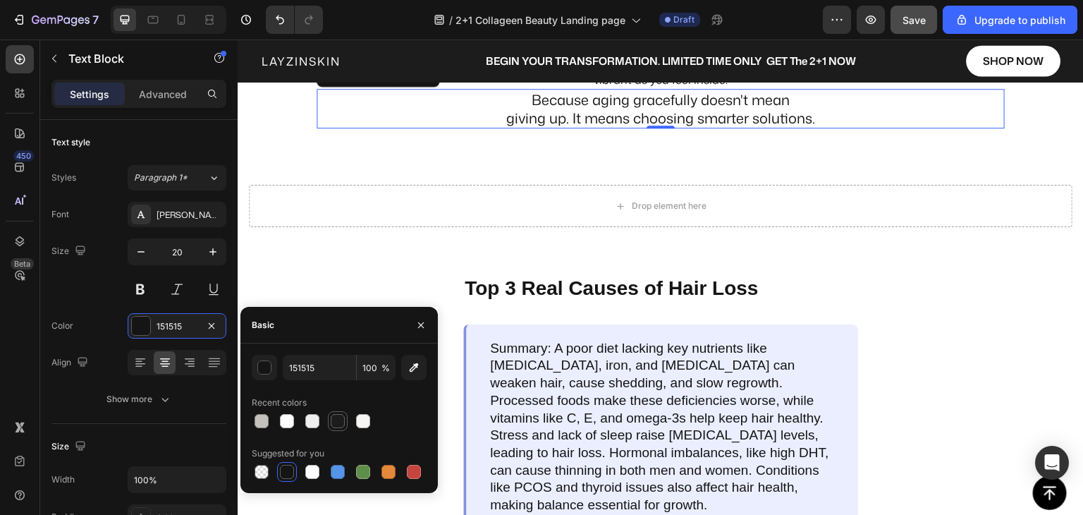
click at [339, 423] on div at bounding box center [338, 421] width 14 height 14
click at [324, 367] on input "1C1C1C" at bounding box center [319, 367] width 73 height 25
paste input "#71B489"
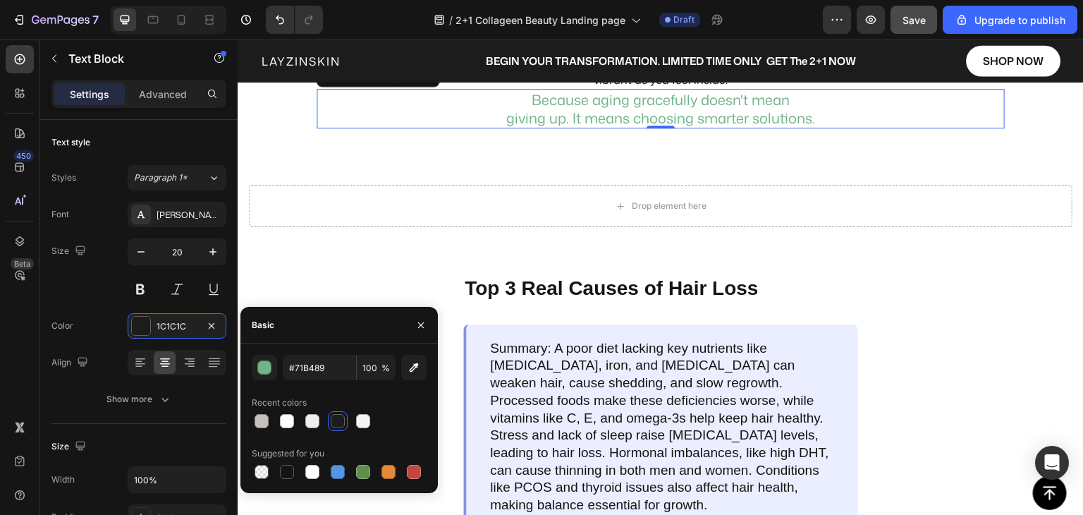
click at [324, 384] on div "#71B489 100 % Recent colors Suggested for you" at bounding box center [339, 418] width 175 height 127
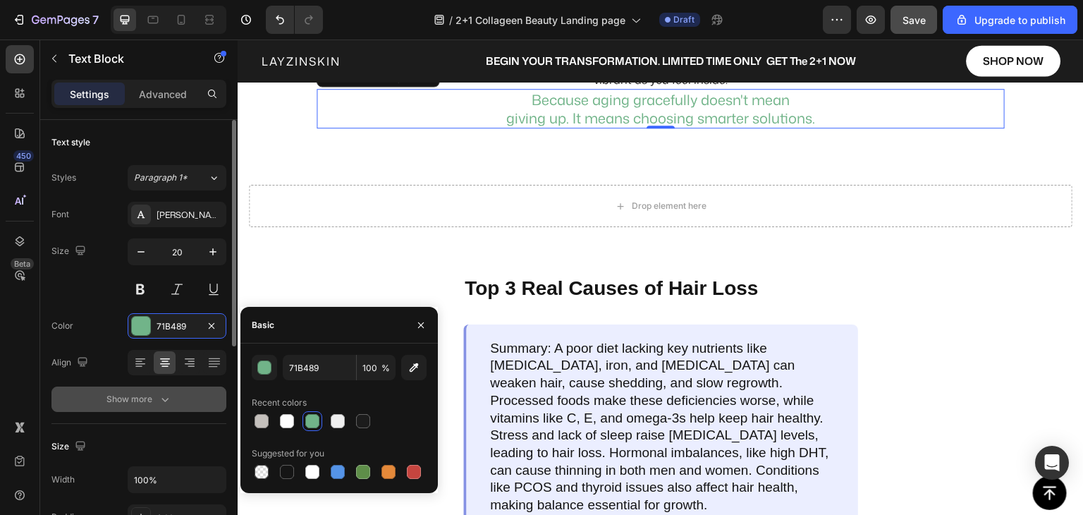
click at [164, 395] on icon "button" at bounding box center [165, 399] width 14 height 14
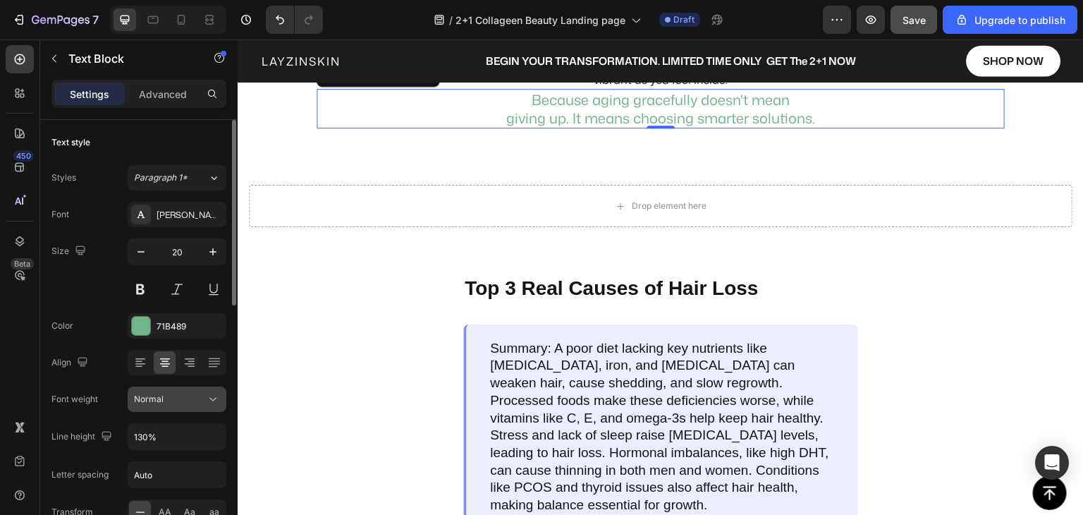
click at [162, 397] on span "Normal" at bounding box center [149, 399] width 30 height 11
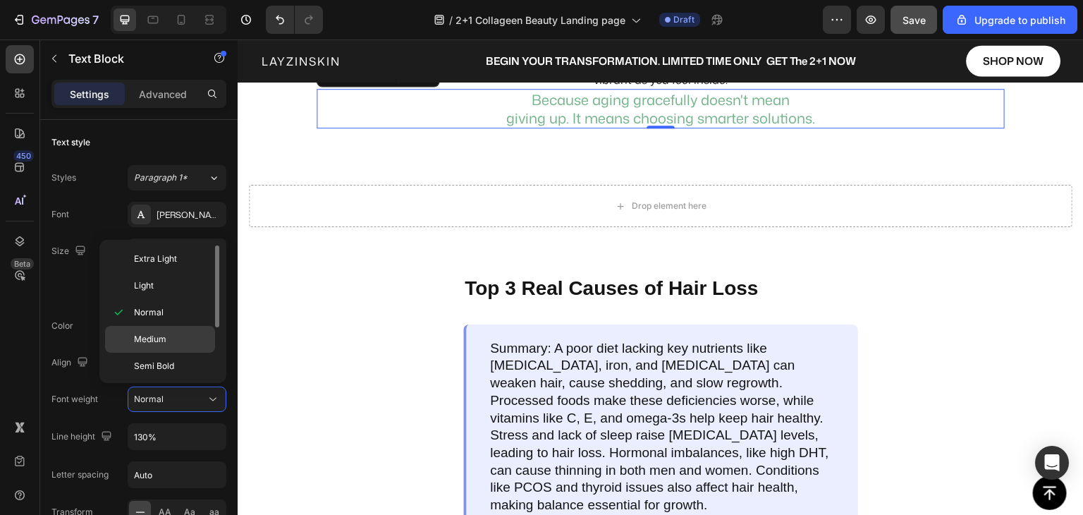
click at [154, 339] on span "Medium" at bounding box center [150, 339] width 32 height 13
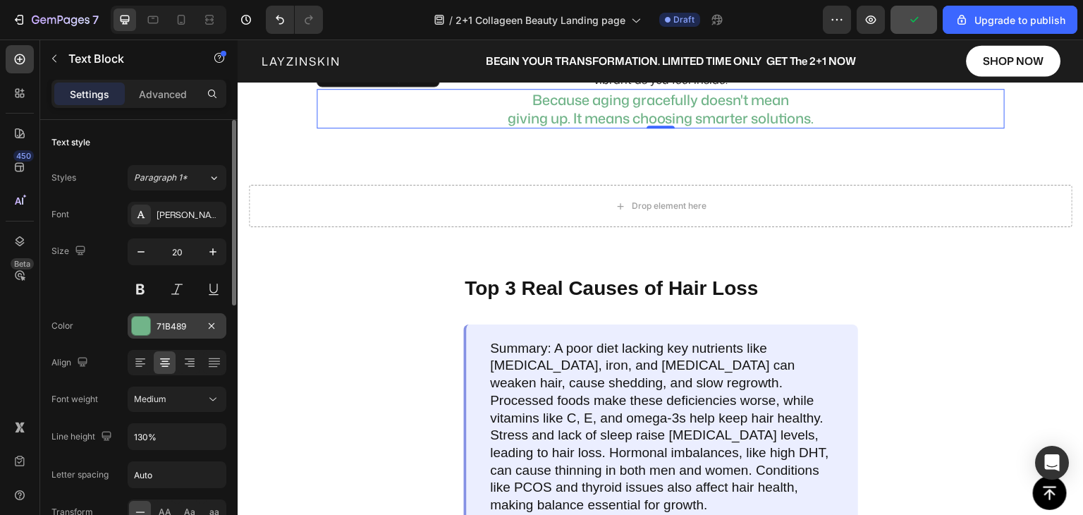
click at [144, 325] on div at bounding box center [141, 326] width 18 height 18
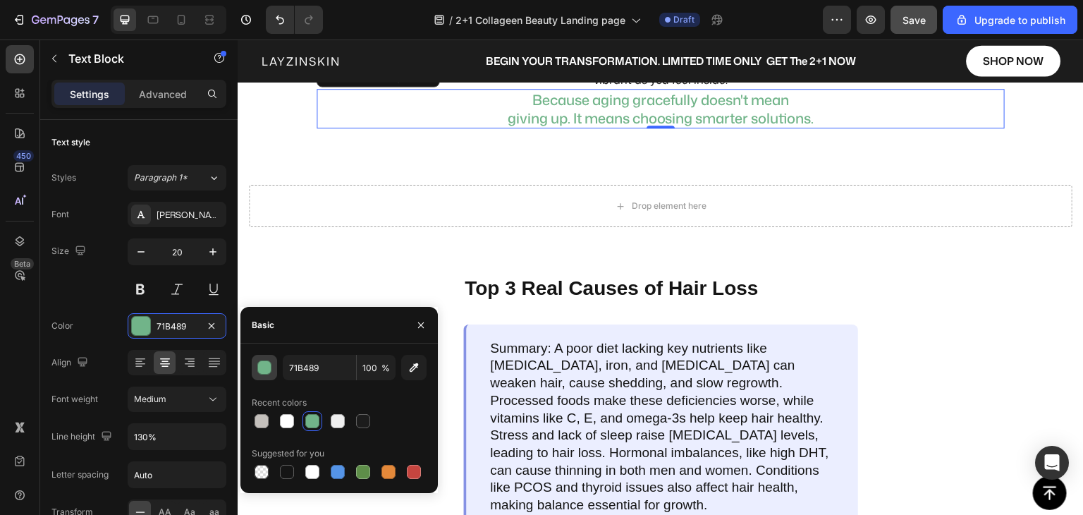
click at [265, 370] on div "button" at bounding box center [265, 368] width 14 height 14
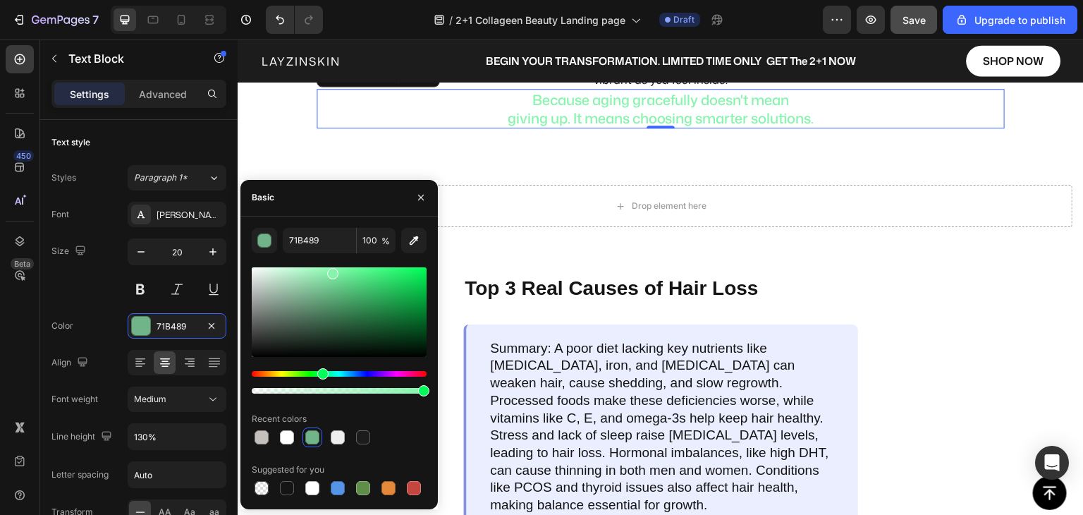
drag, startPoint x: 327, startPoint y: 279, endPoint x: 332, endPoint y: 270, distance: 10.1
click at [332, 270] on div at bounding box center [339, 312] width 175 height 90
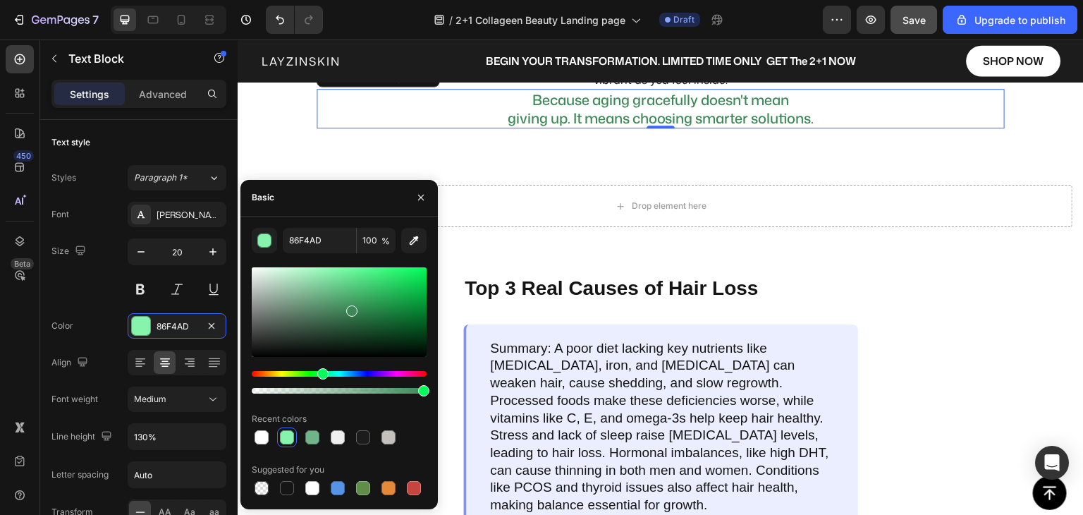
drag, startPoint x: 334, startPoint y: 279, endPoint x: 350, endPoint y: 308, distance: 33.4
click at [350, 308] on div at bounding box center [339, 312] width 175 height 90
type input "3C8957"
click at [371, 406] on div "3C8957 100 % Recent colors Suggested for you" at bounding box center [339, 363] width 175 height 270
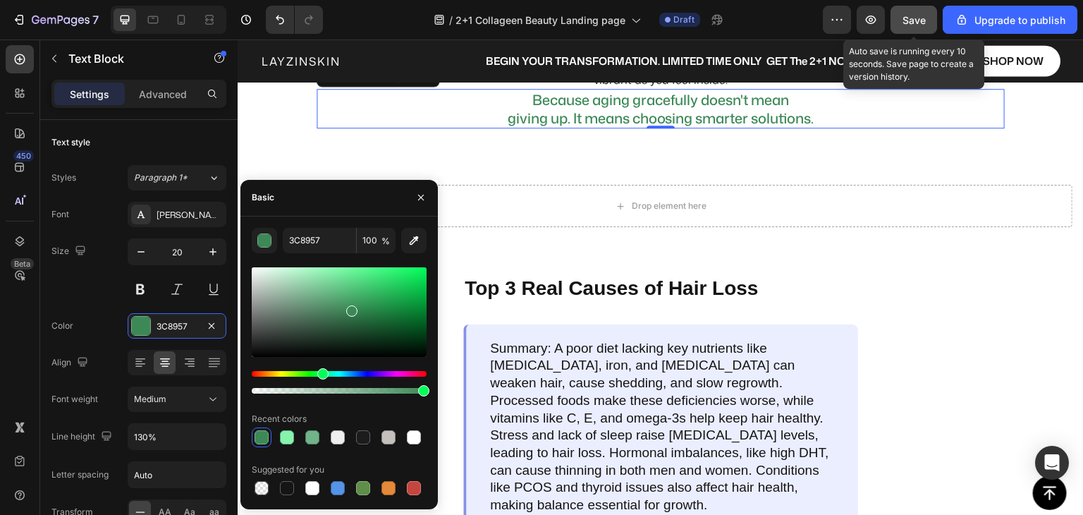
click at [923, 23] on span "Save" at bounding box center [914, 20] width 23 height 12
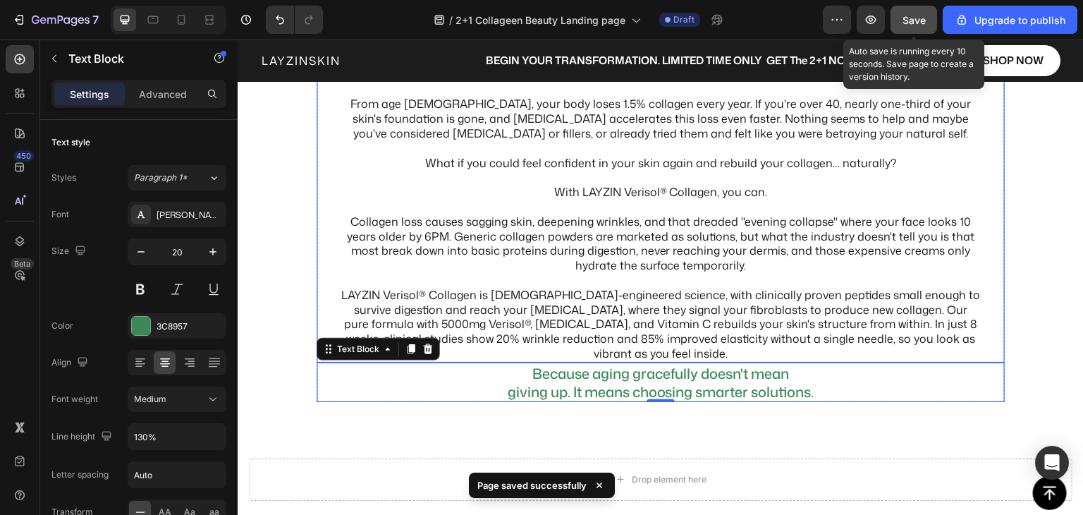
scroll to position [724, 0]
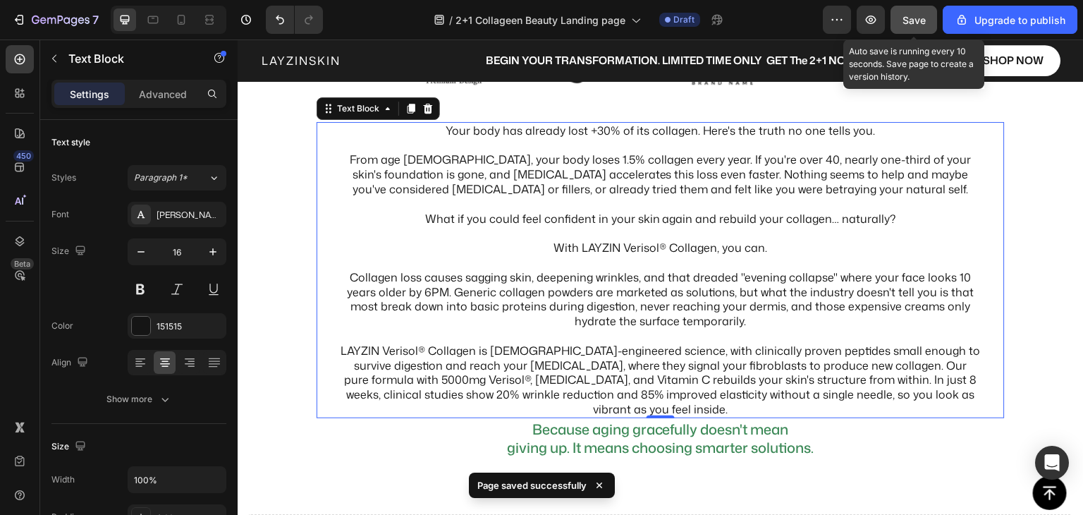
click at [619, 242] on p "With LAYZIN Verisol® Collagen, you can." at bounding box center [661, 248] width 640 height 15
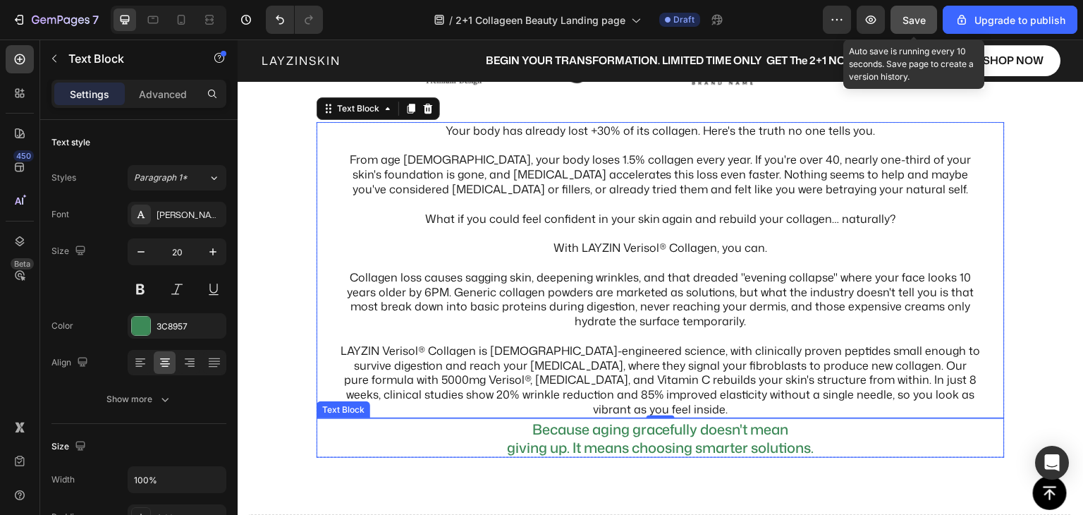
click at [546, 438] on p "giving up. It means choosing smarter solutions." at bounding box center [661, 447] width 640 height 18
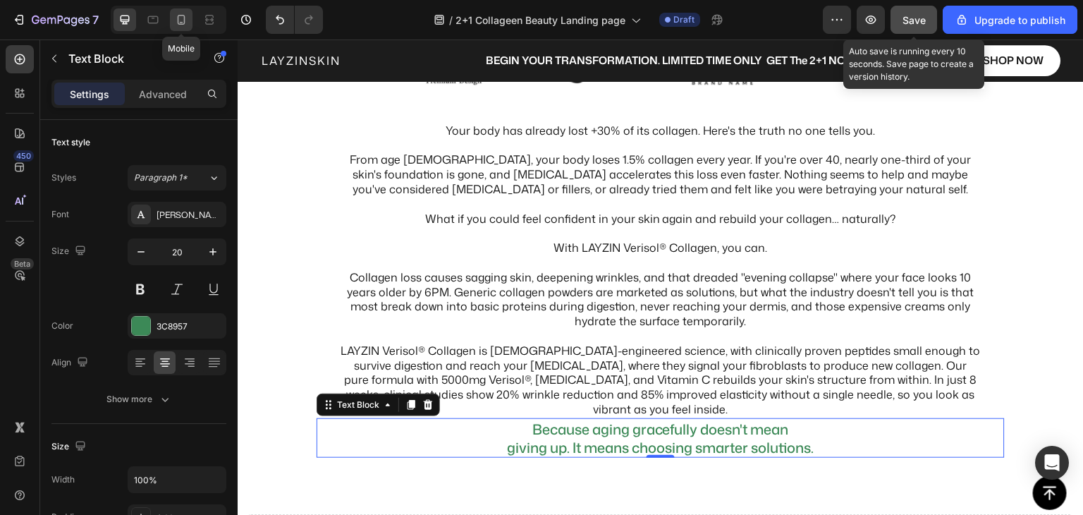
click at [181, 23] on icon at bounding box center [182, 22] width 4 height 1
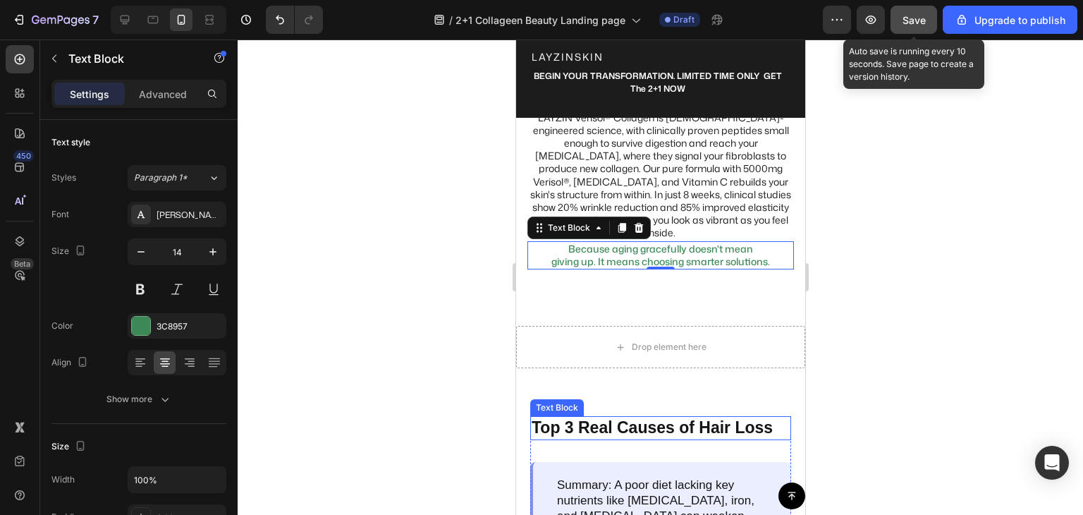
scroll to position [1172, 0]
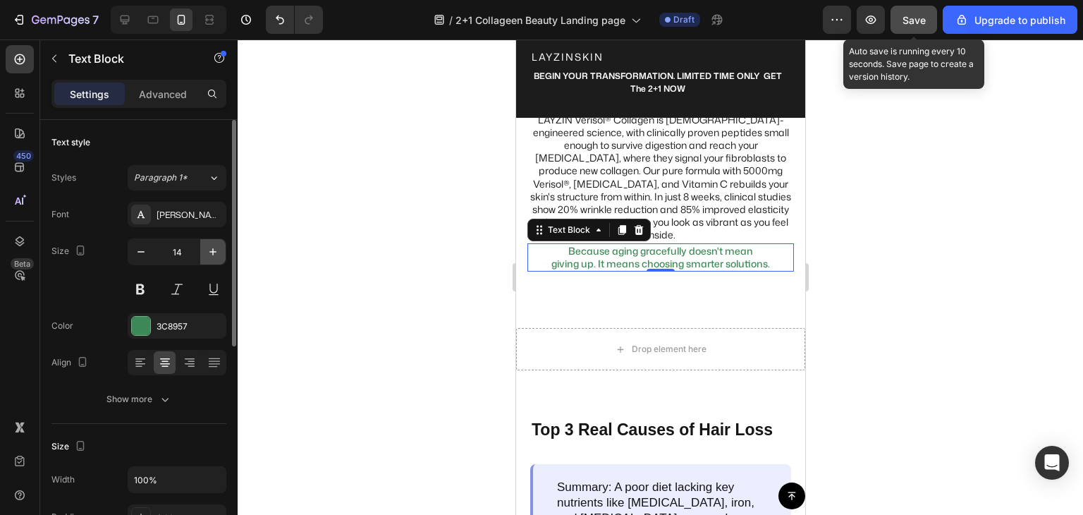
click at [214, 248] on icon "button" at bounding box center [213, 252] width 14 height 14
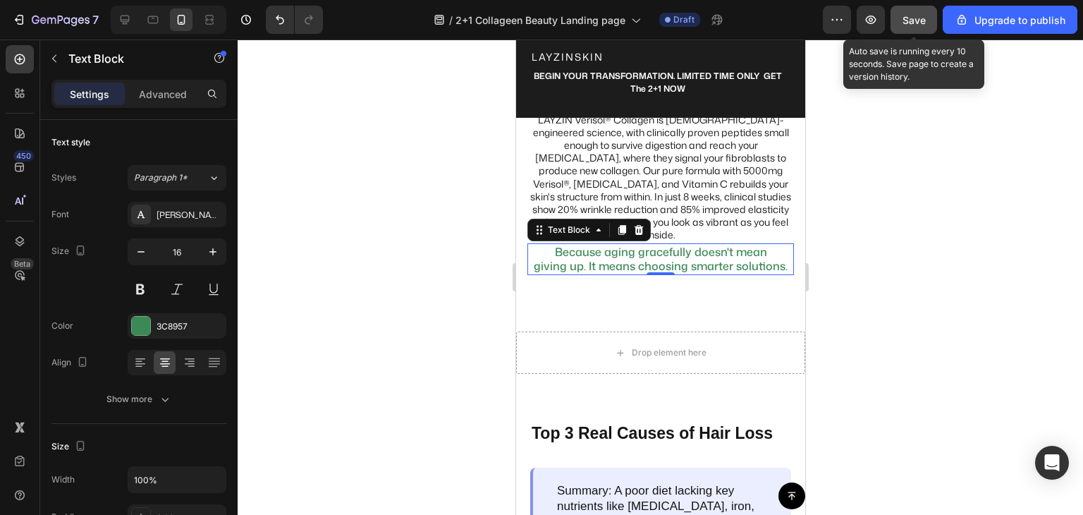
click at [908, 16] on span "Save" at bounding box center [914, 20] width 23 height 12
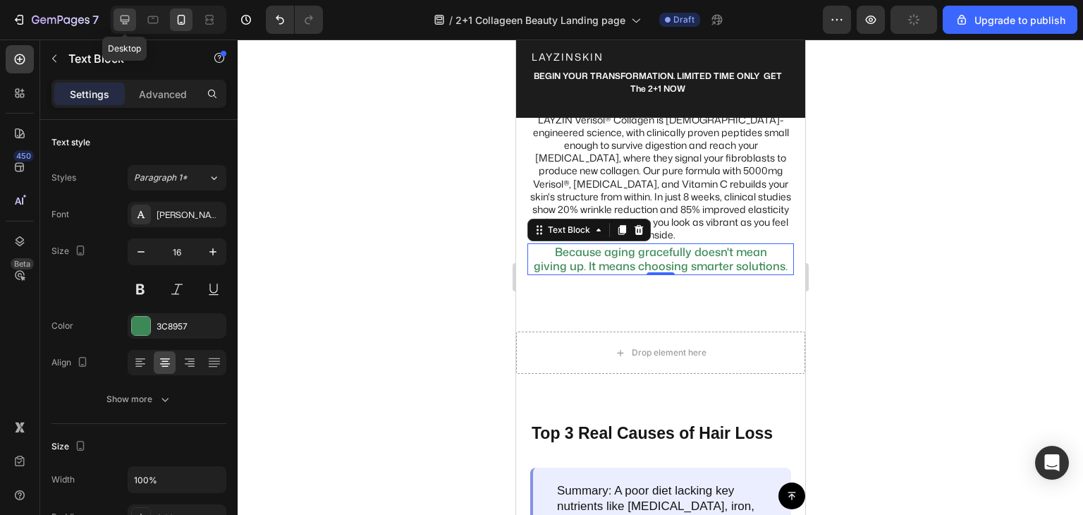
click at [123, 19] on icon at bounding box center [125, 20] width 14 height 14
type input "20"
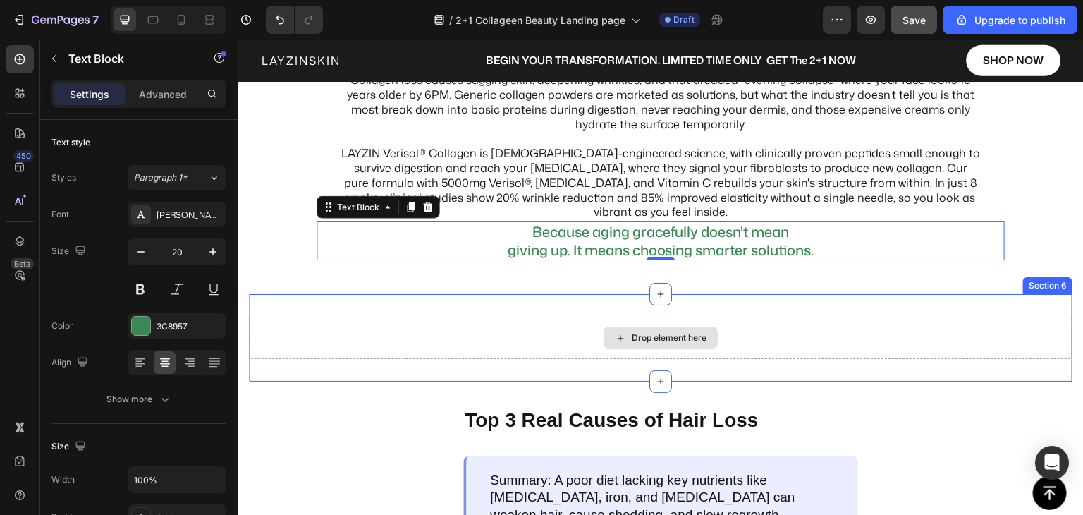
scroll to position [1006, 0]
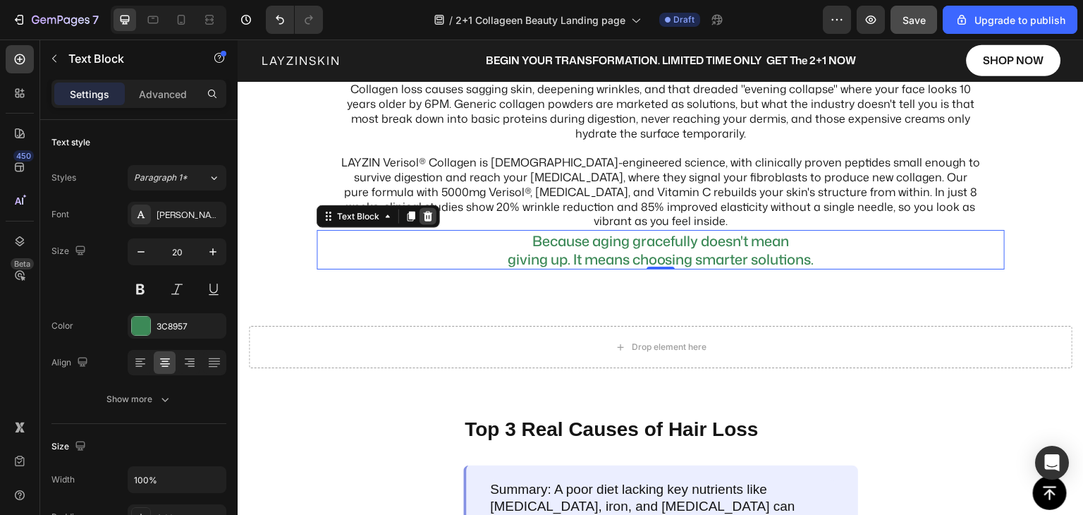
click at [427, 224] on div at bounding box center [428, 216] width 17 height 17
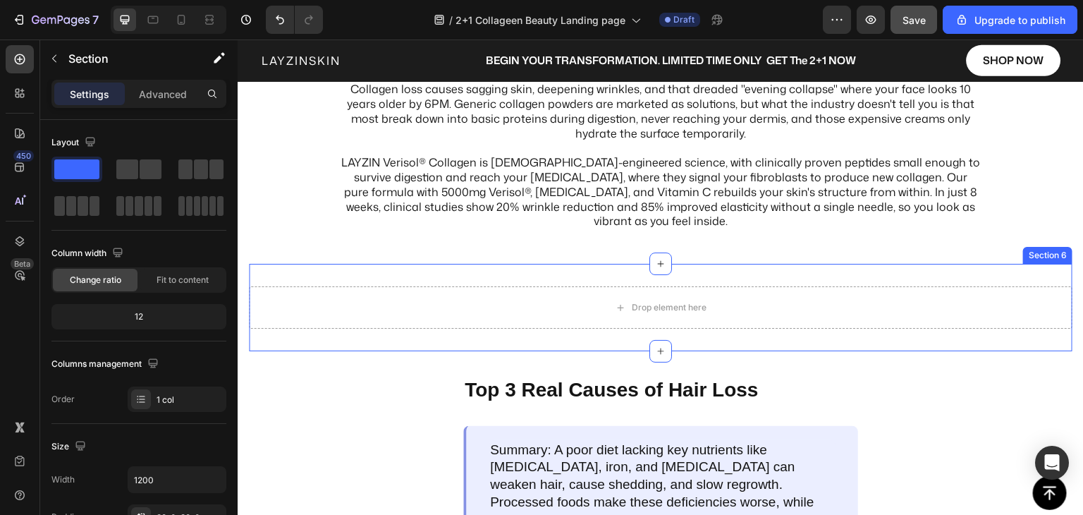
click at [767, 278] on div "Drop element here Section 6" at bounding box center [661, 307] width 824 height 87
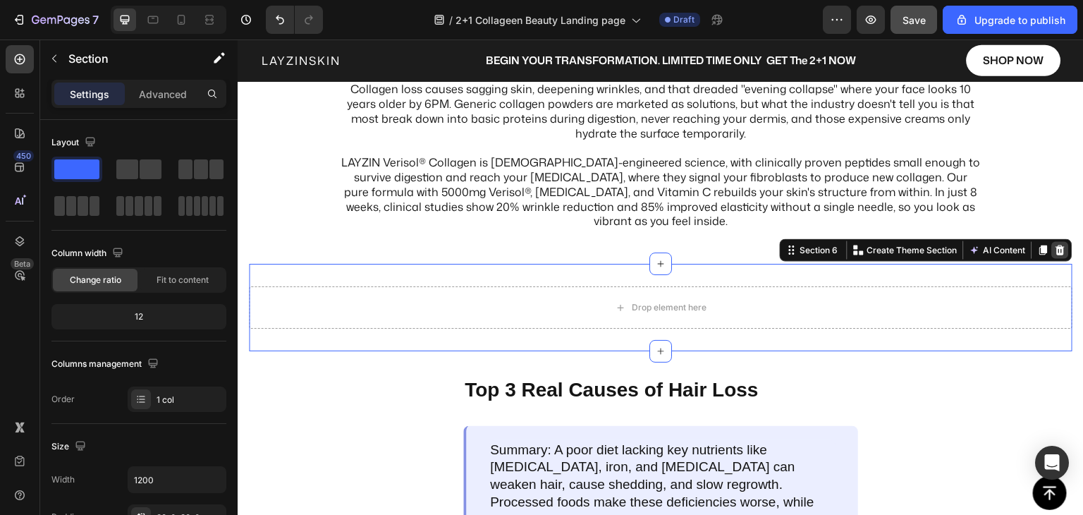
click at [1057, 251] on icon at bounding box center [1061, 250] width 9 height 10
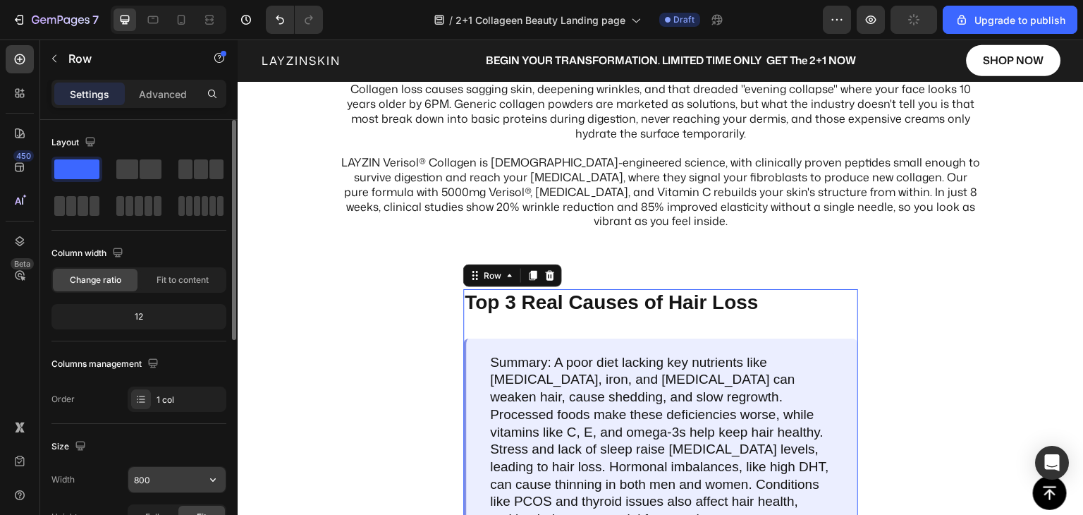
click at [155, 479] on input "800" at bounding box center [176, 479] width 97 height 25
type input "1200"
click at [174, 451] on div "Size" at bounding box center [138, 446] width 175 height 23
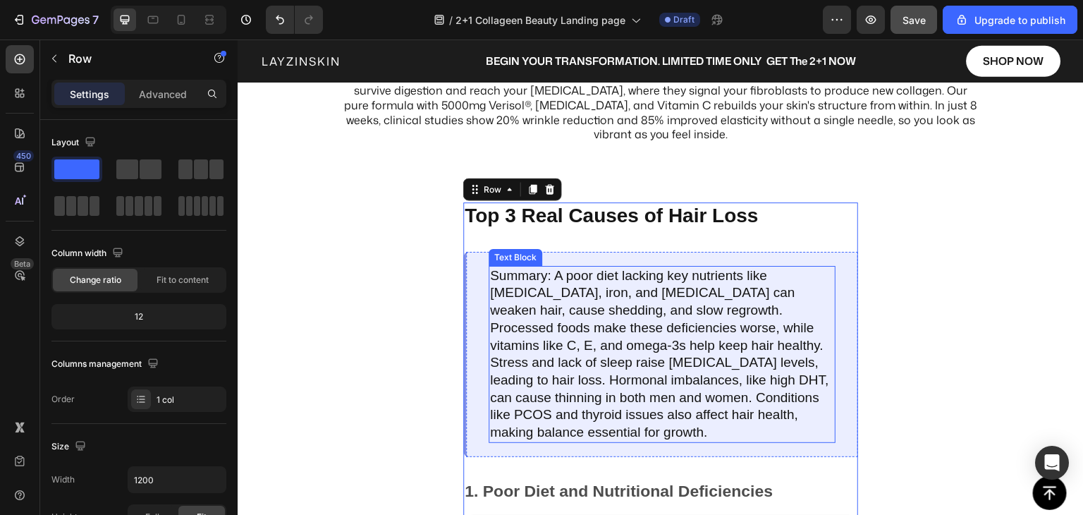
scroll to position [1147, 0]
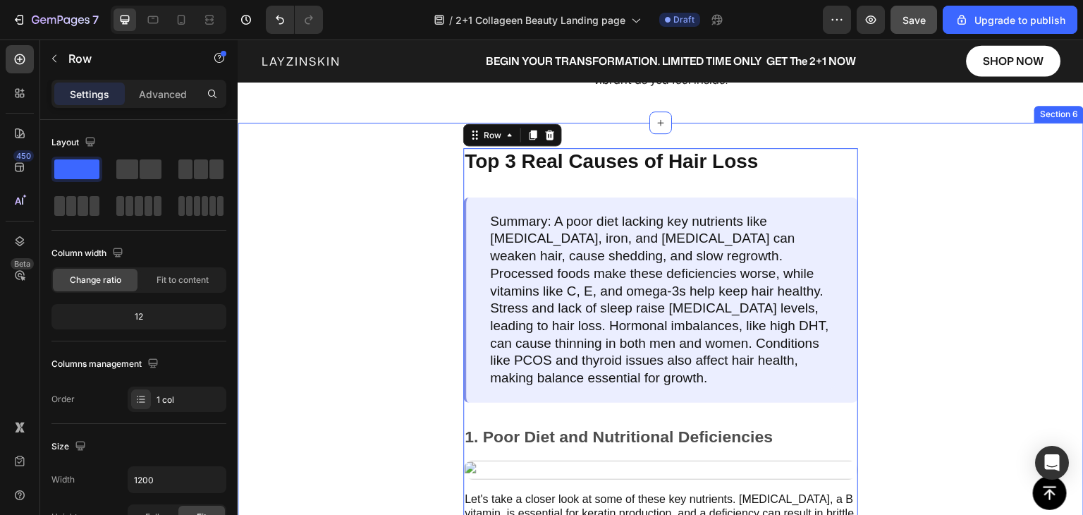
click at [389, 342] on div "Top 3 Real Causes of Hair Loss Text Block Summary: A poor diet lacking key nutr…" at bounding box center [661, 382] width 846 height 518
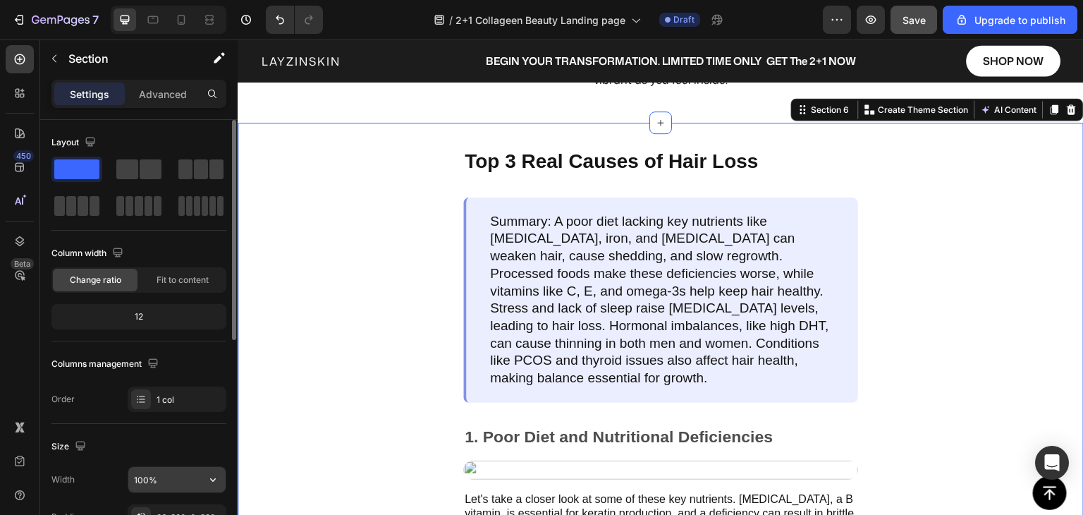
scroll to position [71, 0]
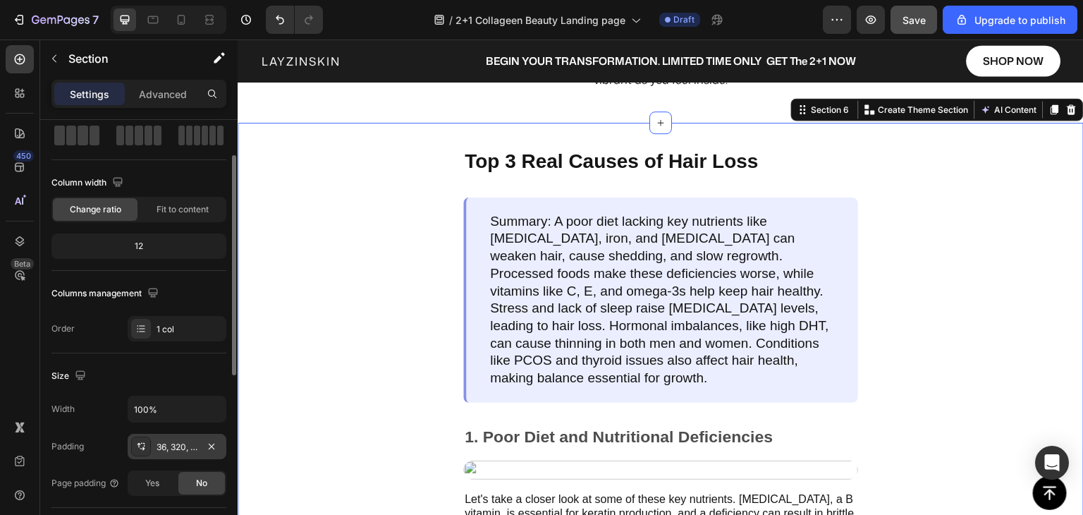
click at [144, 444] on icon at bounding box center [140, 446] width 11 height 11
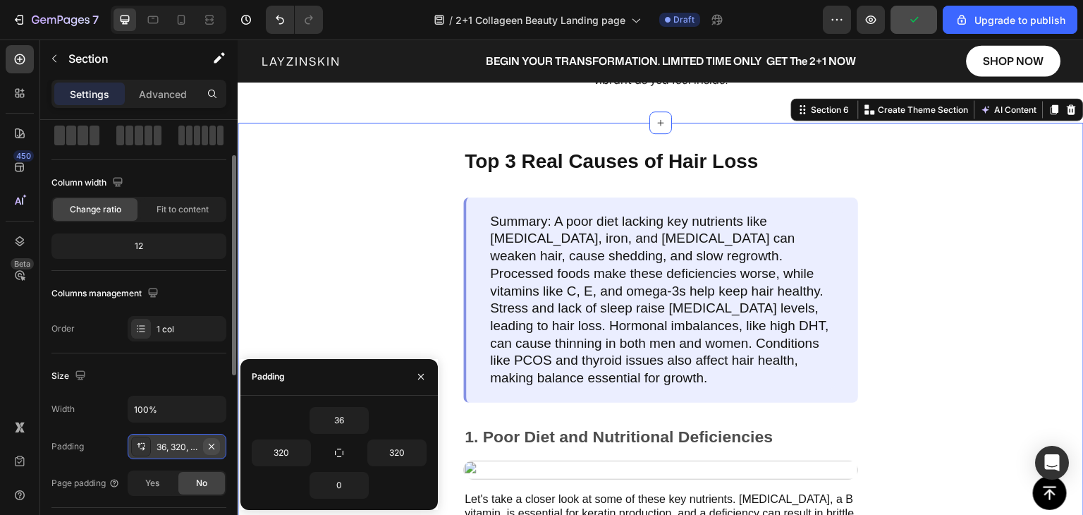
click at [209, 445] on icon "button" at bounding box center [211, 446] width 11 height 11
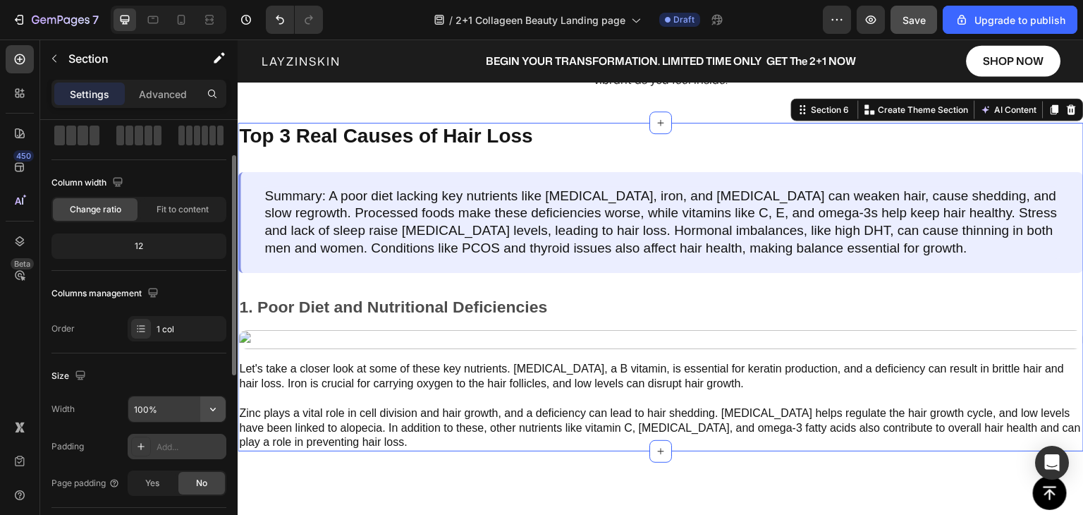
click at [212, 410] on icon "button" at bounding box center [213, 409] width 14 height 14
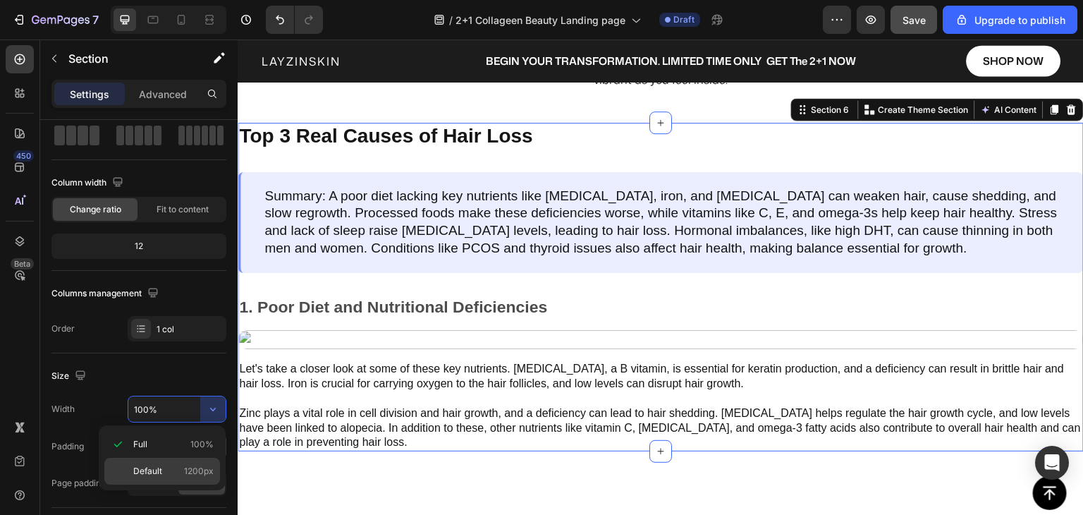
click at [171, 468] on p "Default 1200px" at bounding box center [173, 471] width 80 height 13
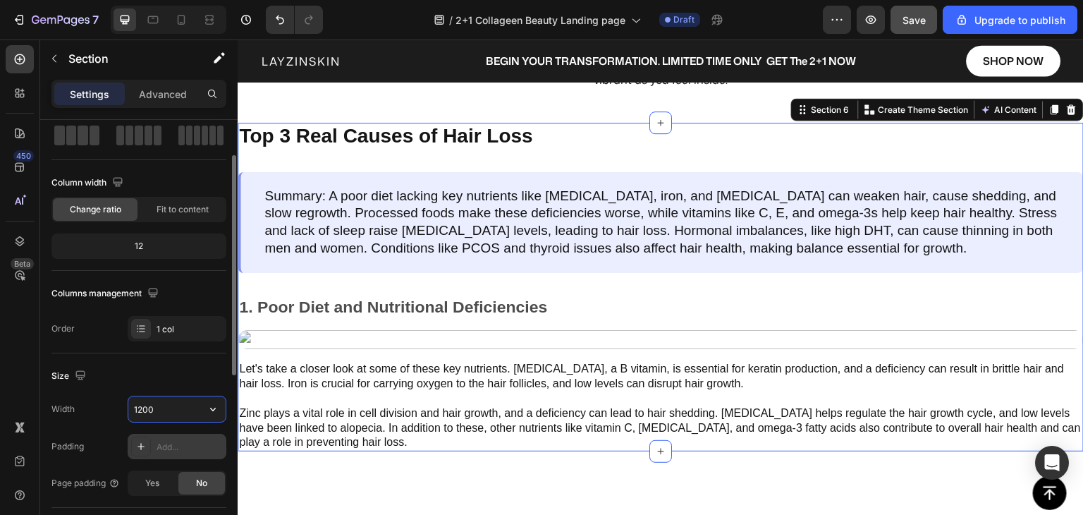
click at [164, 411] on input "1200" at bounding box center [176, 408] width 97 height 25
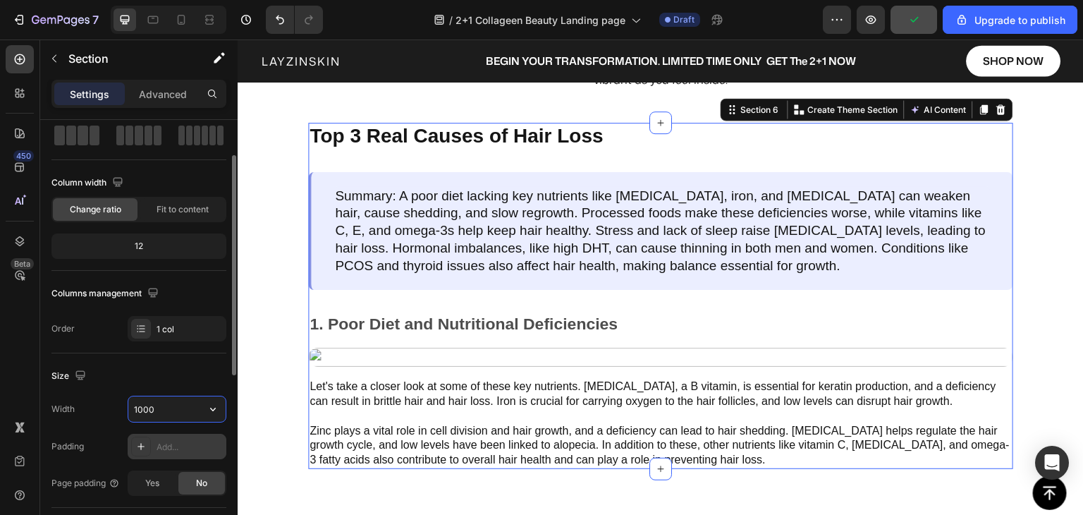
drag, startPoint x: 166, startPoint y: 412, endPoint x: 133, endPoint y: 408, distance: 34.1
click at [133, 408] on input "1000" at bounding box center [176, 408] width 97 height 25
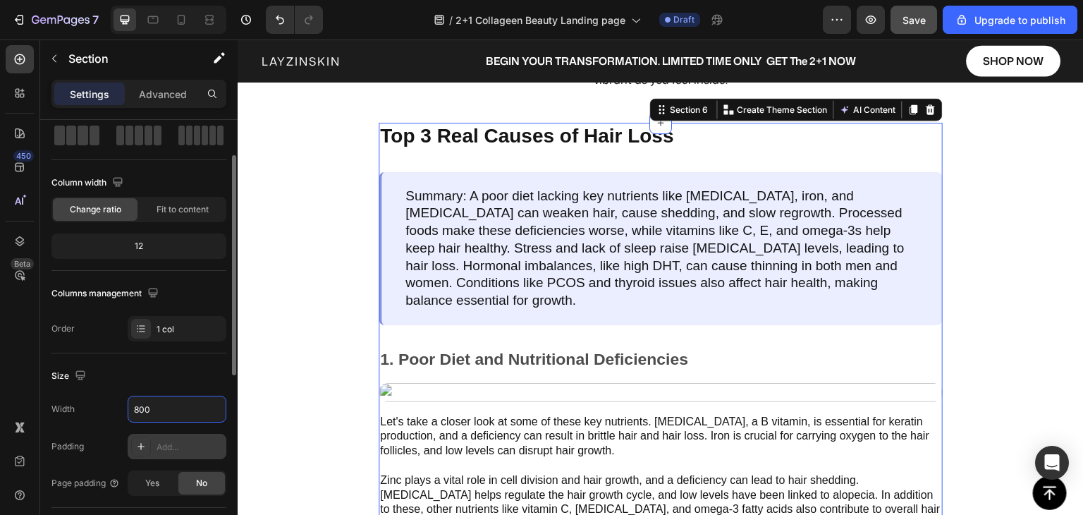
type input "800"
click at [178, 362] on div "Size Width 800 Padding Add... Page padding Yes No" at bounding box center [138, 430] width 175 height 154
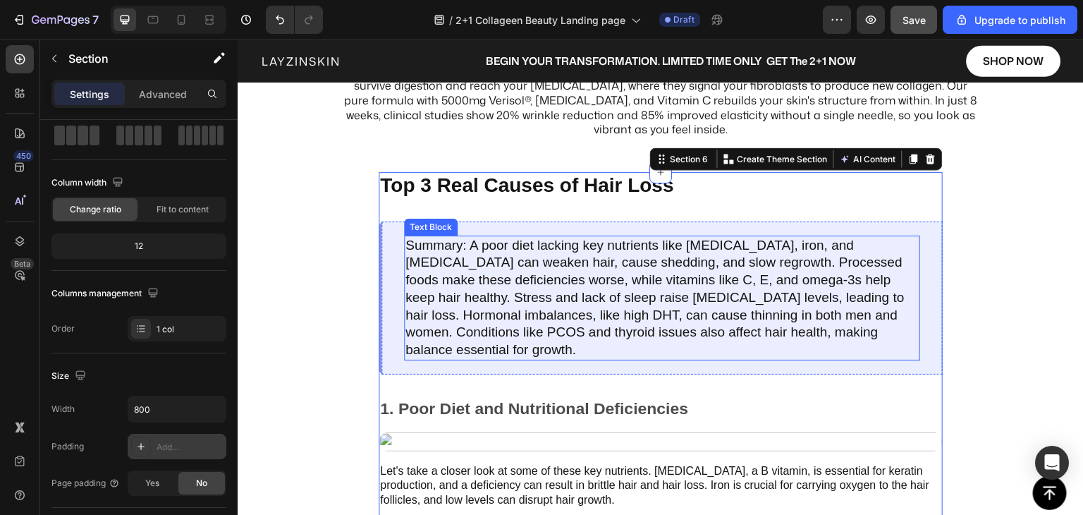
scroll to position [935, 0]
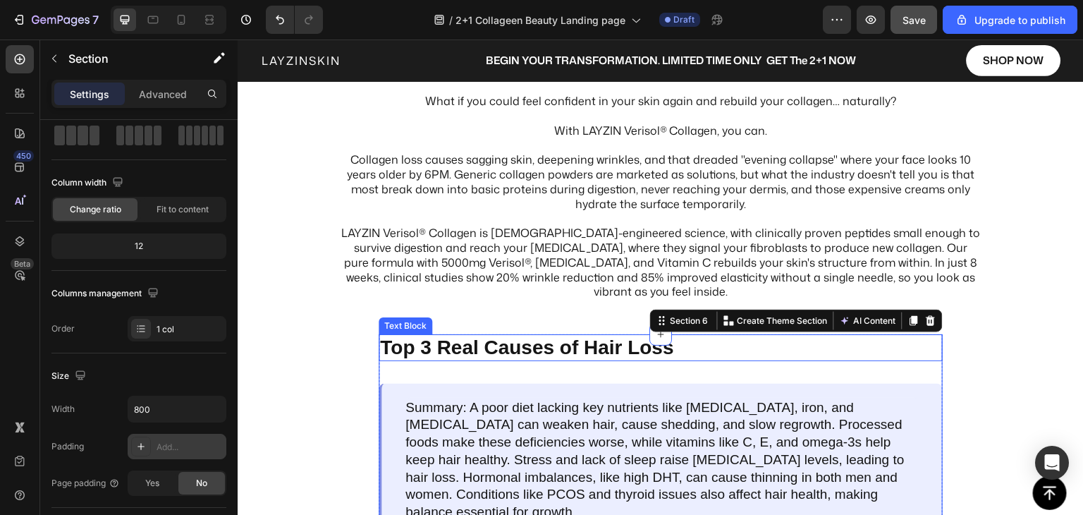
click at [540, 353] on p "Top 3 Real Causes of Hair Loss" at bounding box center [660, 348] width 561 height 24
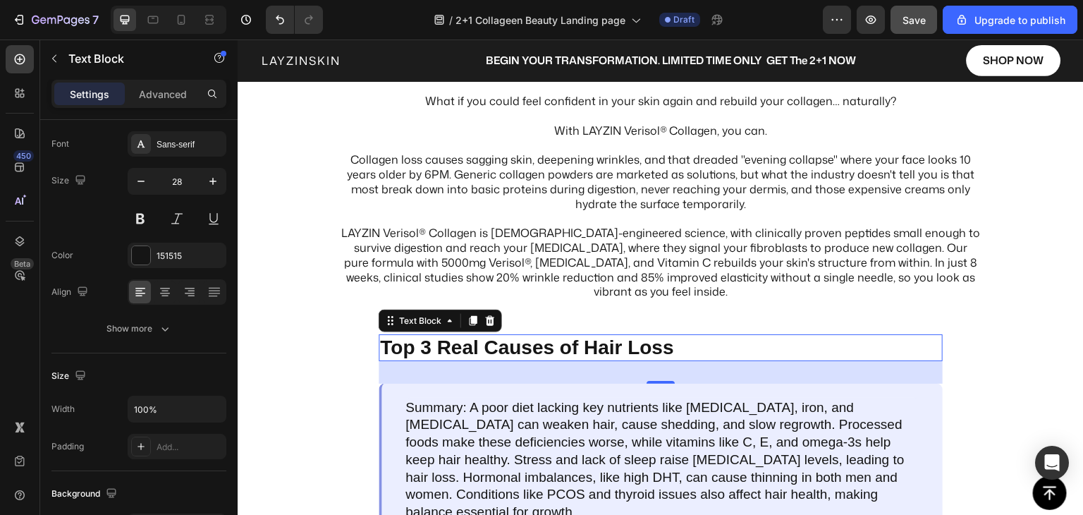
click at [540, 353] on p "Top 3 Real Causes of Hair Loss" at bounding box center [660, 348] width 561 height 24
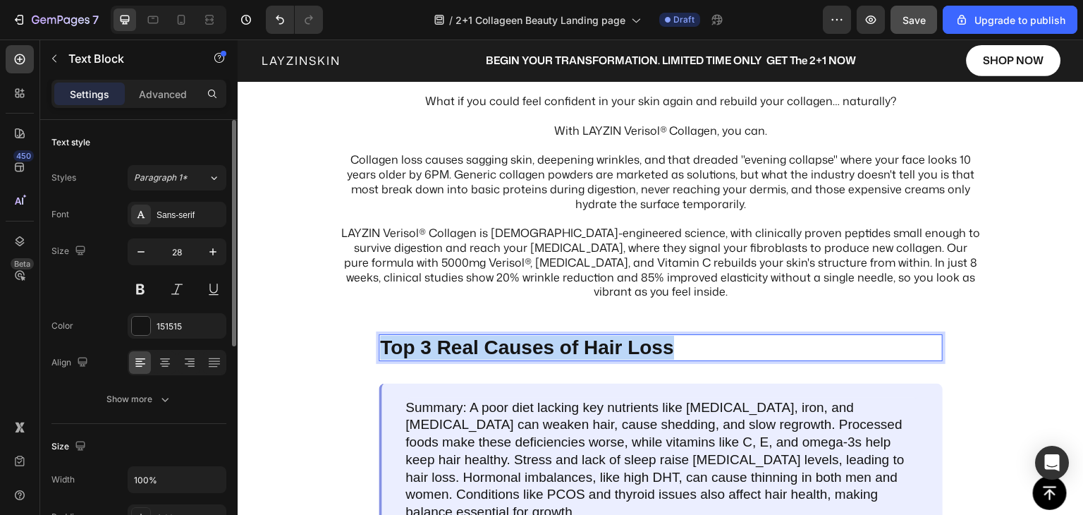
click at [540, 353] on p "Top 3 Real Causes of Hair Loss" at bounding box center [660, 348] width 561 height 24
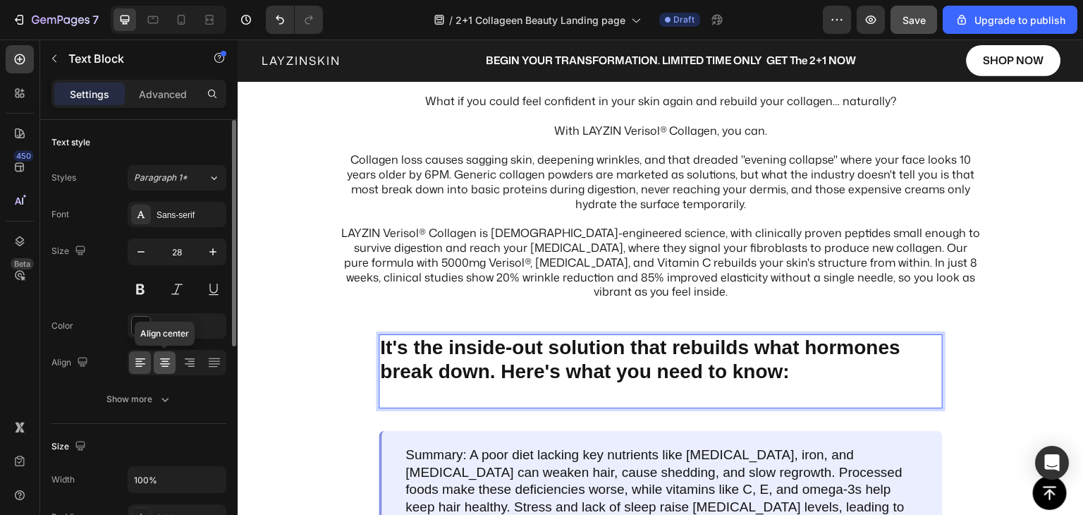
click at [168, 359] on icon at bounding box center [165, 362] width 14 height 14
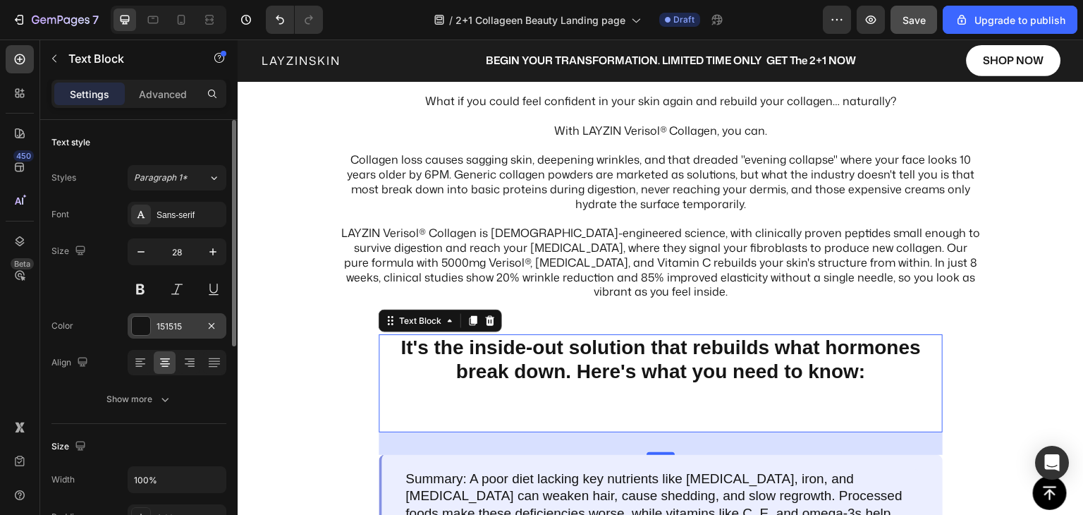
click at [148, 330] on div at bounding box center [141, 326] width 18 height 18
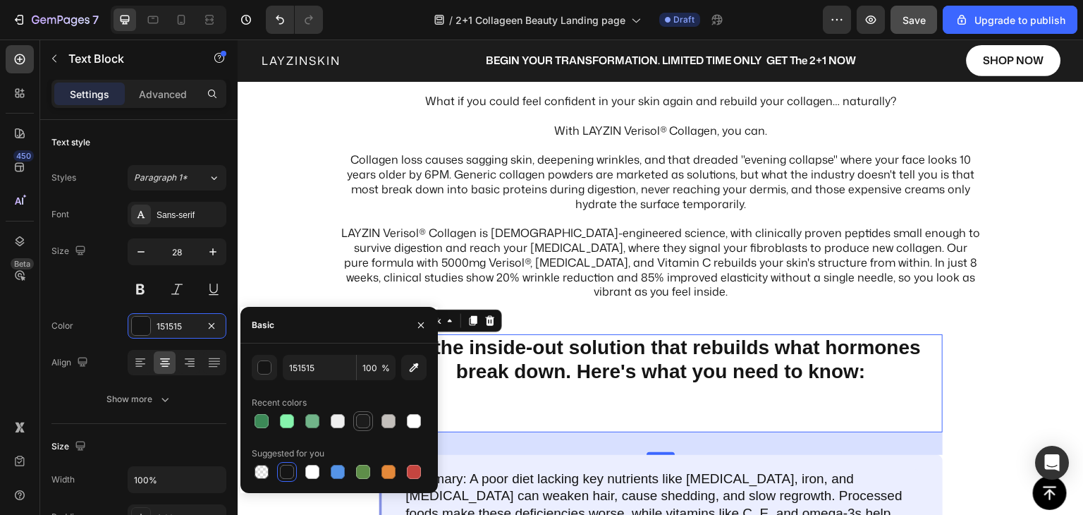
click at [359, 423] on div at bounding box center [363, 421] width 14 height 14
click at [265, 421] on div at bounding box center [262, 421] width 14 height 14
type input "3C8957"
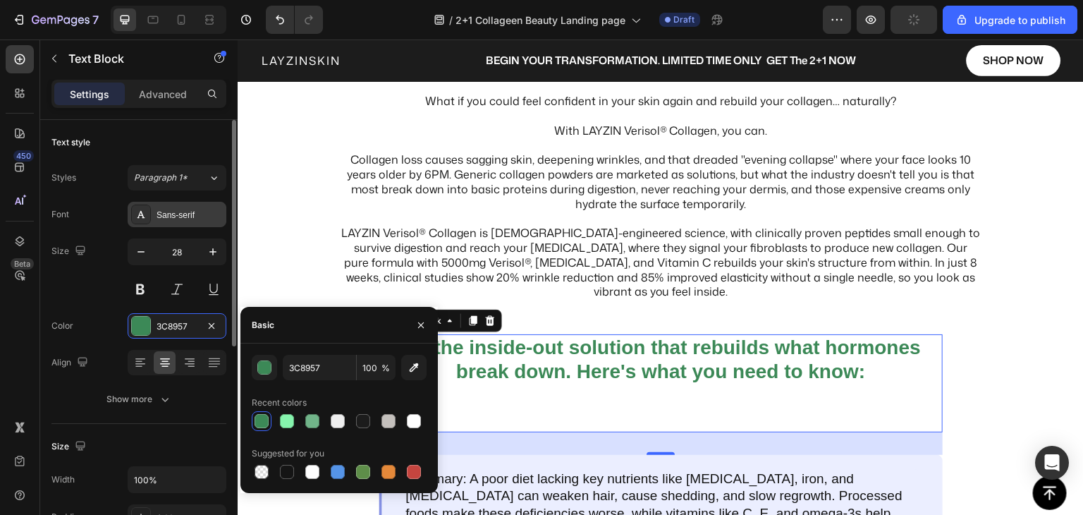
click at [156, 221] on div "Sans-serif" at bounding box center [177, 214] width 99 height 25
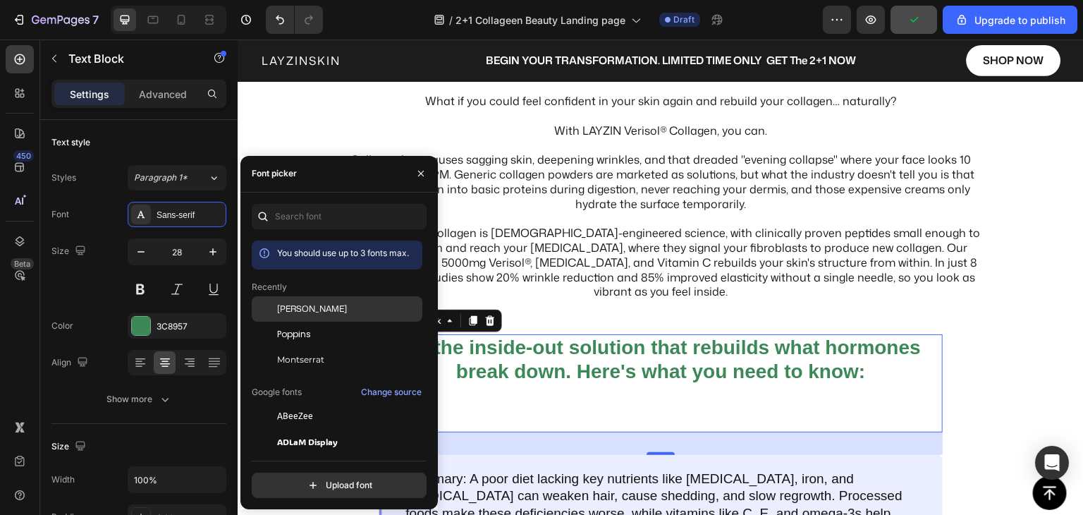
click at [296, 312] on span "[PERSON_NAME]" at bounding box center [312, 309] width 70 height 13
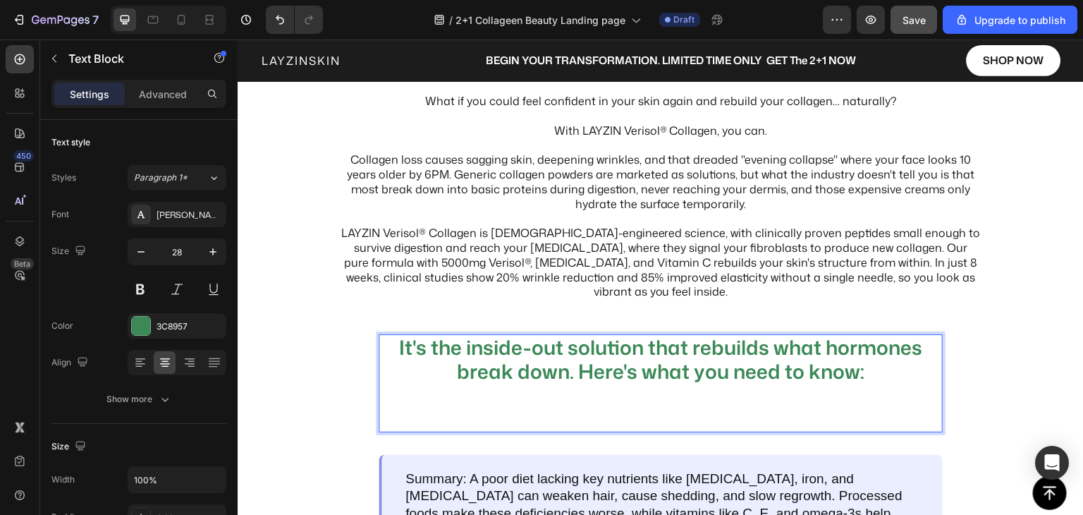
click at [633, 406] on p "It's the inside-out solution that rebuilds what hormones break down. Here's wha…" at bounding box center [660, 383] width 561 height 95
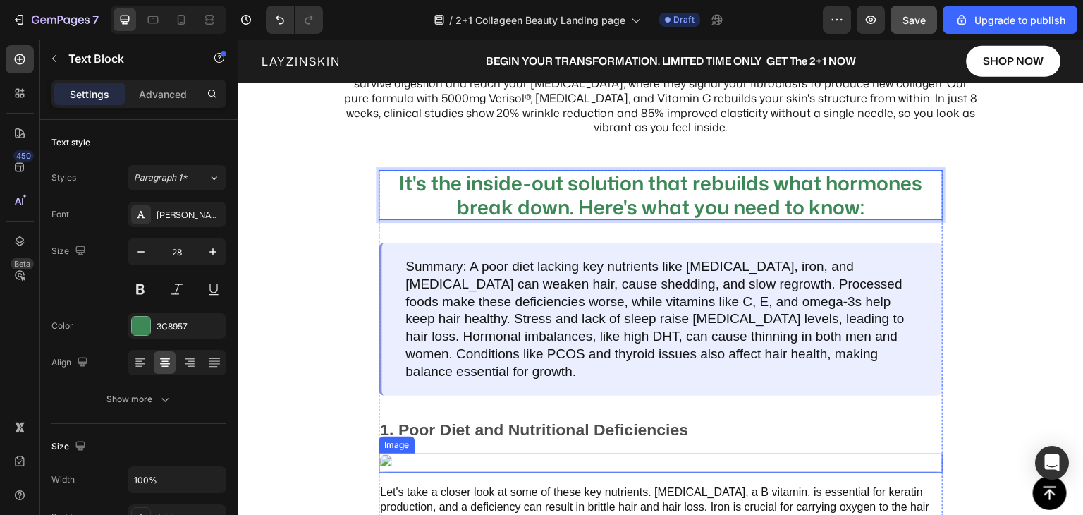
scroll to position [1147, 0]
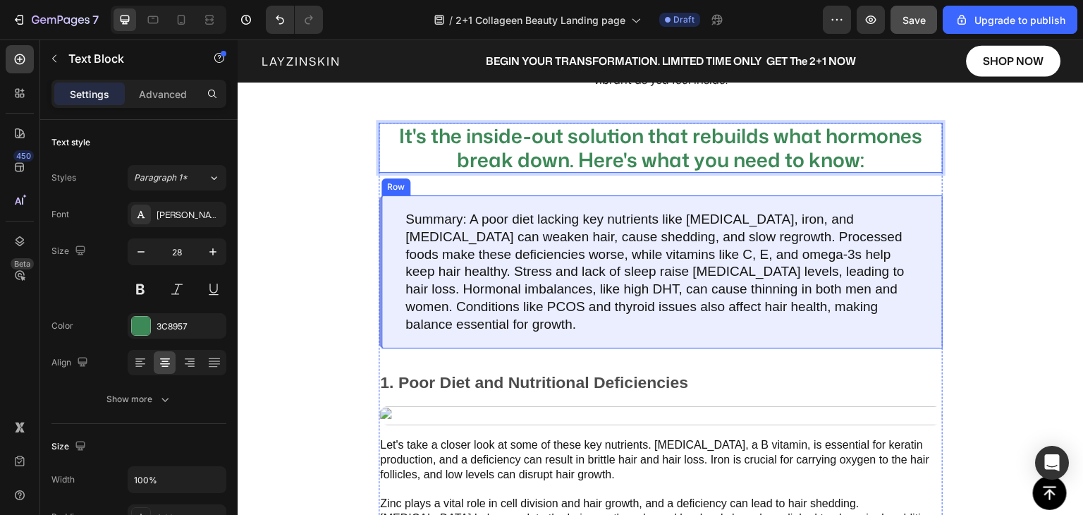
click at [398, 323] on div "Summary: A poor diet lacking key nutrients like [MEDICAL_DATA], iron, and [MEDI…" at bounding box center [661, 271] width 564 height 153
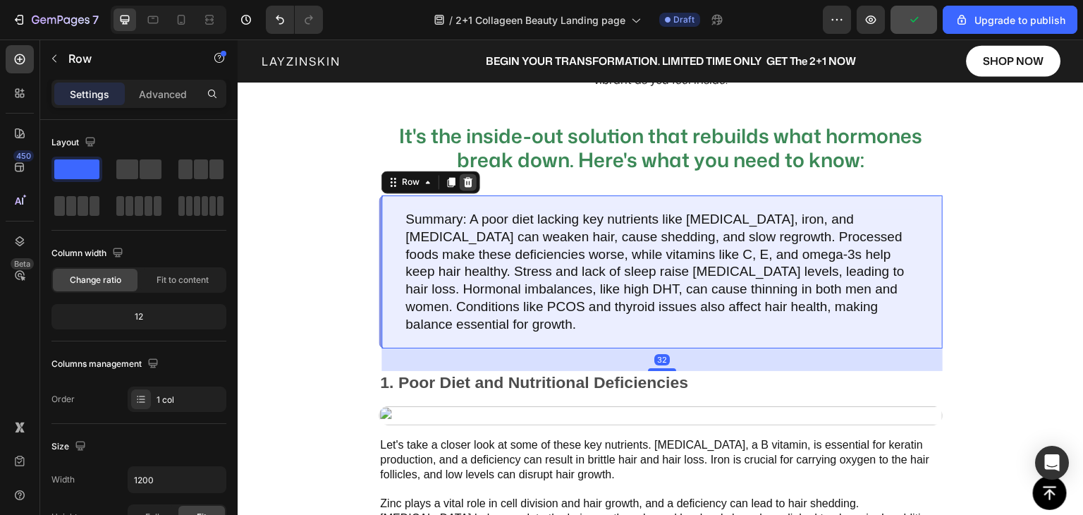
click at [463, 183] on icon at bounding box center [468, 181] width 11 height 11
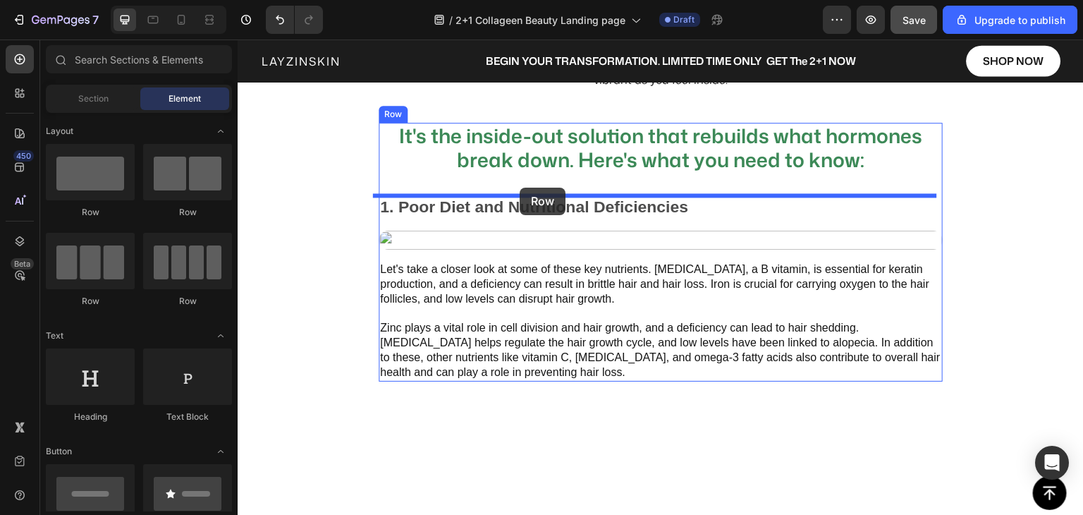
drag, startPoint x: 413, startPoint y: 218, endPoint x: 520, endPoint y: 188, distance: 111.4
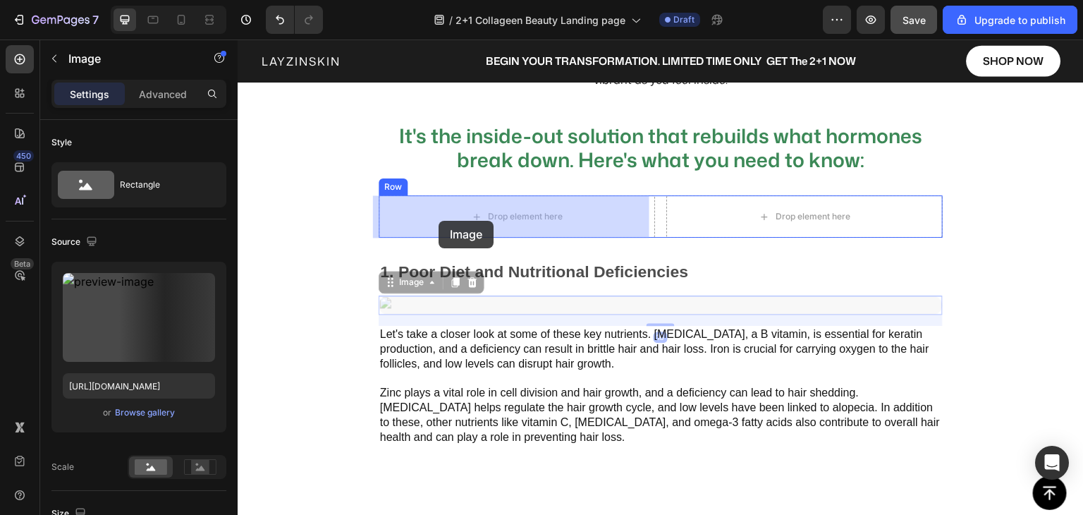
drag, startPoint x: 468, startPoint y: 331, endPoint x: 437, endPoint y: 219, distance: 115.5
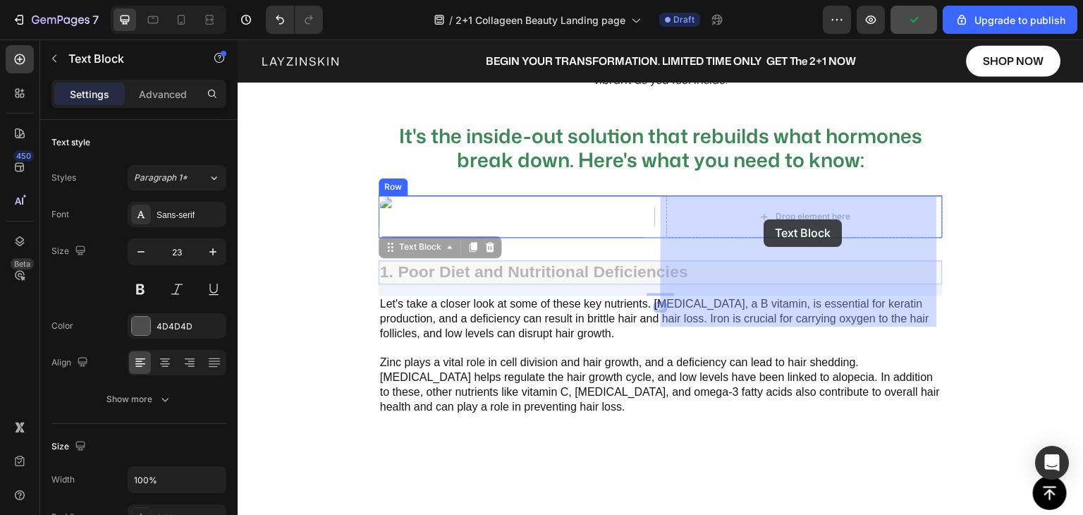
drag, startPoint x: 417, startPoint y: 361, endPoint x: 765, endPoint y: 219, distance: 375.5
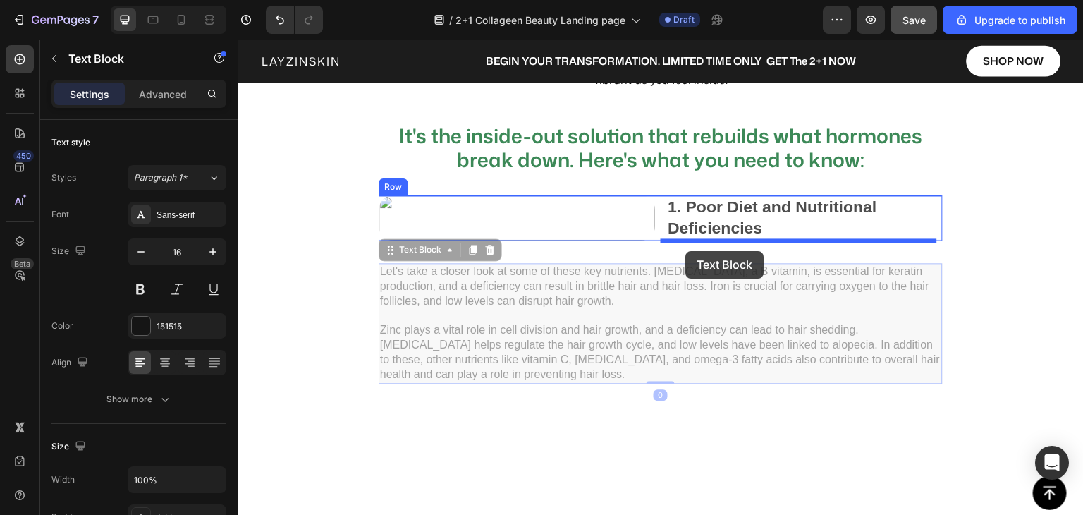
drag, startPoint x: 480, startPoint y: 367, endPoint x: 686, endPoint y: 251, distance: 236.6
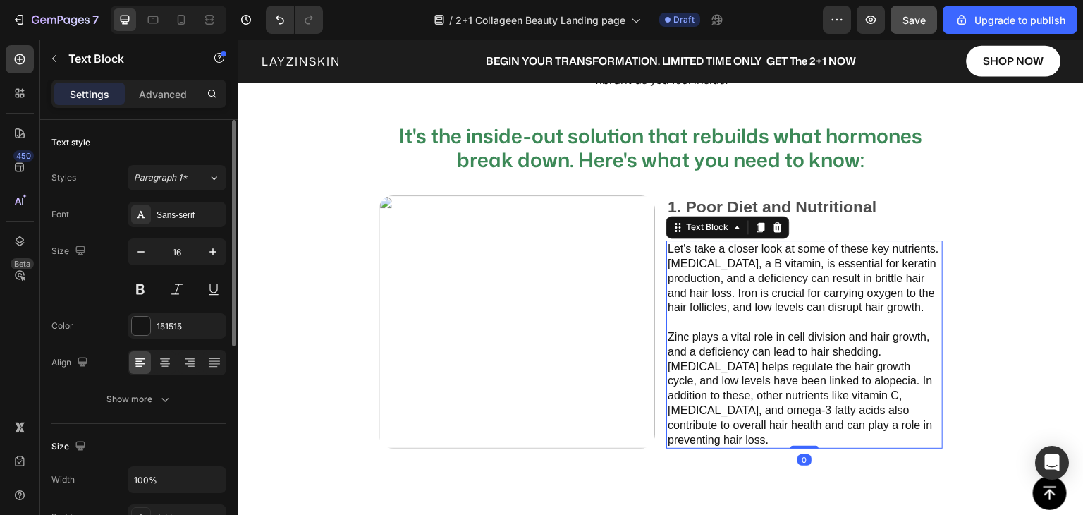
drag, startPoint x: 175, startPoint y: 214, endPoint x: 200, endPoint y: 226, distance: 28.1
click at [175, 214] on div "Sans-serif" at bounding box center [190, 215] width 66 height 13
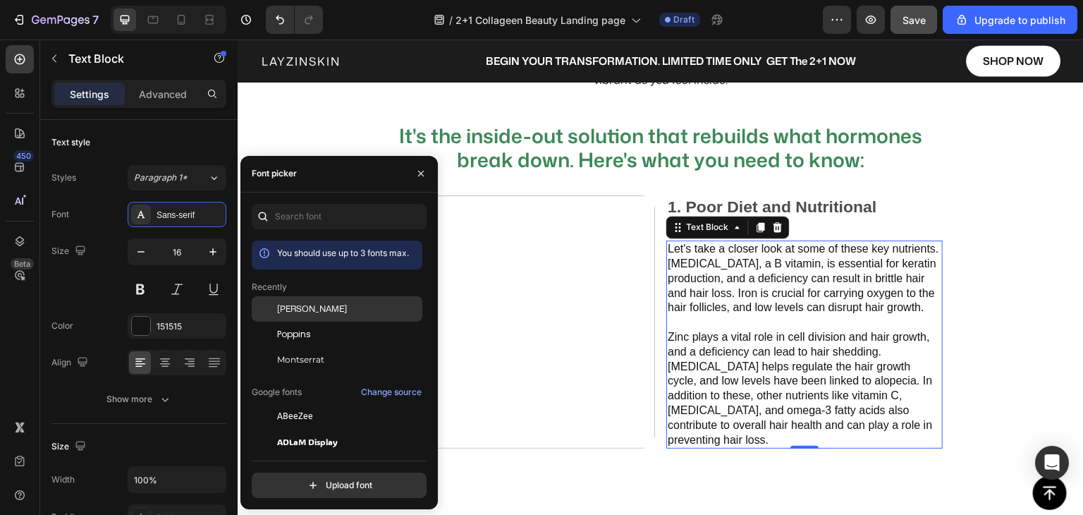
click at [310, 318] on div "[PERSON_NAME]" at bounding box center [337, 308] width 171 height 25
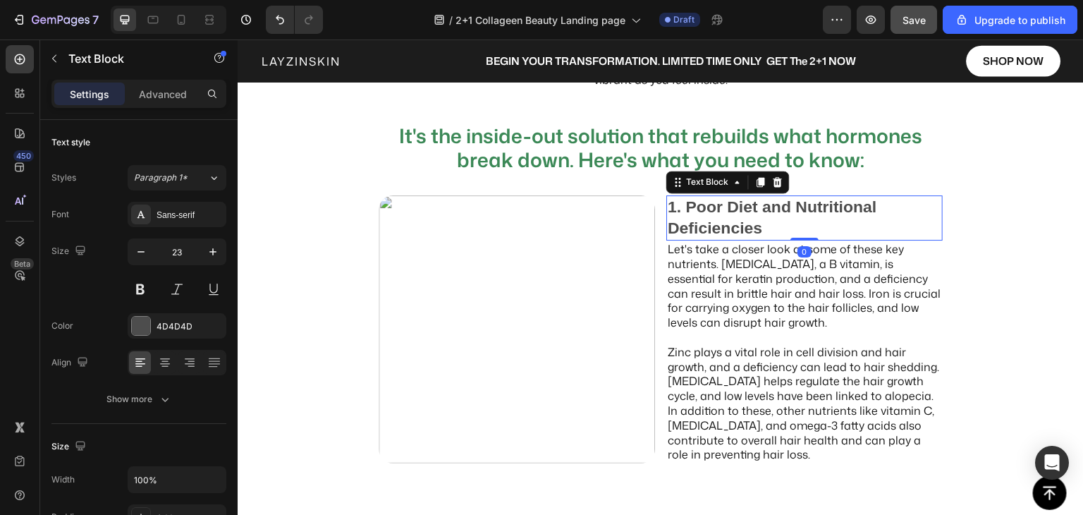
click at [698, 202] on p "1. Poor Diet and Nutritional Deficiencies" at bounding box center [805, 218] width 274 height 42
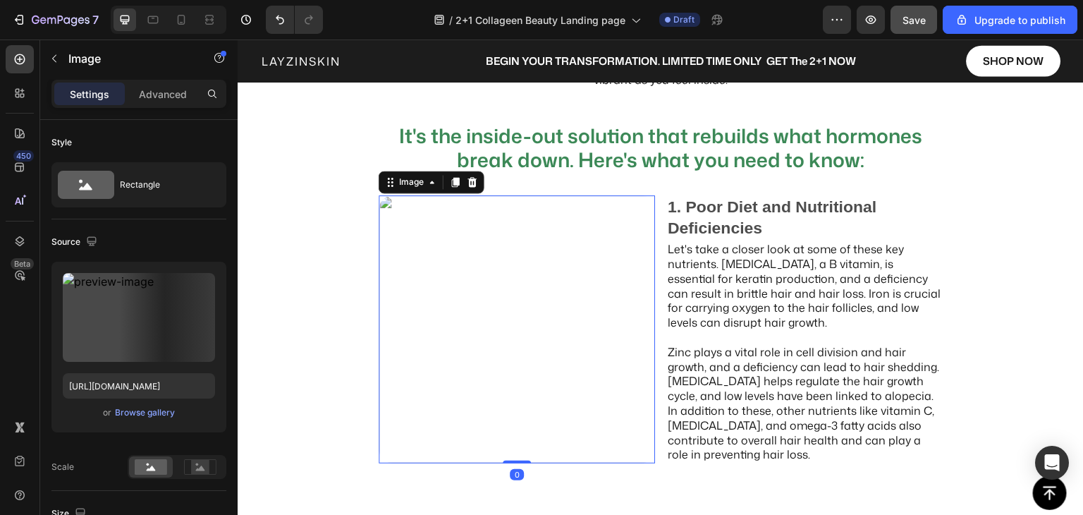
click at [511, 433] on img at bounding box center [517, 329] width 276 height 268
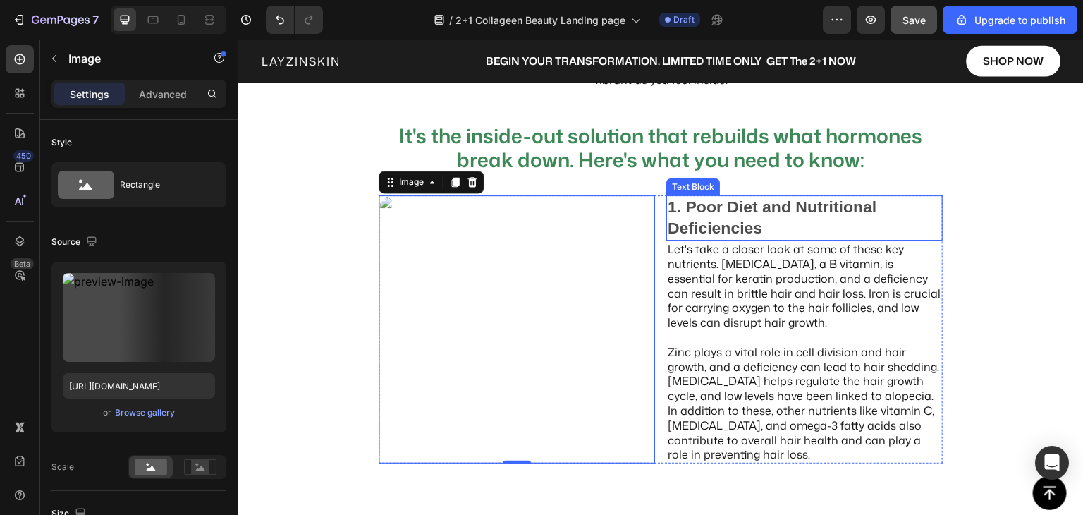
click at [706, 215] on p "1. Poor Diet and Nutritional Deficiencies" at bounding box center [805, 218] width 274 height 42
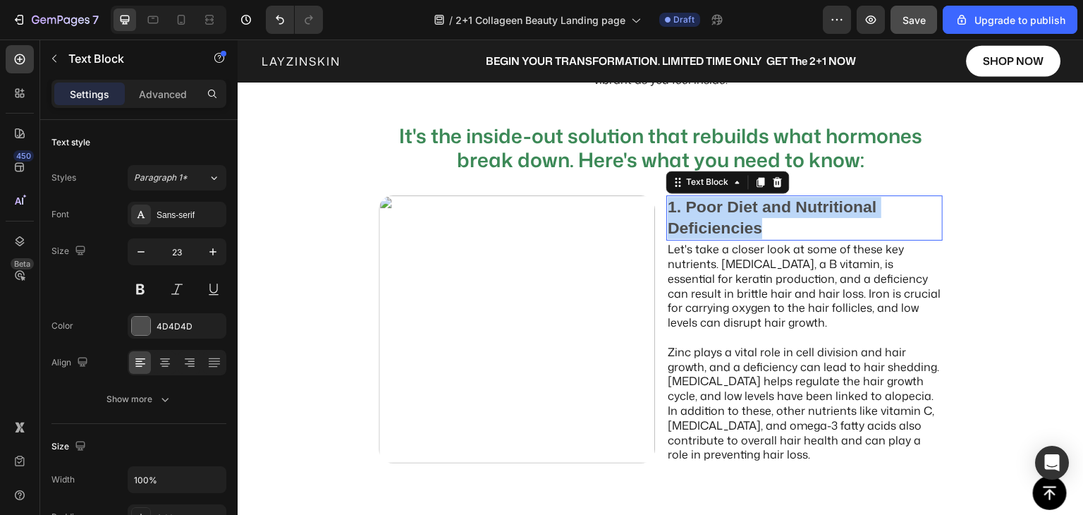
click at [706, 215] on p "1. Poor Diet and Nutritional Deficiencies" at bounding box center [805, 218] width 274 height 42
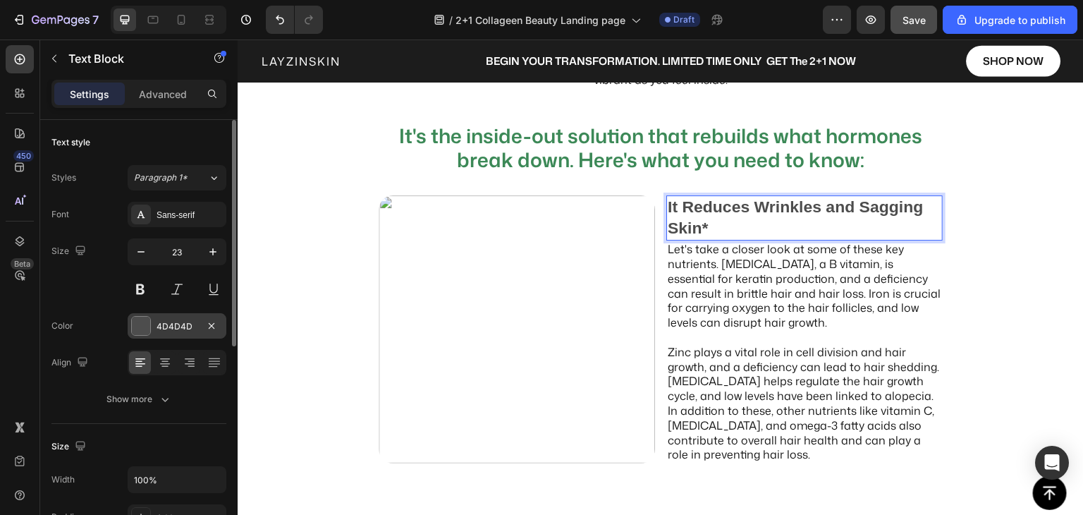
click at [135, 314] on div "4D4D4D" at bounding box center [177, 325] width 99 height 25
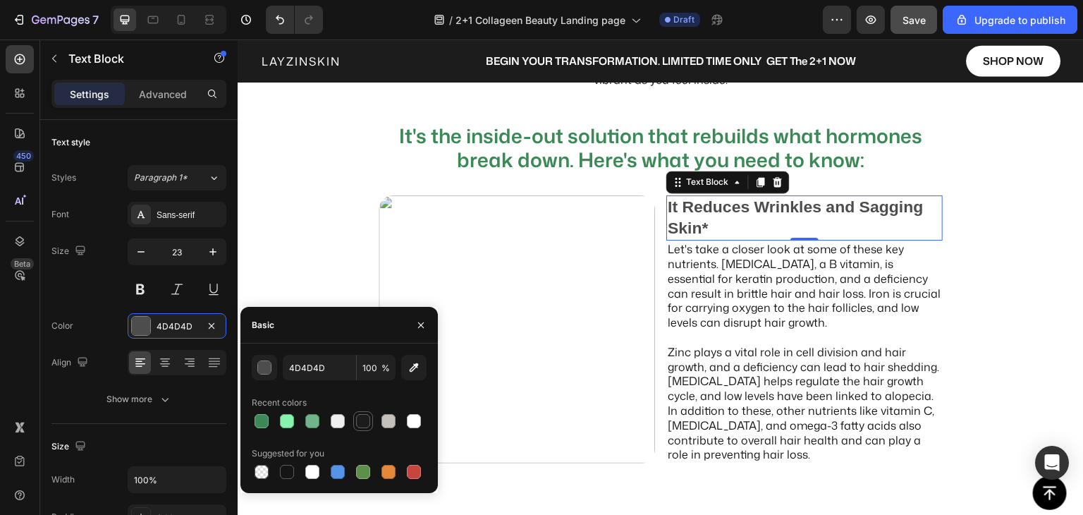
click at [364, 425] on div at bounding box center [363, 421] width 14 height 14
type input "1C1C1C"
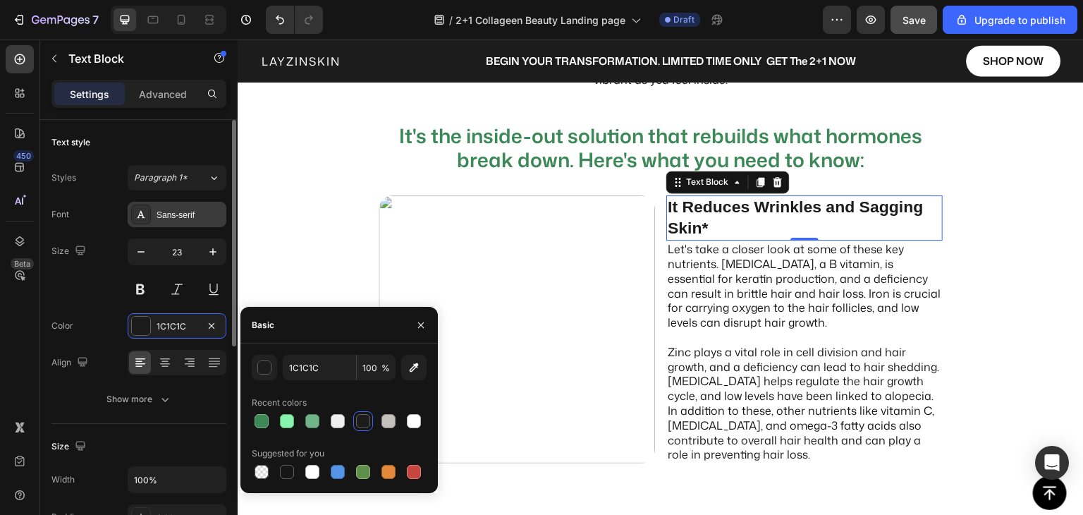
click at [178, 213] on div "Sans-serif" at bounding box center [190, 215] width 66 height 13
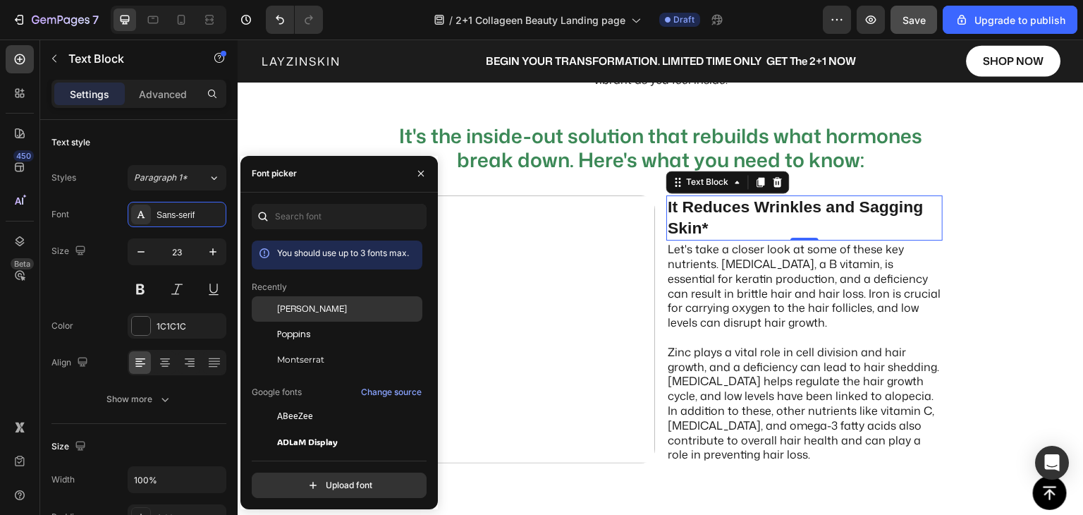
click at [313, 310] on span "[PERSON_NAME]" at bounding box center [312, 309] width 70 height 13
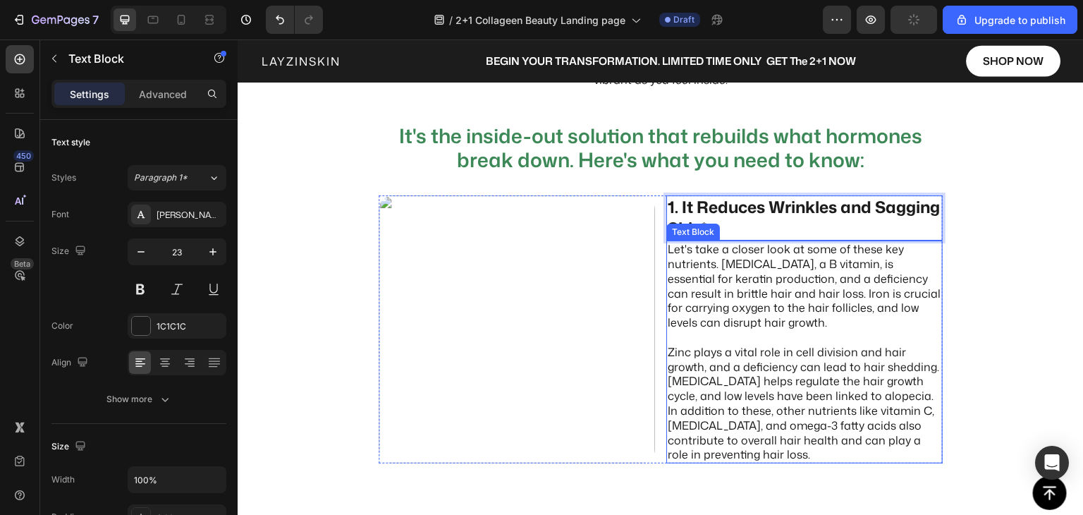
click at [686, 288] on p "Let's take a closer look at some of these key nutrients. [MEDICAL_DATA], a B vi…" at bounding box center [805, 352] width 274 height 220
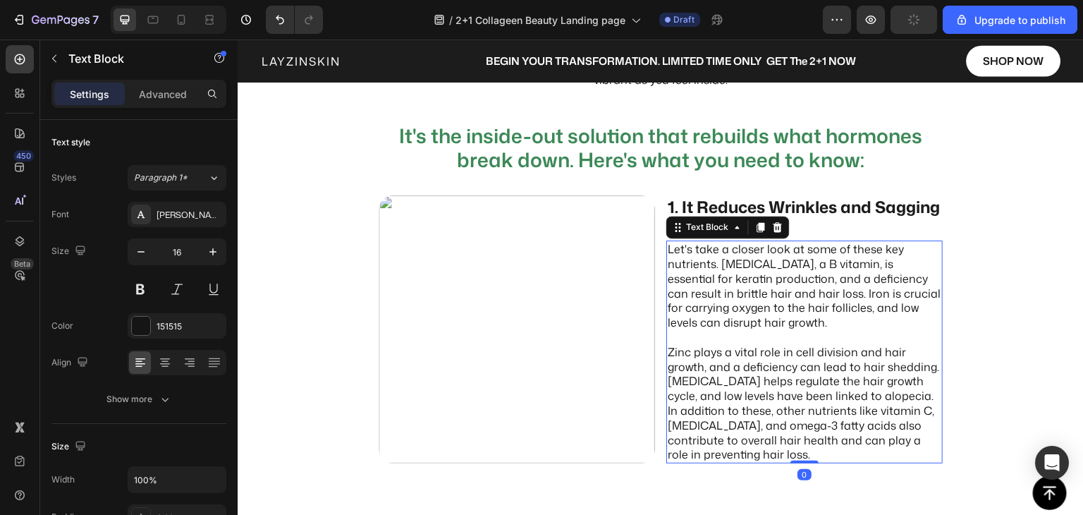
click at [686, 288] on p "Let's take a closer look at some of these key nutrients. [MEDICAL_DATA], a B vi…" at bounding box center [805, 352] width 274 height 220
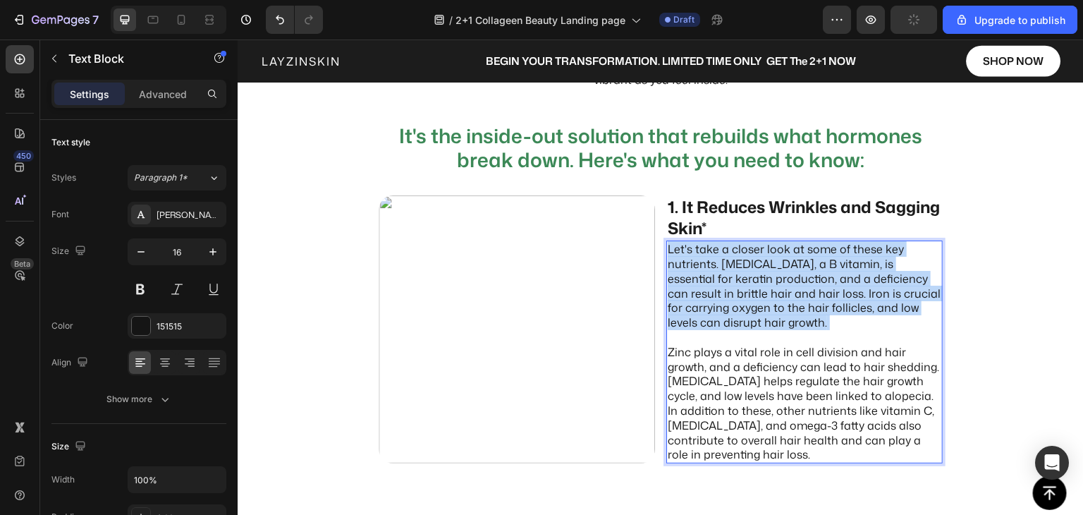
click at [687, 288] on p "Let's take a closer look at some of these key nutrients. [MEDICAL_DATA], a B vi…" at bounding box center [805, 352] width 274 height 220
click at [688, 288] on p "Let's take a closer look at some of these key nutrients. [MEDICAL_DATA], a B vi…" at bounding box center [805, 352] width 274 height 220
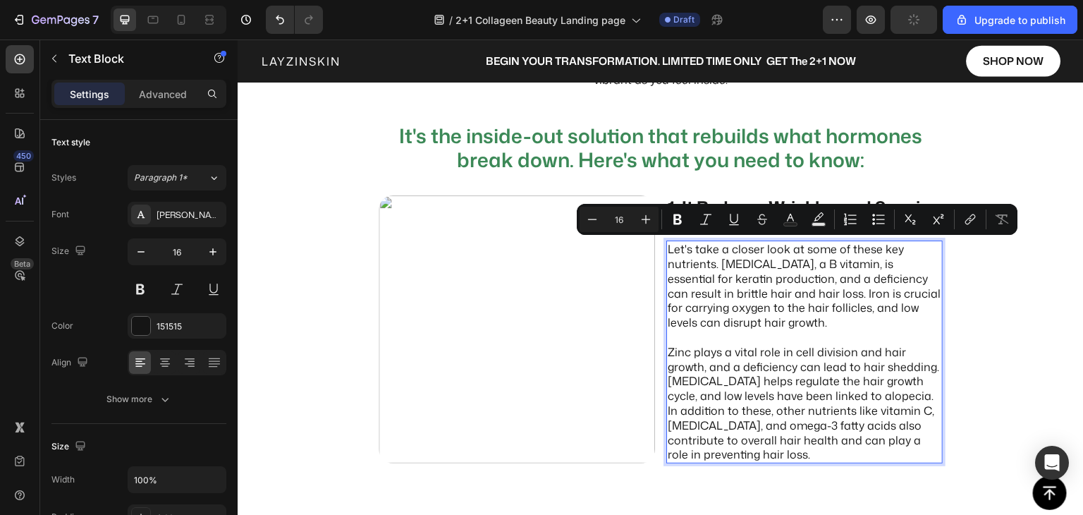
click at [712, 345] on p "Let's take a closer look at some of these key nutrients. [MEDICAL_DATA], a B vi…" at bounding box center [805, 352] width 274 height 220
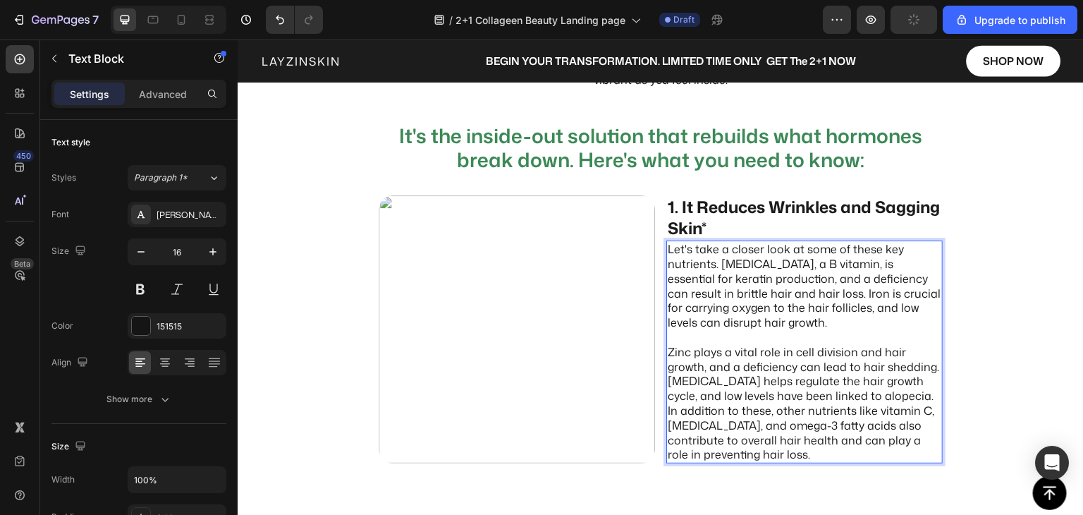
click at [916, 439] on p "Let's take a closer look at some of these key nutrients. [MEDICAL_DATA], a B vi…" at bounding box center [805, 352] width 274 height 220
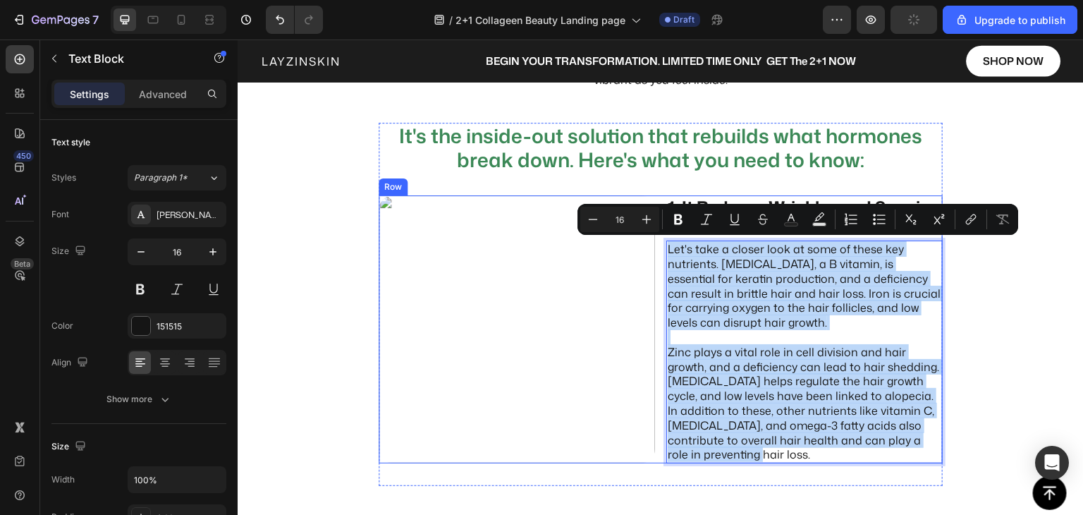
drag, startPoint x: 918, startPoint y: 440, endPoint x: 651, endPoint y: 251, distance: 327.4
click at [651, 251] on div "Image 1. It Reduces Wrinkles and Sagging Skin* Text Block Let's take a closer l…" at bounding box center [661, 329] width 564 height 268
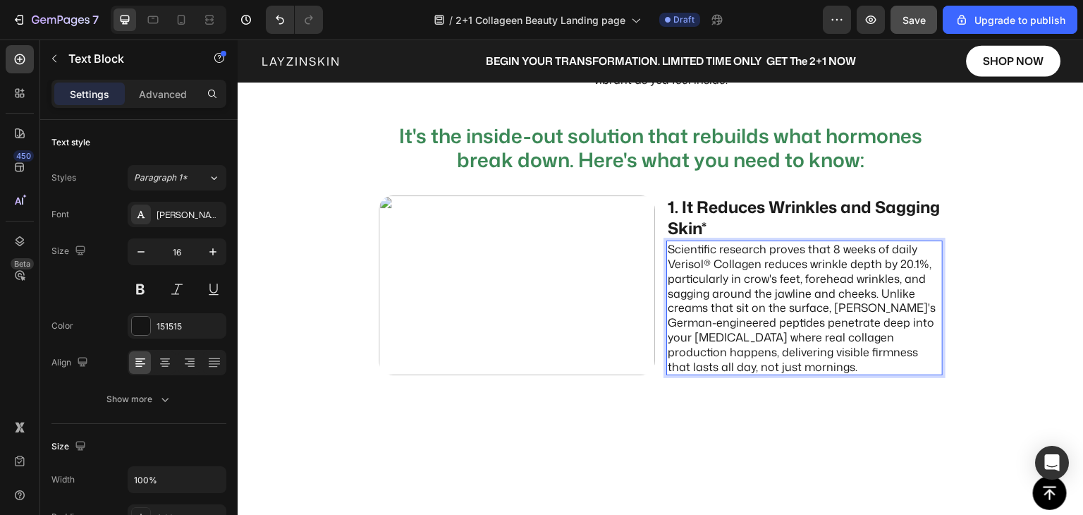
click at [734, 365] on p "Scientific research proves that 8 weeks of daily Verisol® Collagen reduces wrin…" at bounding box center [805, 308] width 274 height 132
drag, startPoint x: 721, startPoint y: 334, endPoint x: 712, endPoint y: 334, distance: 9.2
click at [721, 332] on p "Scientific research proves that 8 weeks of daily Verisol® Collagen reduces wrin…" at bounding box center [805, 308] width 274 height 132
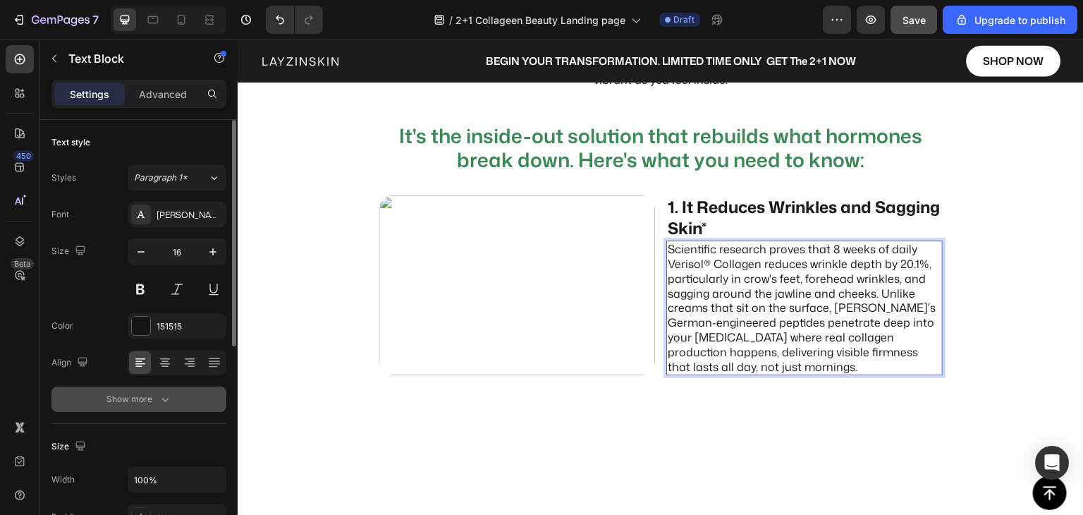
click at [183, 403] on button "Show more" at bounding box center [138, 399] width 175 height 25
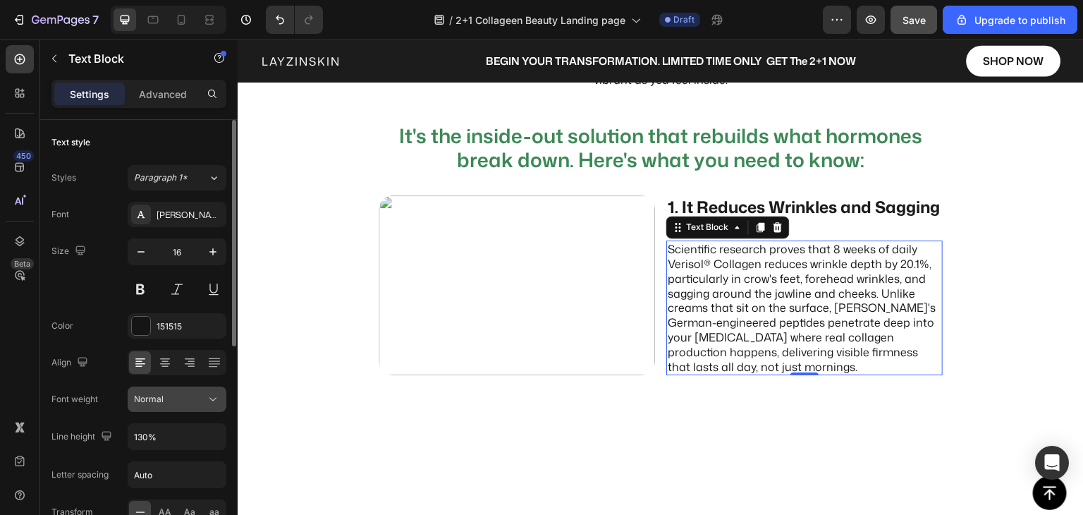
click at [207, 400] on icon at bounding box center [213, 399] width 14 height 14
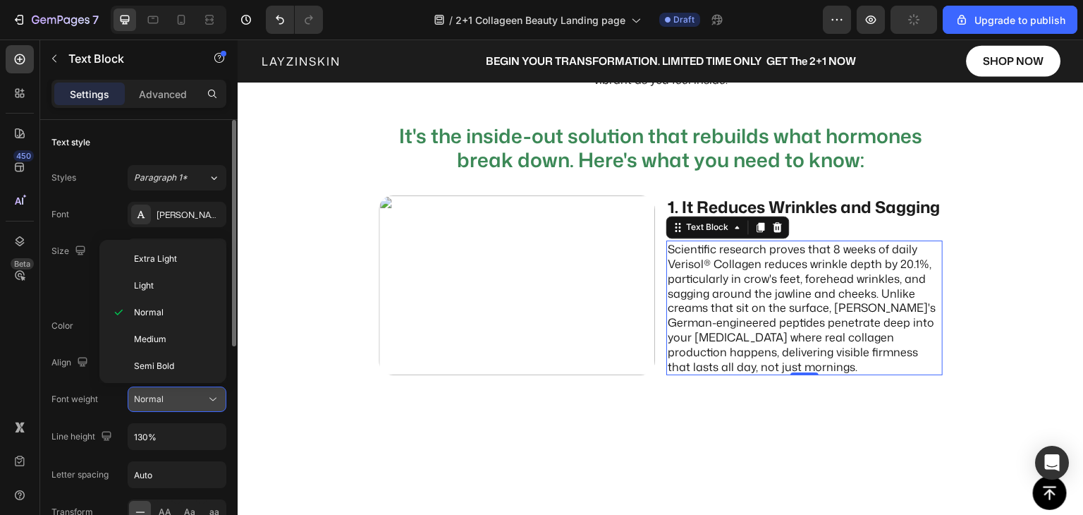
click at [207, 402] on icon at bounding box center [213, 399] width 14 height 14
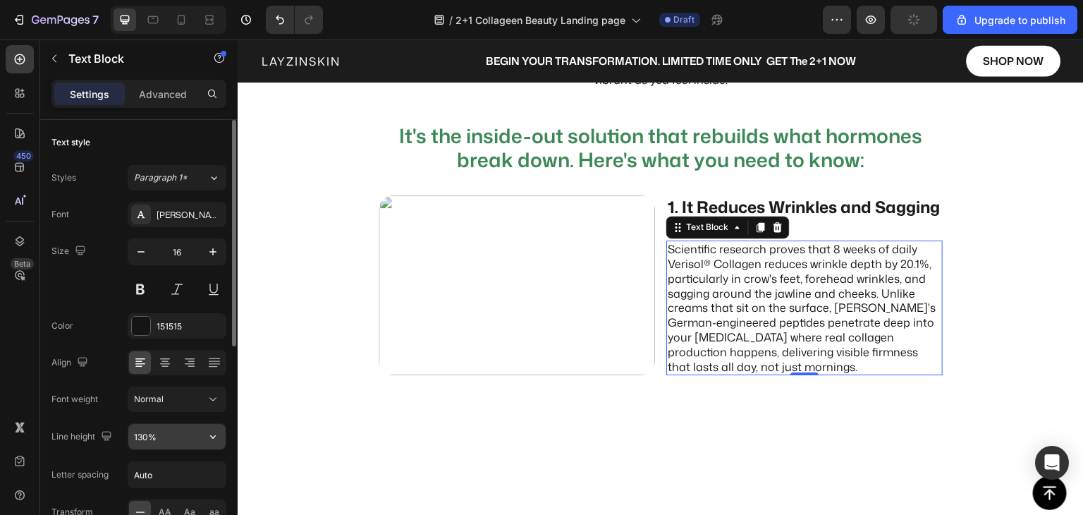
click at [200, 436] on input "130%" at bounding box center [176, 436] width 97 height 25
click at [220, 441] on button "button" at bounding box center [212, 436] width 25 height 25
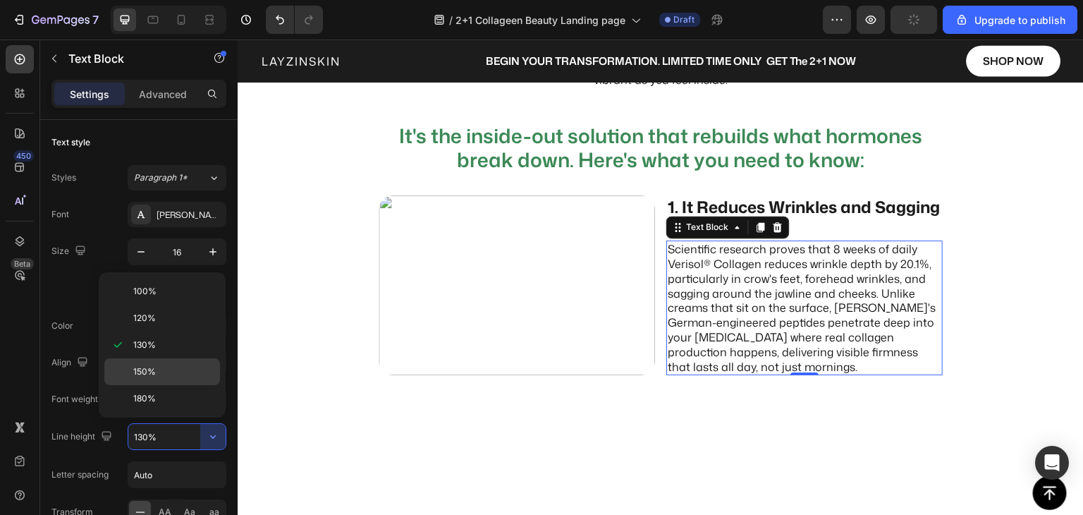
click at [173, 372] on p "150%" at bounding box center [173, 371] width 80 height 13
type input "150%"
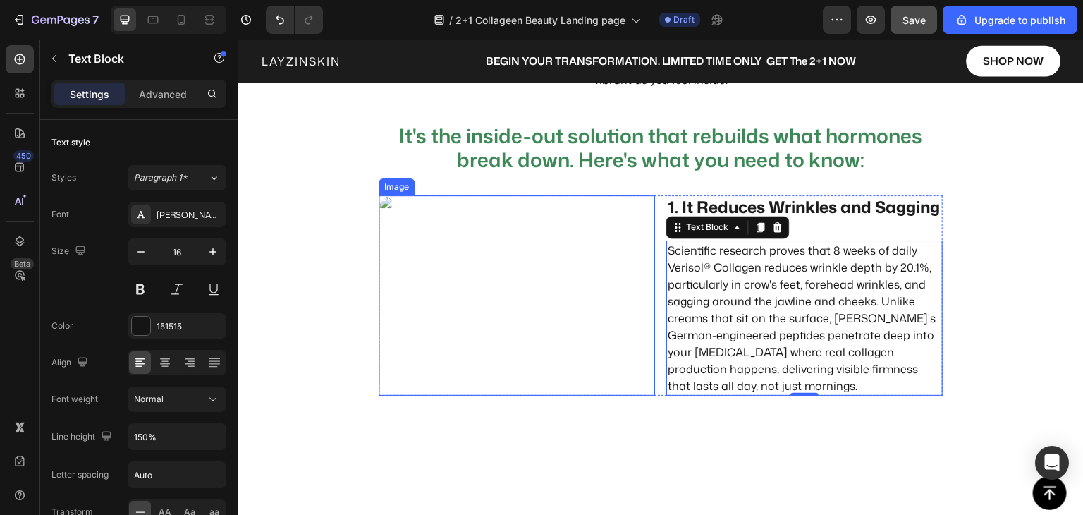
click at [555, 351] on img at bounding box center [517, 295] width 276 height 200
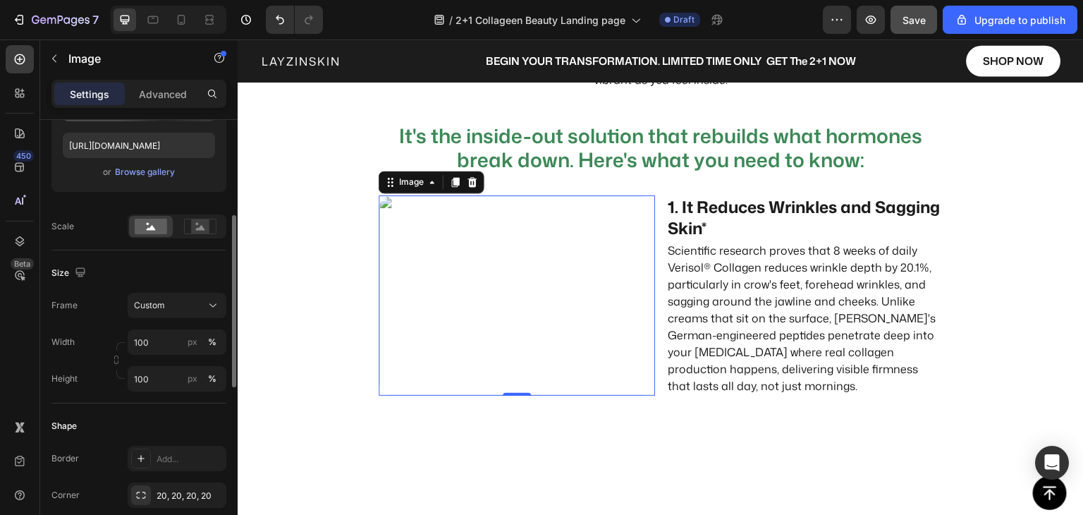
scroll to position [99, 0]
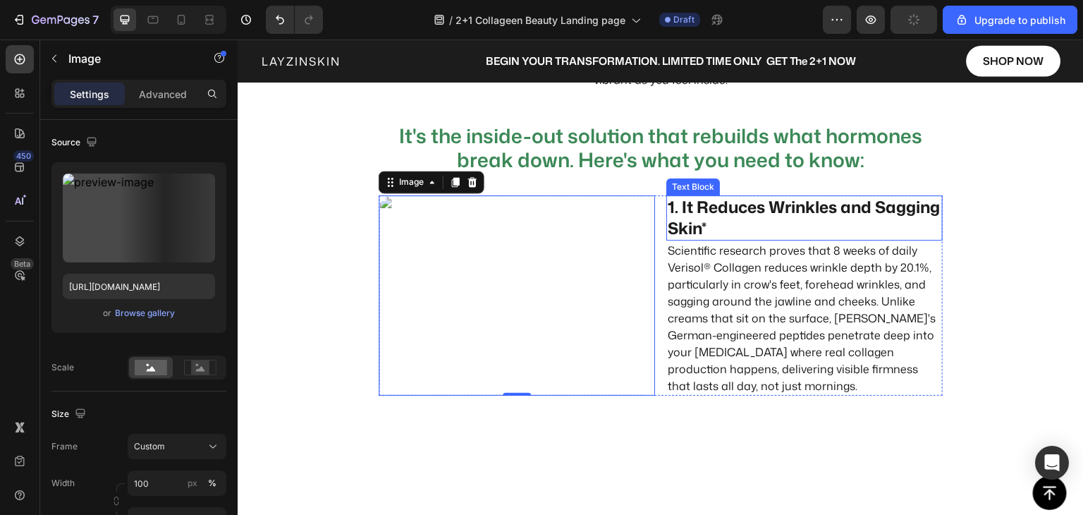
click at [726, 213] on p "1. It Reduces Wrinkles and Sagging Skin*" at bounding box center [805, 218] width 274 height 42
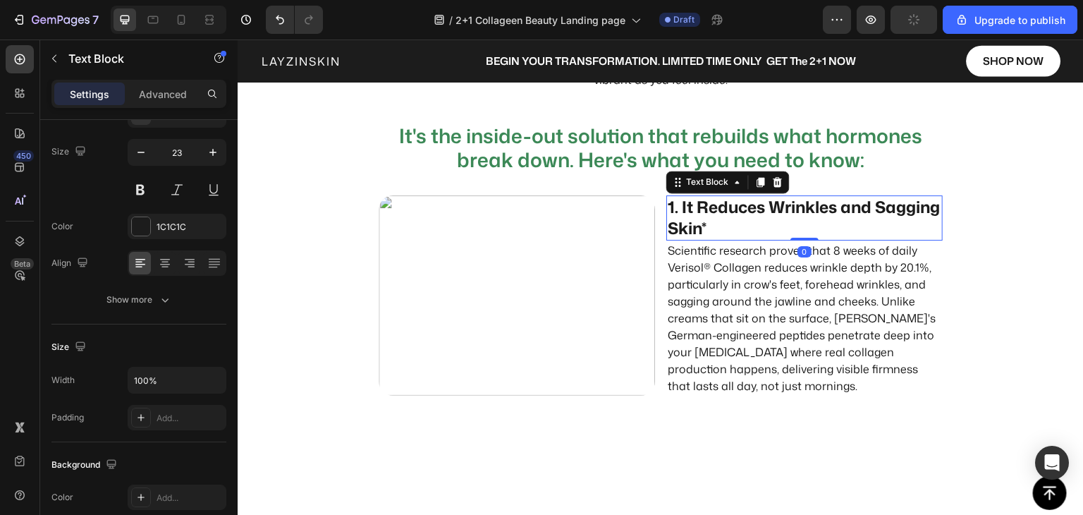
scroll to position [0, 0]
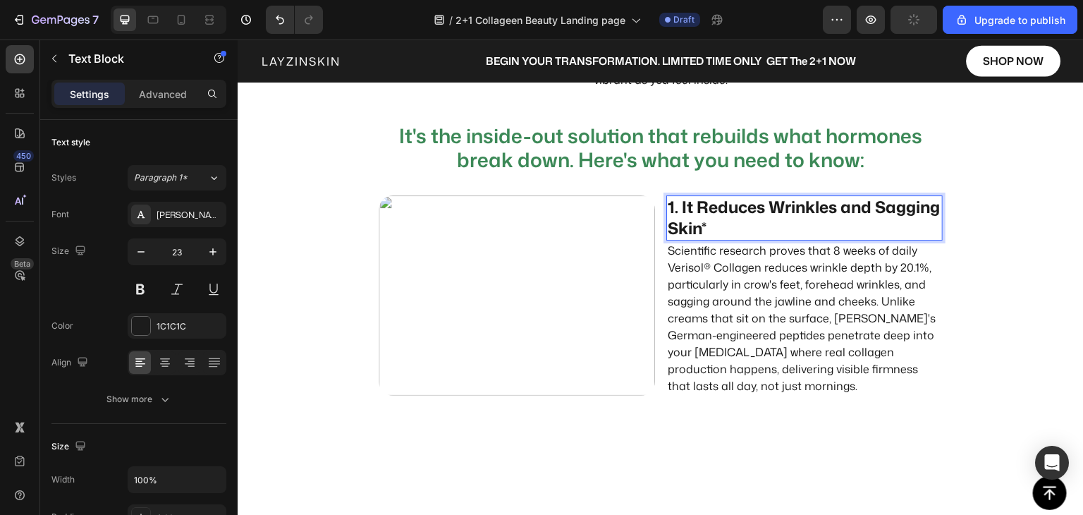
click at [693, 208] on p "1. It Reduces Wrinkles and Sagging Skin*" at bounding box center [805, 218] width 274 height 42
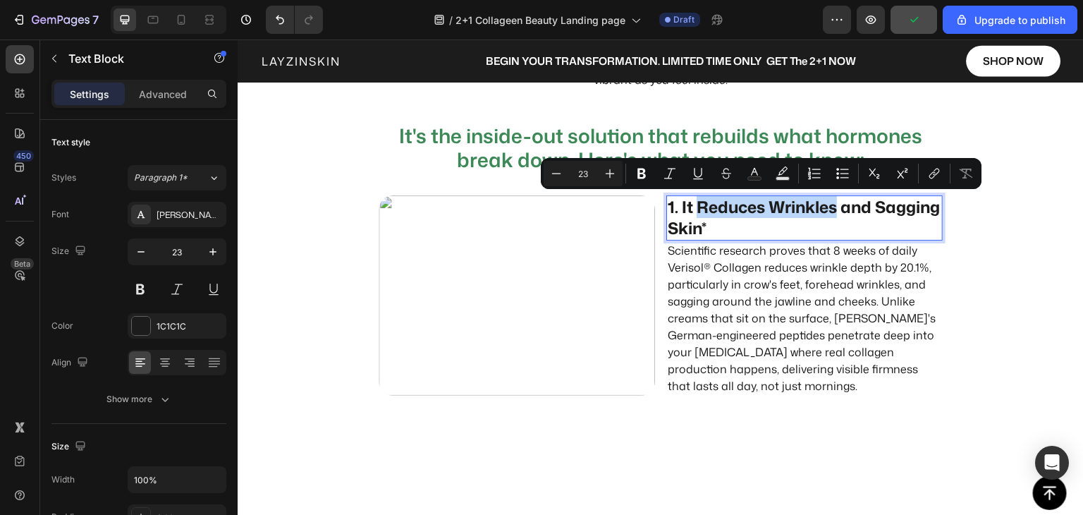
drag, startPoint x: 693, startPoint y: 208, endPoint x: 813, endPoint y: 205, distance: 120.0
click at [813, 205] on p "1. It Reduces Wrinkles and Sagging Skin*" at bounding box center [805, 218] width 274 height 42
copy p "Reduces Wrinkles"
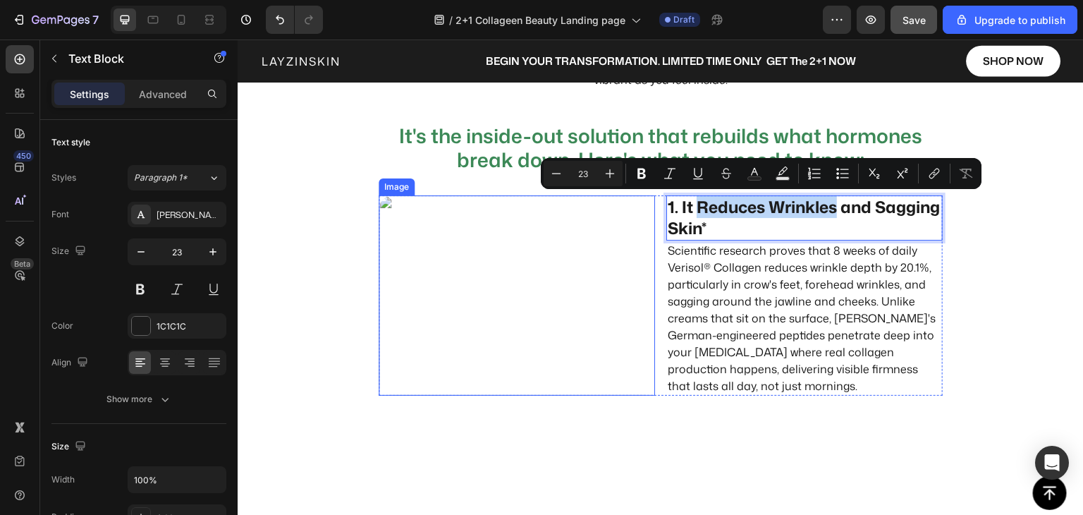
click at [475, 335] on img at bounding box center [517, 295] width 276 height 200
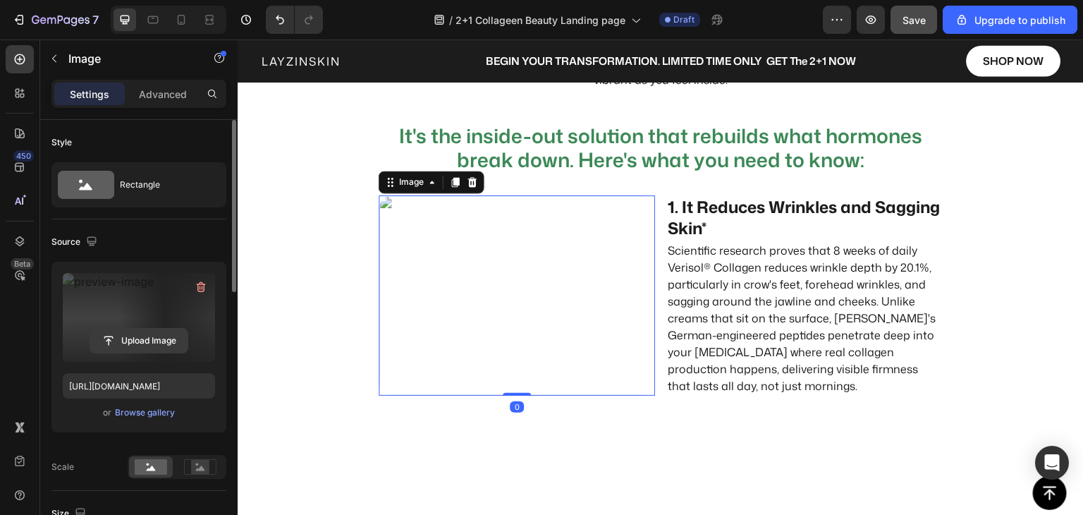
click at [118, 341] on input "file" at bounding box center [138, 341] width 97 height 24
click at [134, 334] on input "file" at bounding box center [138, 341] width 97 height 24
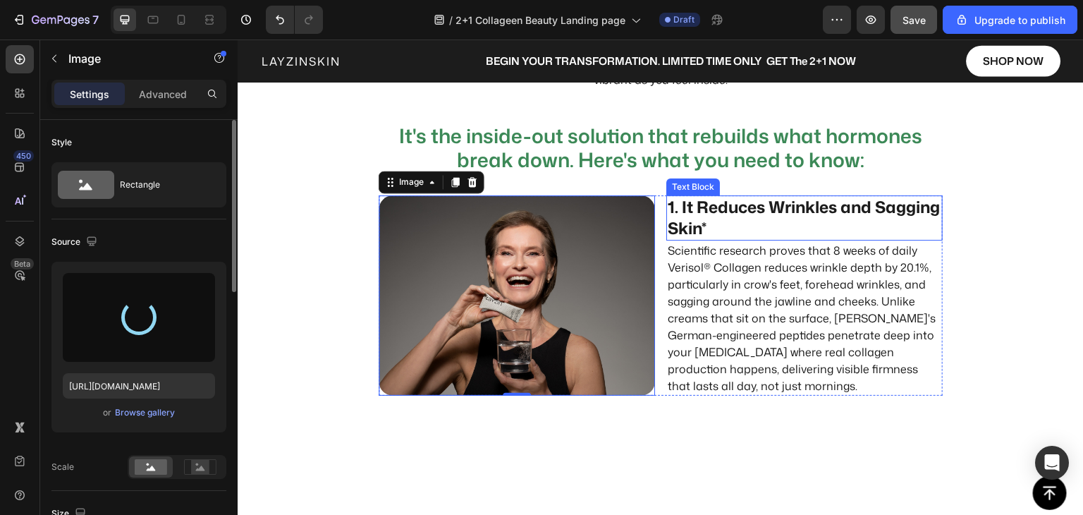
type input "[URL][DOMAIN_NAME]"
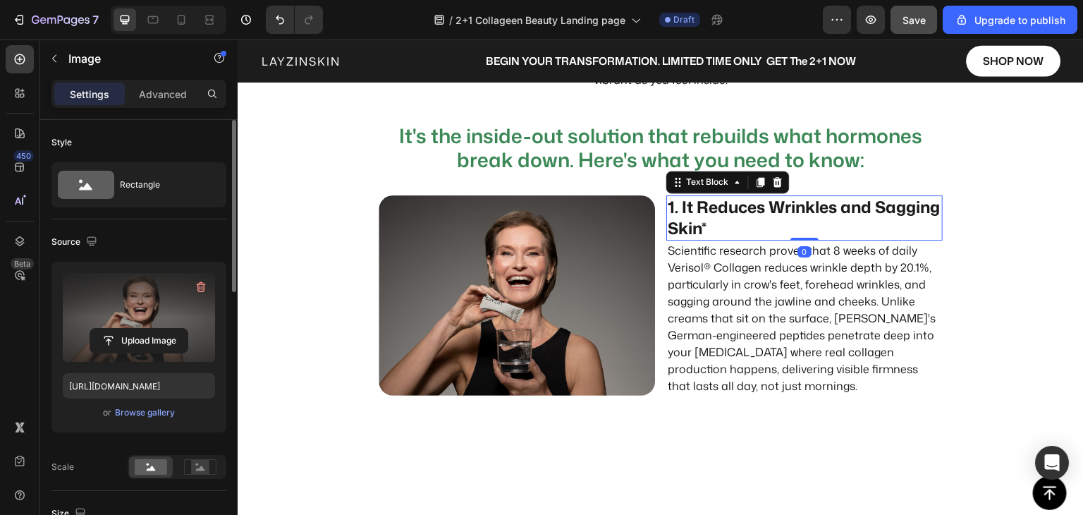
click at [677, 210] on p "1. It Reduces Wrinkles and Sagging Skin*" at bounding box center [805, 218] width 274 height 42
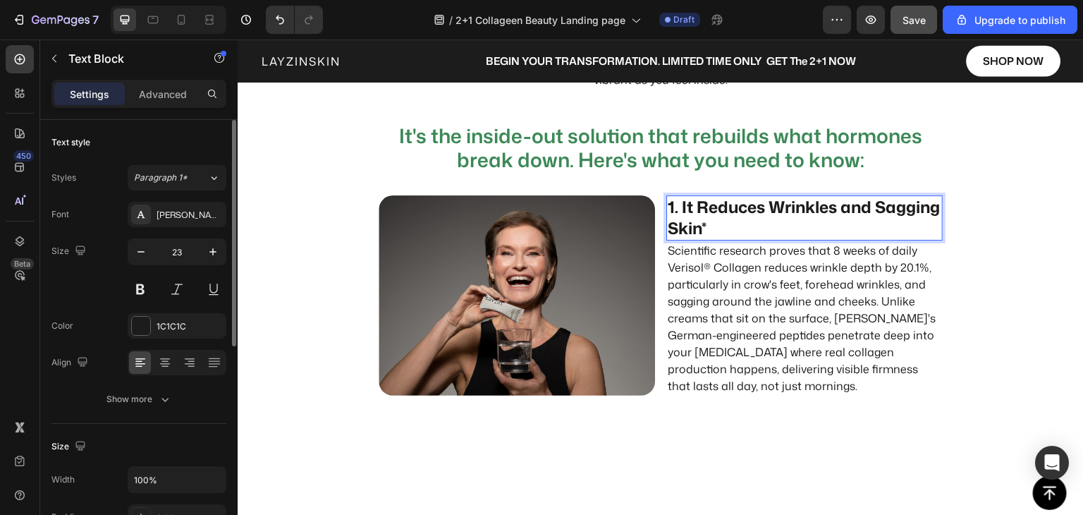
click at [677, 210] on p "1. It Reduces Wrinkles and Sagging Skin*" at bounding box center [805, 218] width 274 height 42
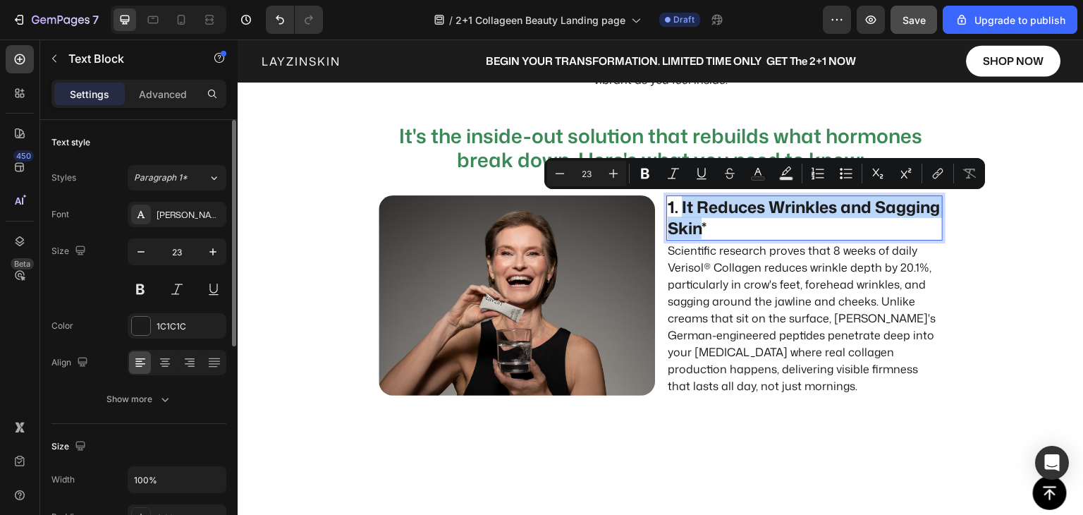
drag, startPoint x: 677, startPoint y: 210, endPoint x: 757, endPoint y: 229, distance: 81.9
click at [758, 229] on p "1. It Reduces Wrinkles and Sagging Skin*" at bounding box center [805, 218] width 274 height 42
copy p "It Reduces Wrinkles and Sagging Skin"
